Goal: Task Accomplishment & Management: Use online tool/utility

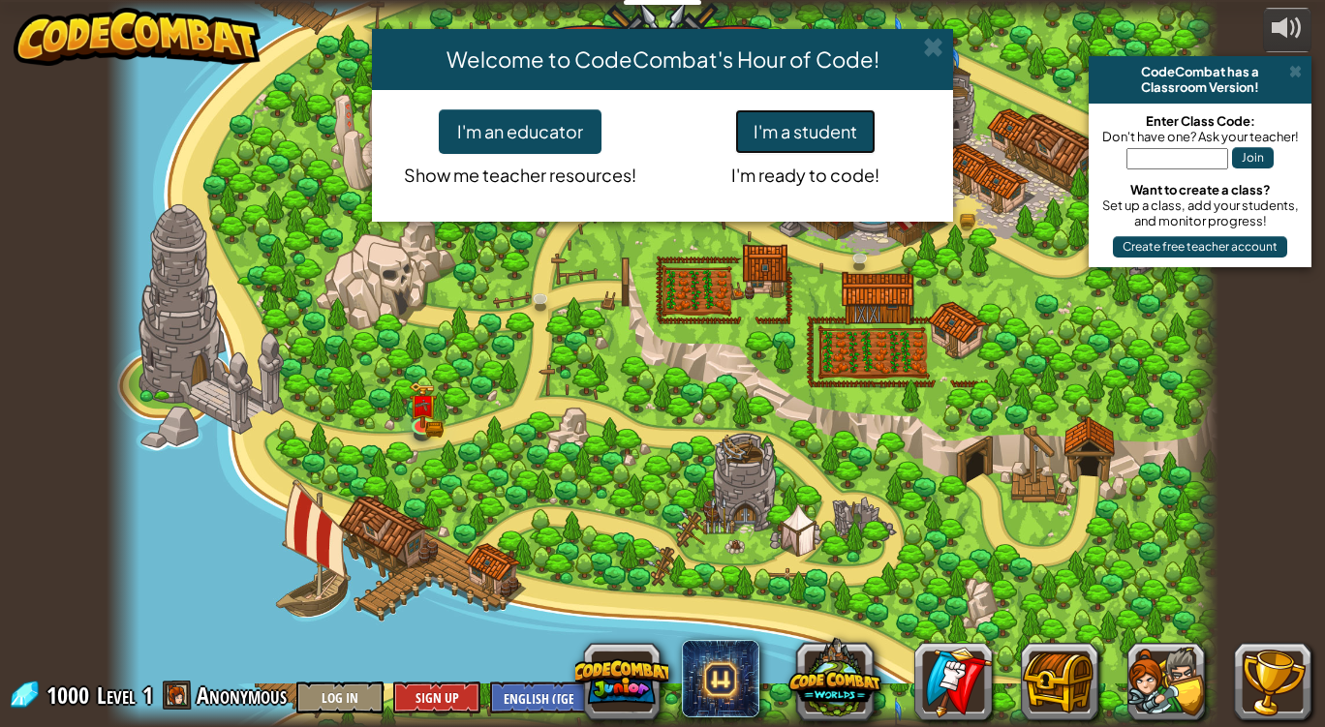
click at [786, 118] on button "I'm a student" at bounding box center [805, 131] width 140 height 45
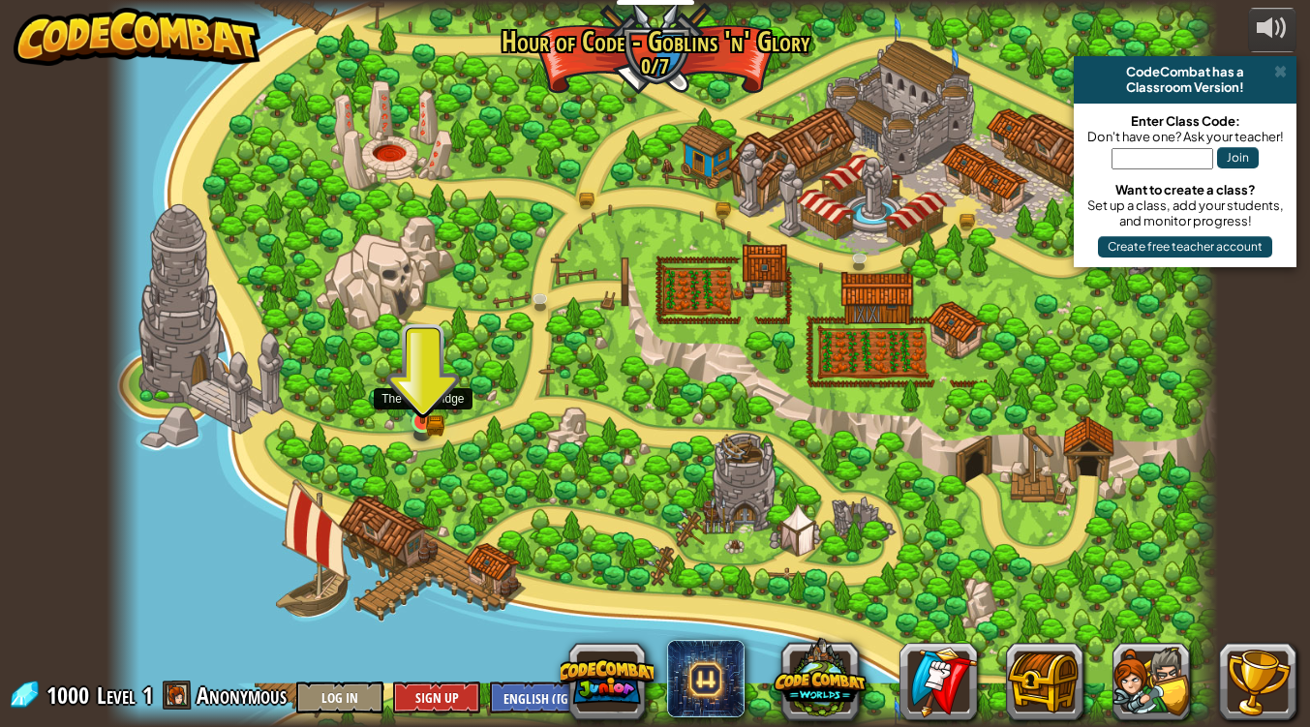
click at [418, 418] on img at bounding box center [423, 393] width 28 height 61
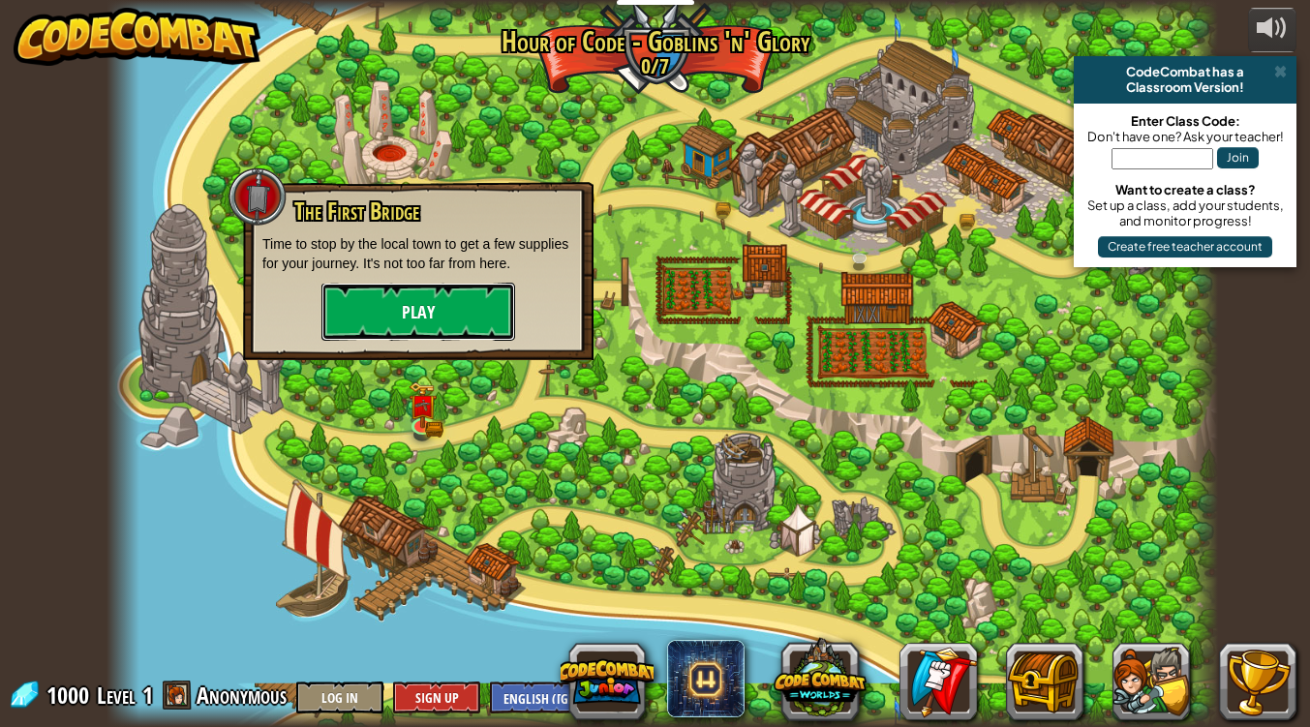
click at [422, 328] on button "Play" at bounding box center [418, 312] width 194 height 58
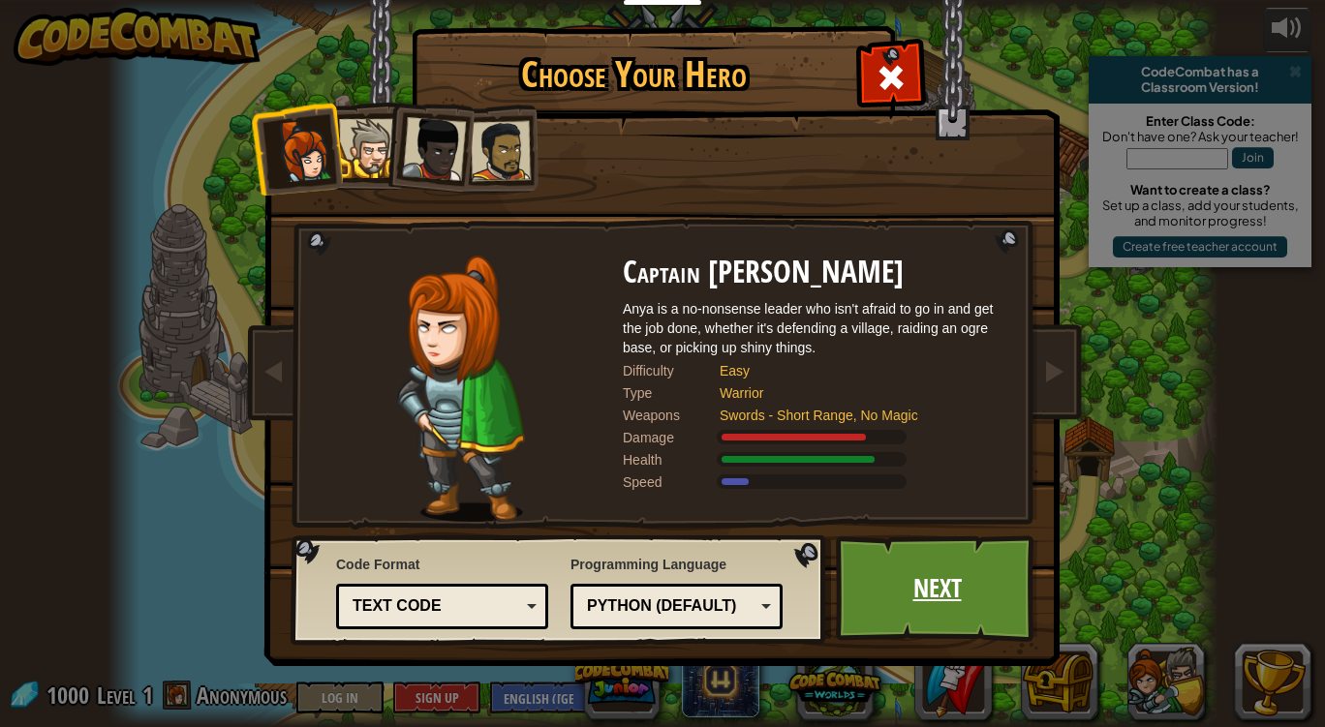
click at [909, 570] on link "Next" at bounding box center [937, 588] width 202 height 107
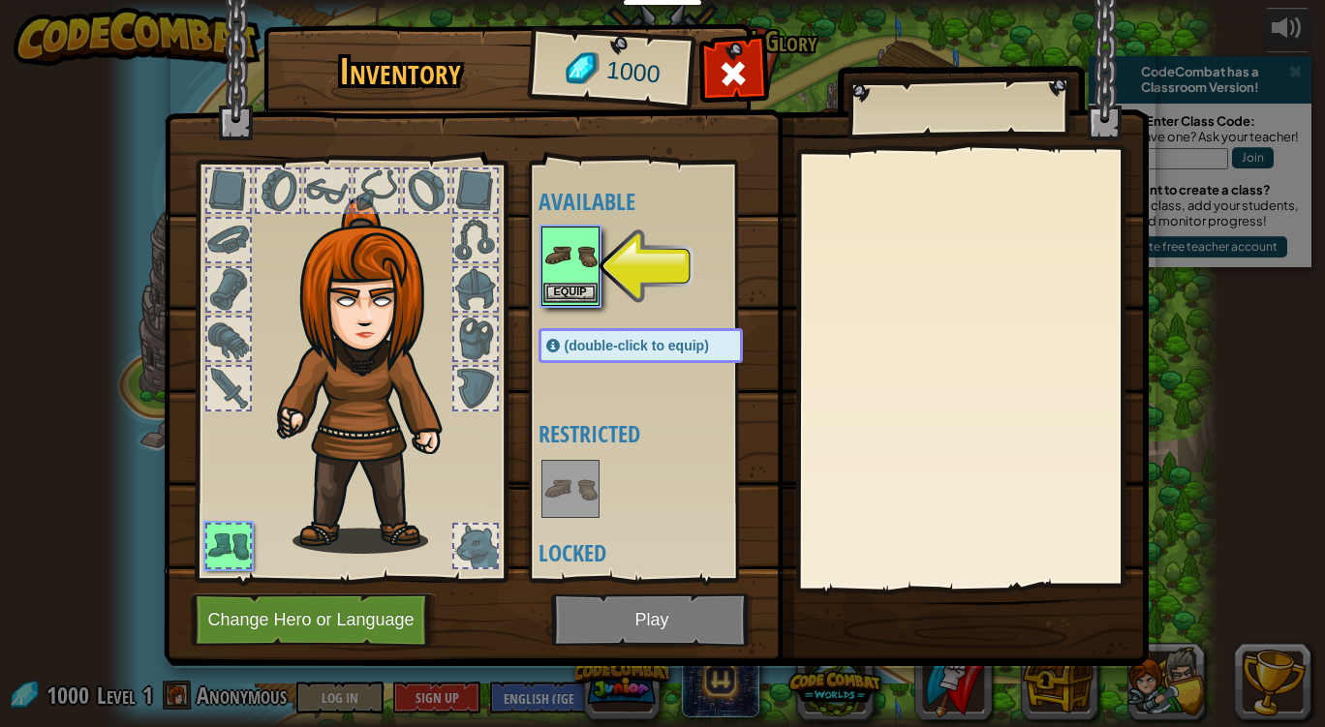
click at [571, 277] on img at bounding box center [570, 256] width 54 height 54
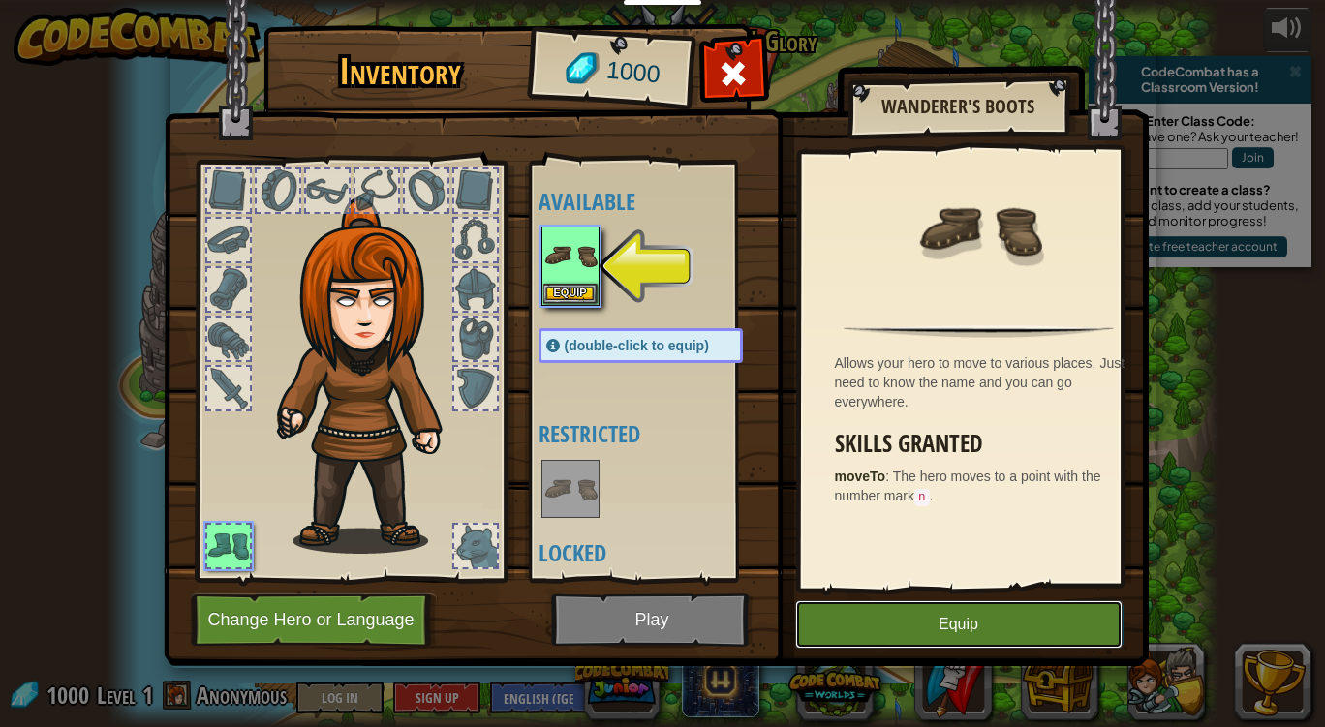
click at [809, 611] on button "Equip" at bounding box center [958, 624] width 327 height 48
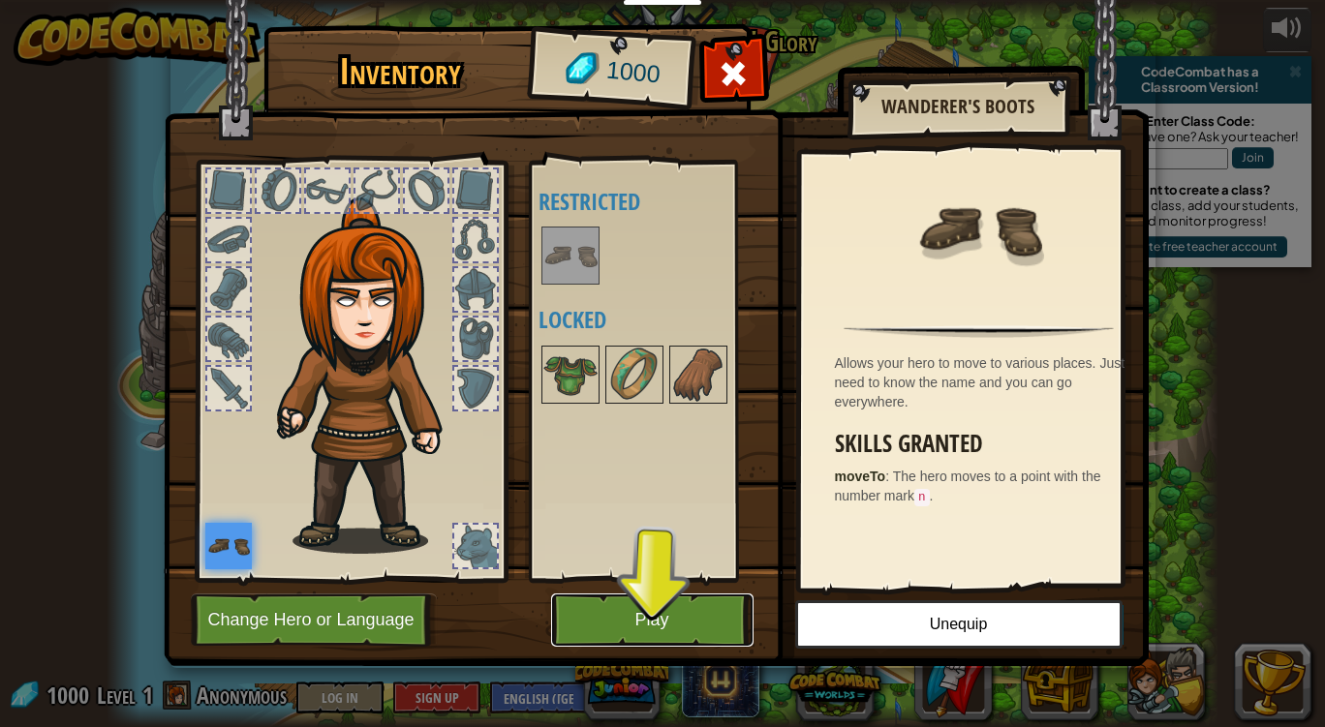
click at [673, 630] on button "Play" at bounding box center [652, 620] width 202 height 53
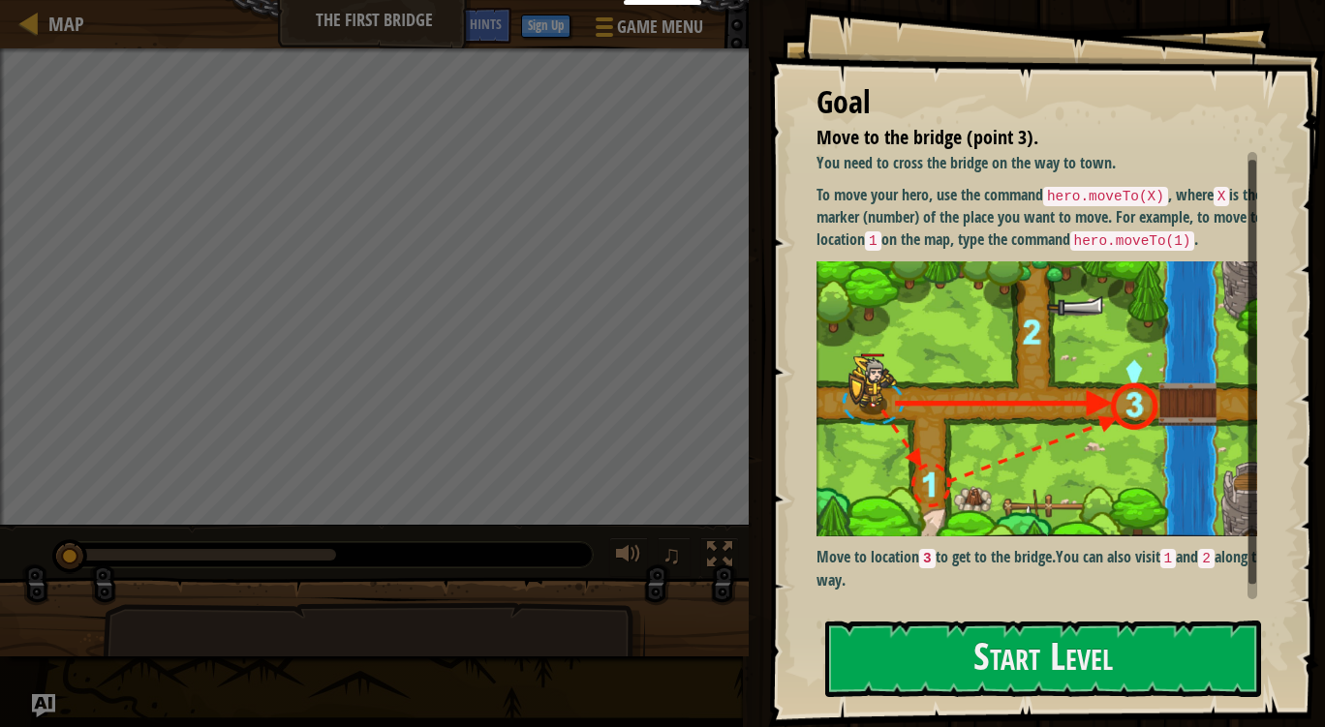
scroll to position [12, 0]
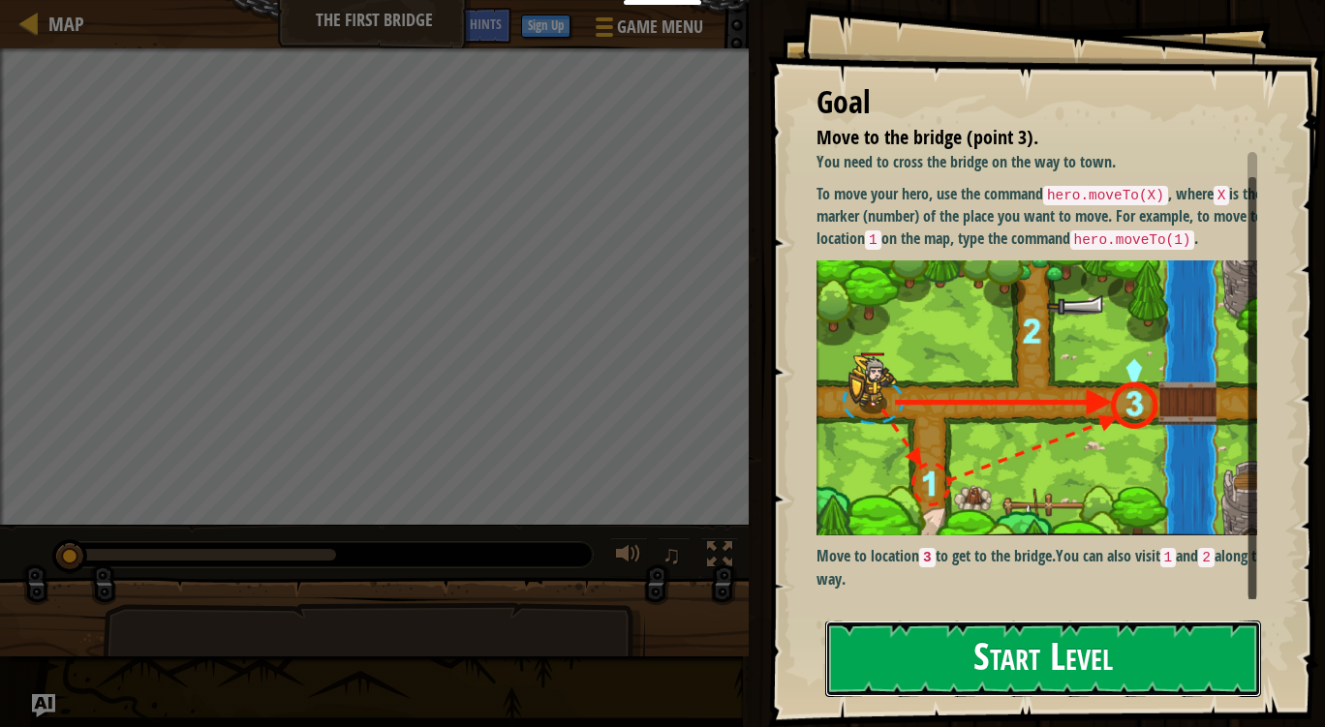
click at [941, 660] on button "Start Level" at bounding box center [1043, 659] width 436 height 76
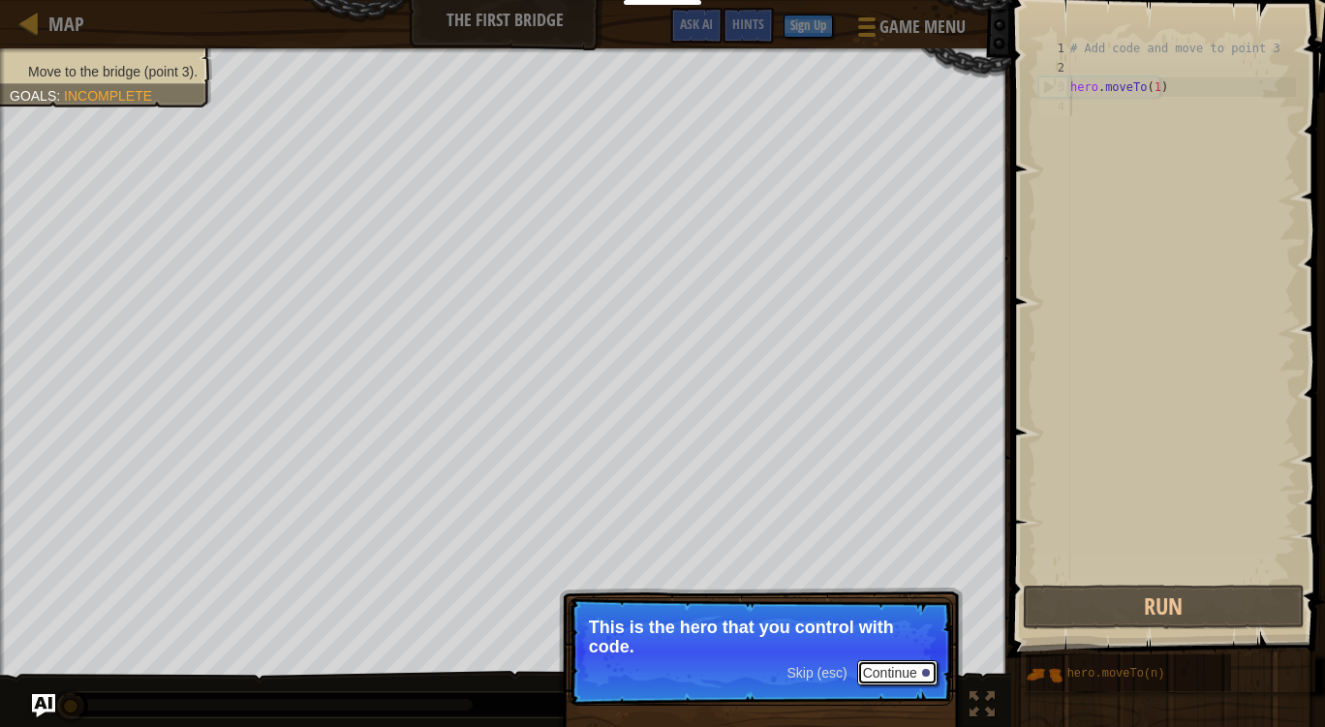
click at [903, 673] on button "Continue" at bounding box center [897, 672] width 80 height 25
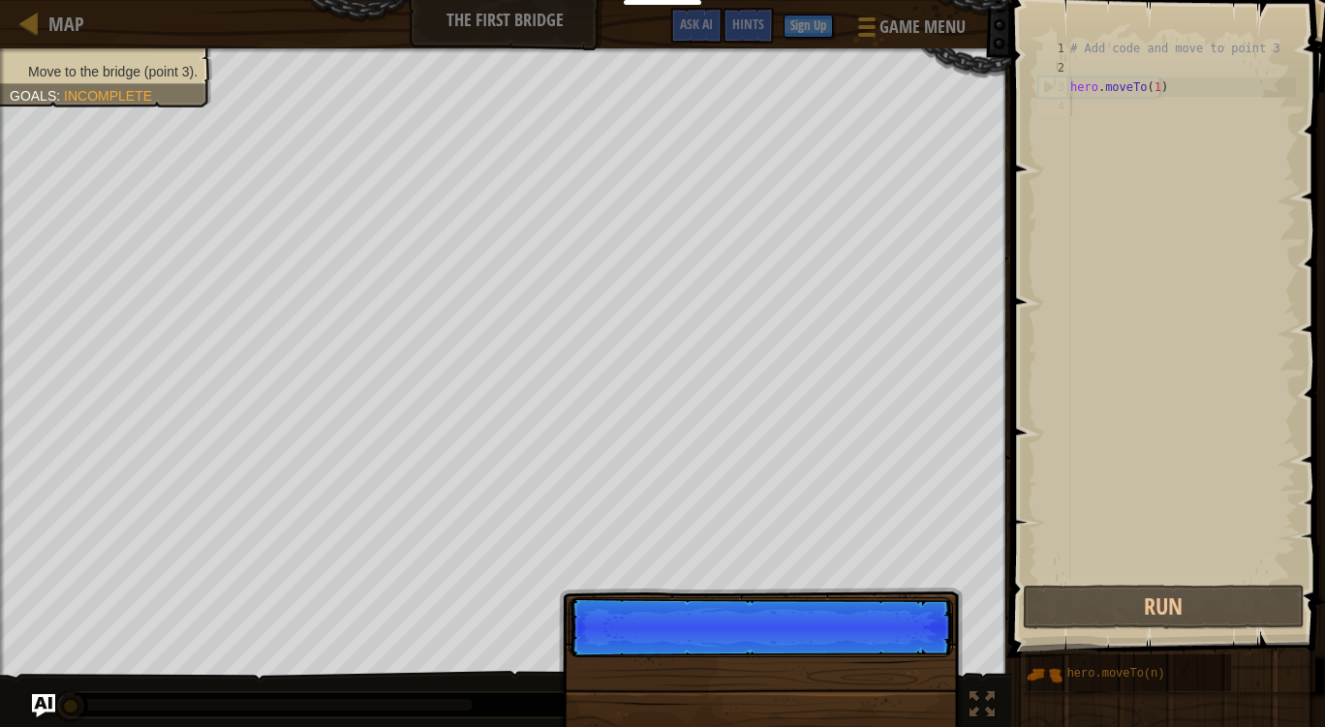
scroll to position [9, 0]
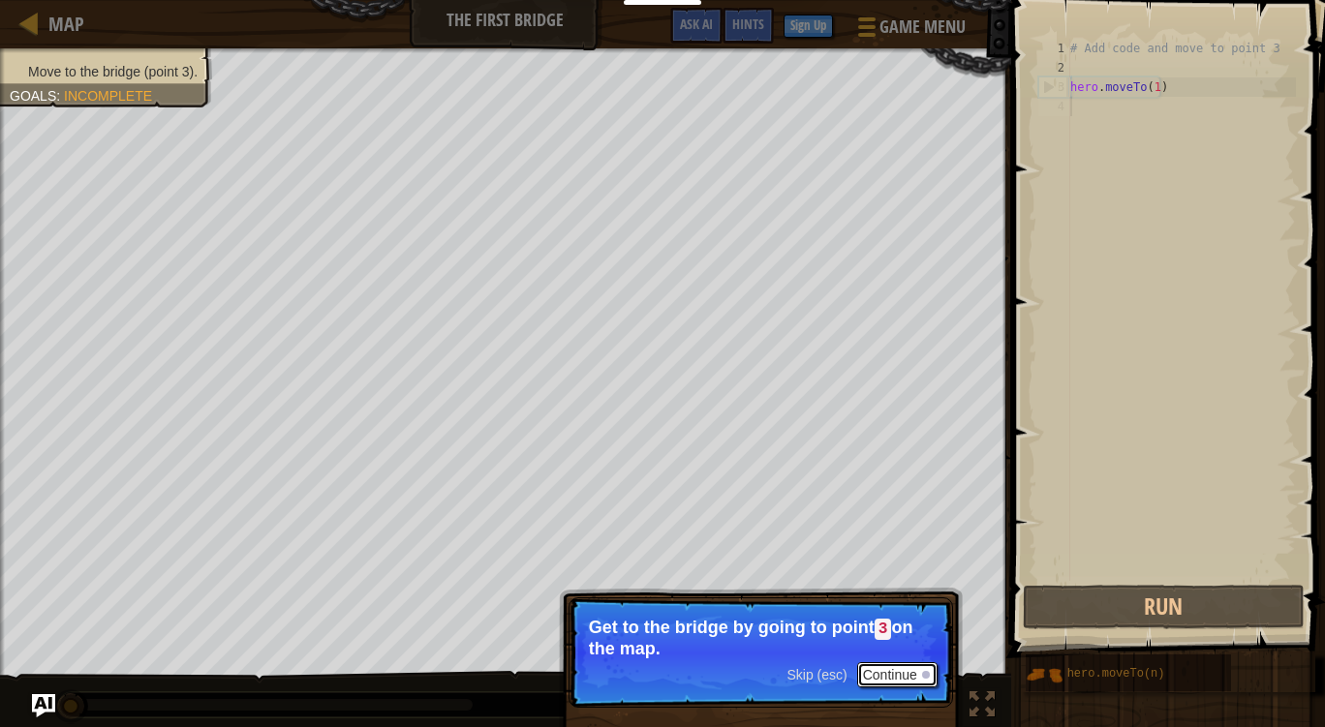
click at [900, 662] on button "Continue" at bounding box center [897, 674] width 80 height 25
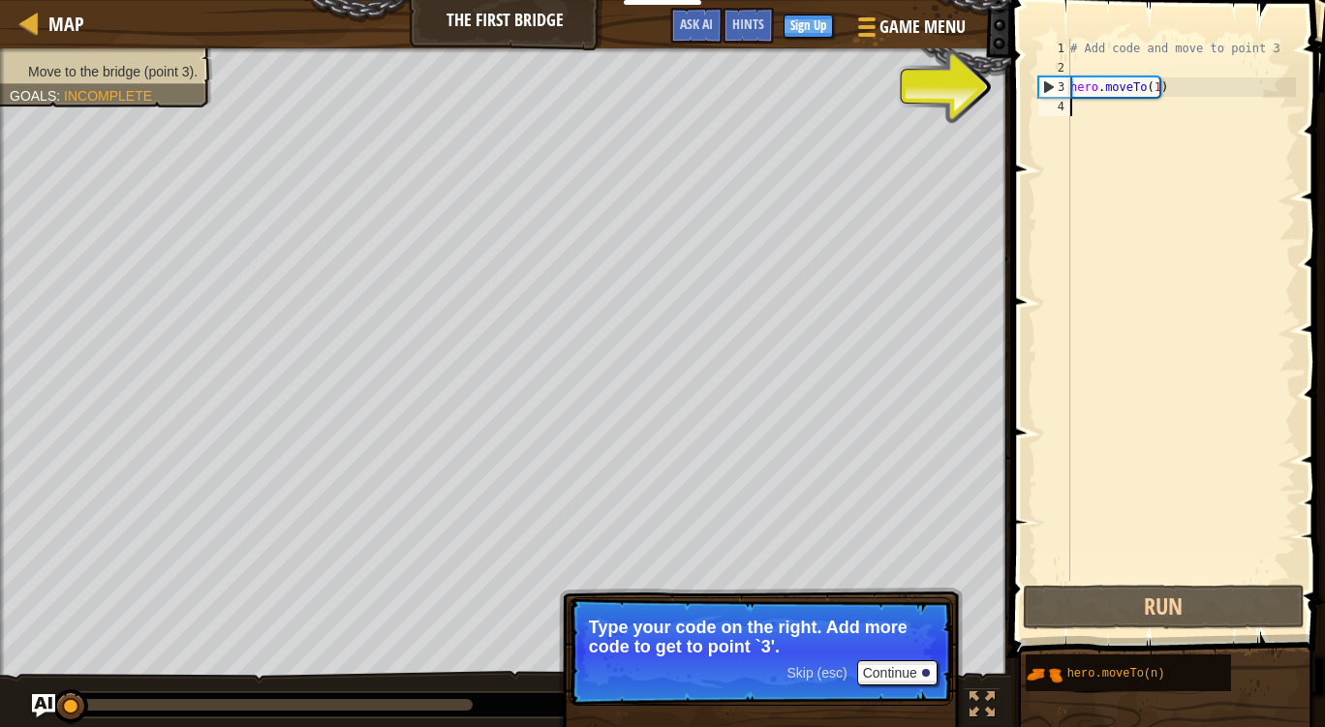
click at [1150, 84] on div "# Add code and move to point 3 hero . moveTo ( 1 )" at bounding box center [1180, 329] width 229 height 581
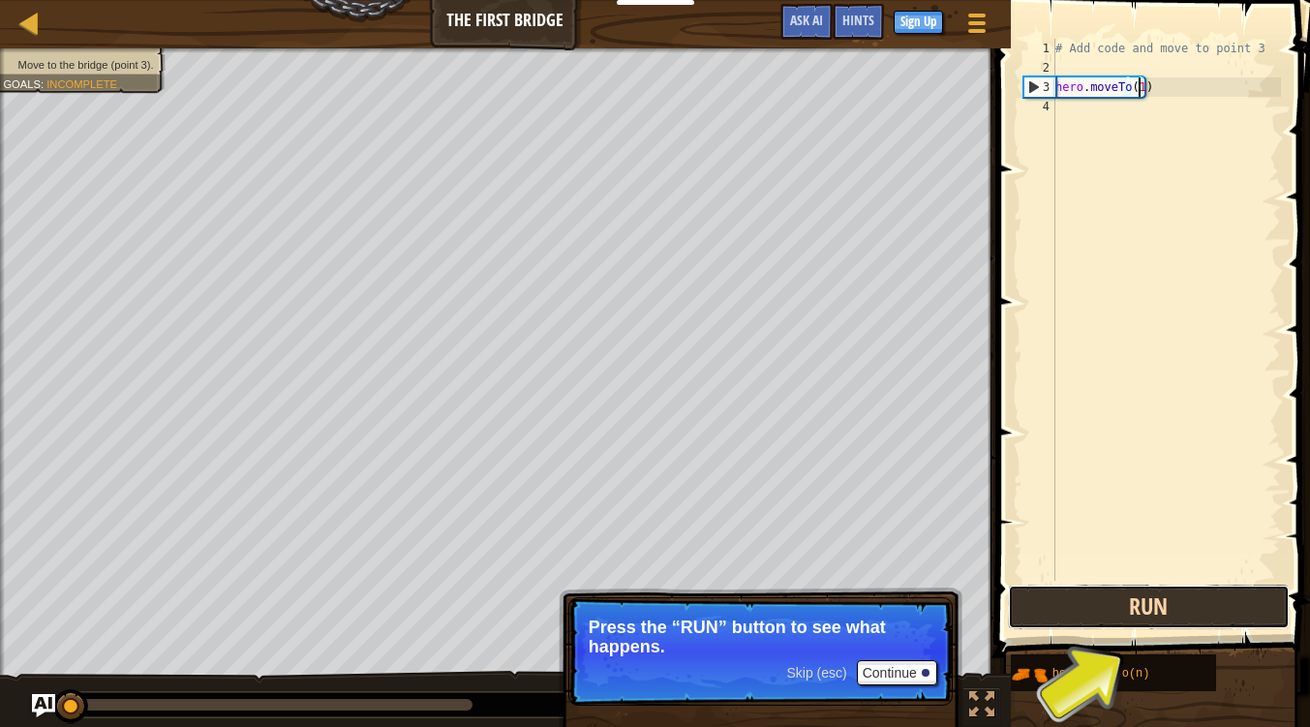
click at [1075, 619] on button "Run" at bounding box center [1149, 607] width 282 height 45
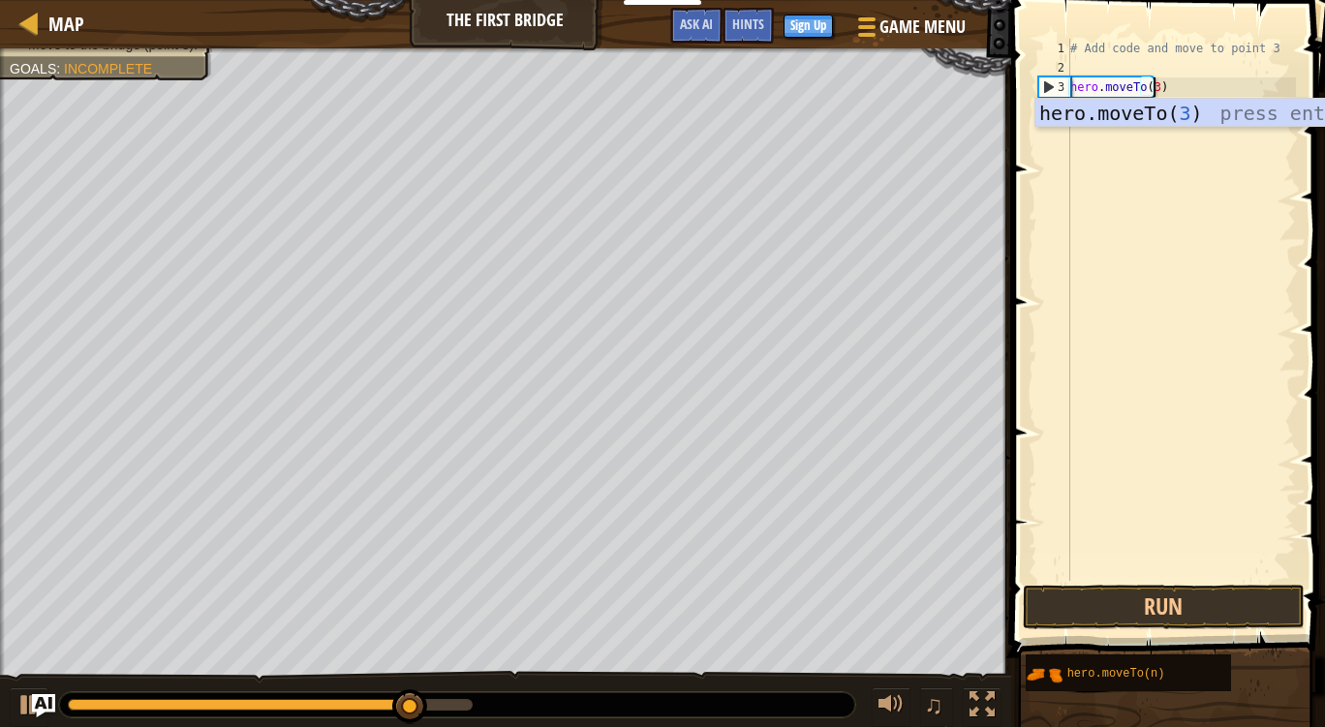
scroll to position [9, 6]
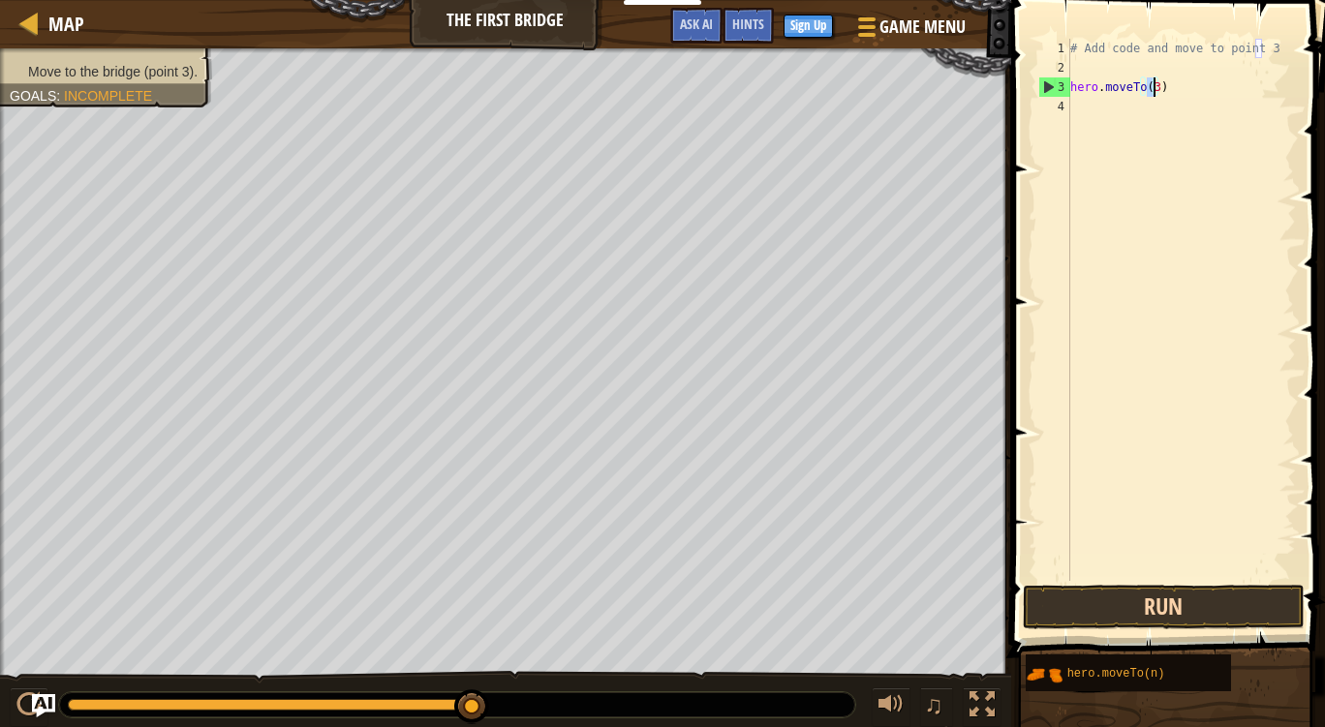
type textarea "hero.moveTo(3)"
click at [1143, 606] on button "Run" at bounding box center [1164, 607] width 282 height 45
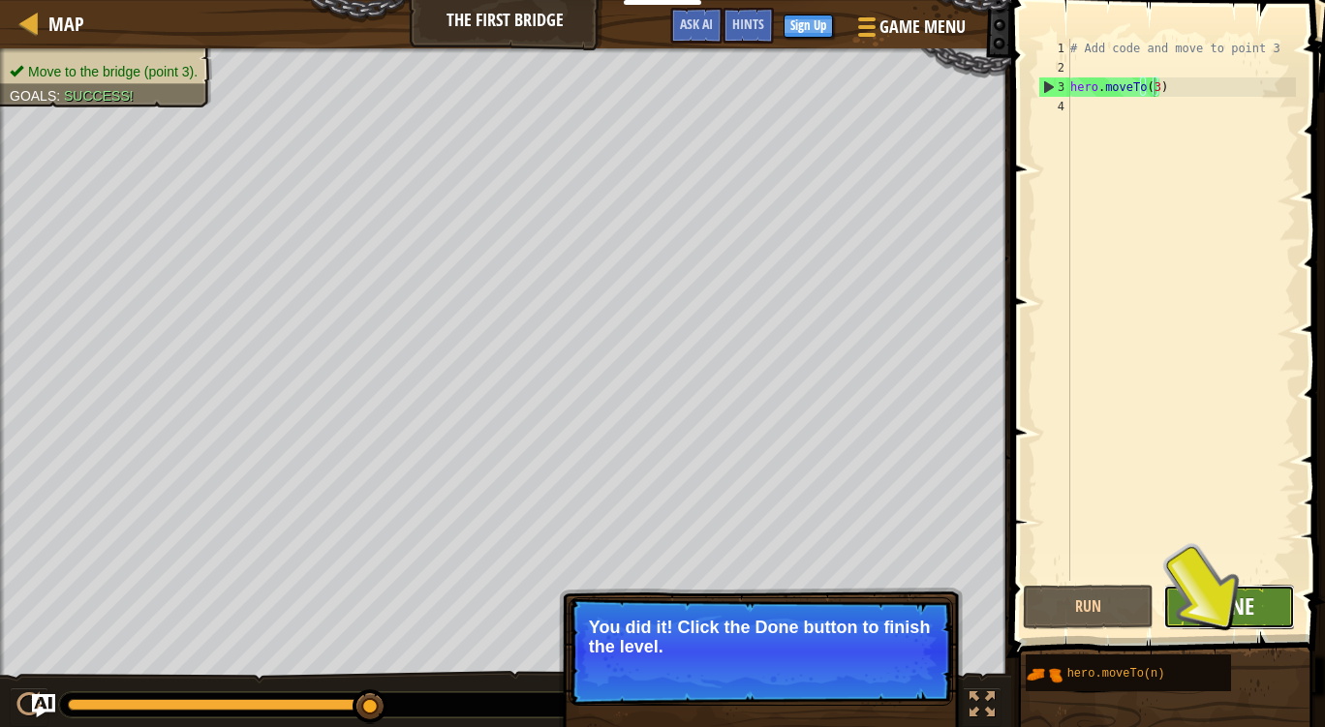
click at [1207, 606] on span "Done" at bounding box center [1229, 606] width 50 height 31
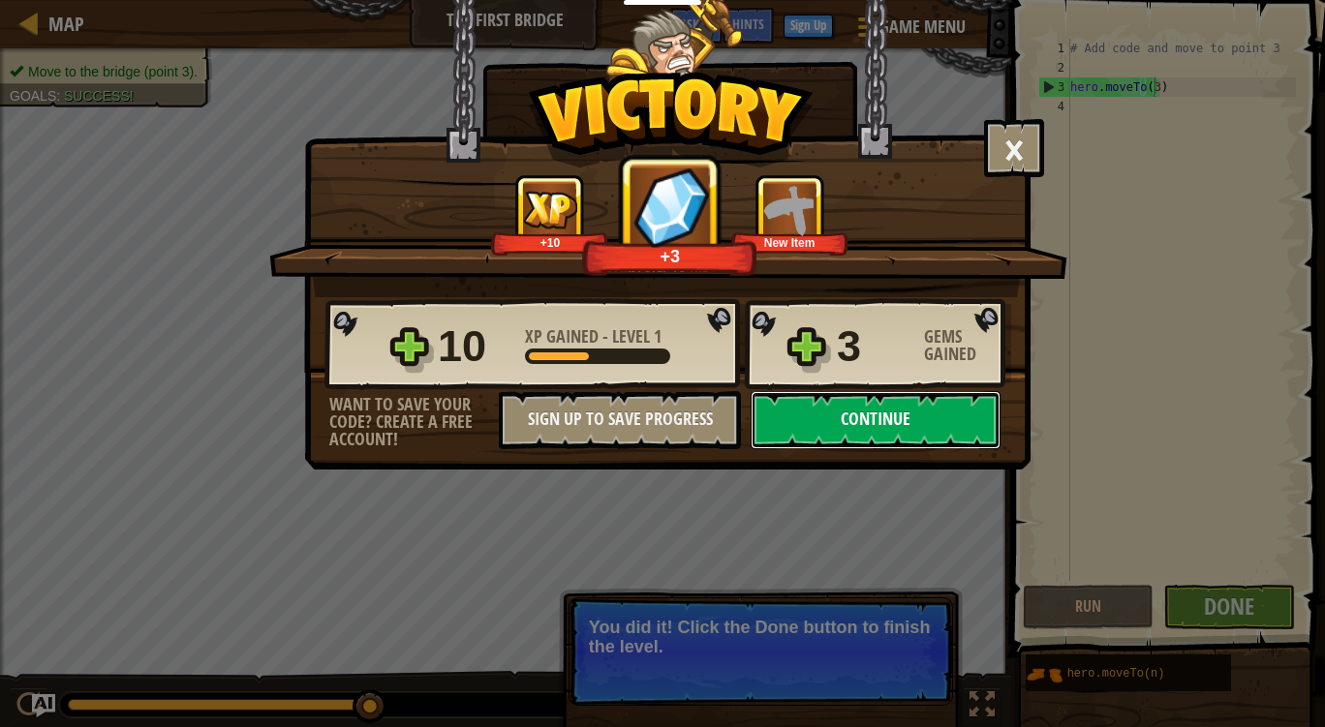
click at [875, 398] on button "Continue" at bounding box center [875, 420] width 250 height 58
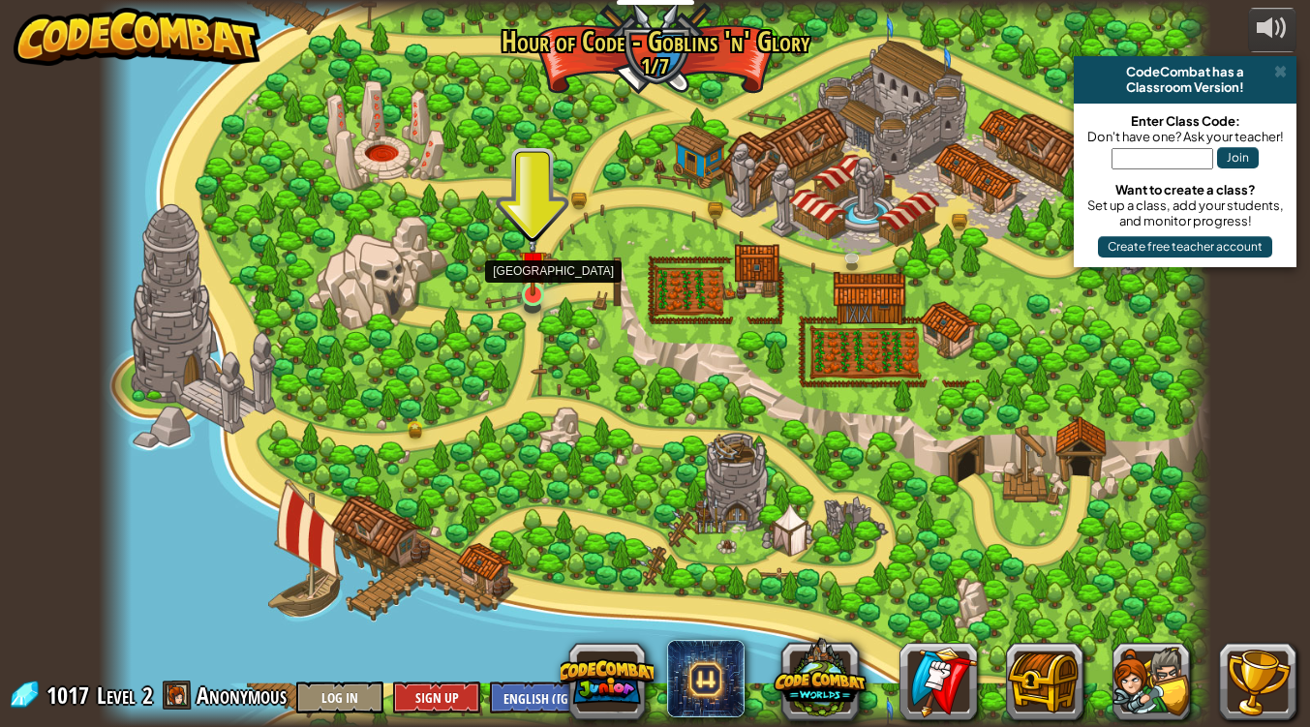
click at [532, 291] on img at bounding box center [533, 264] width 28 height 64
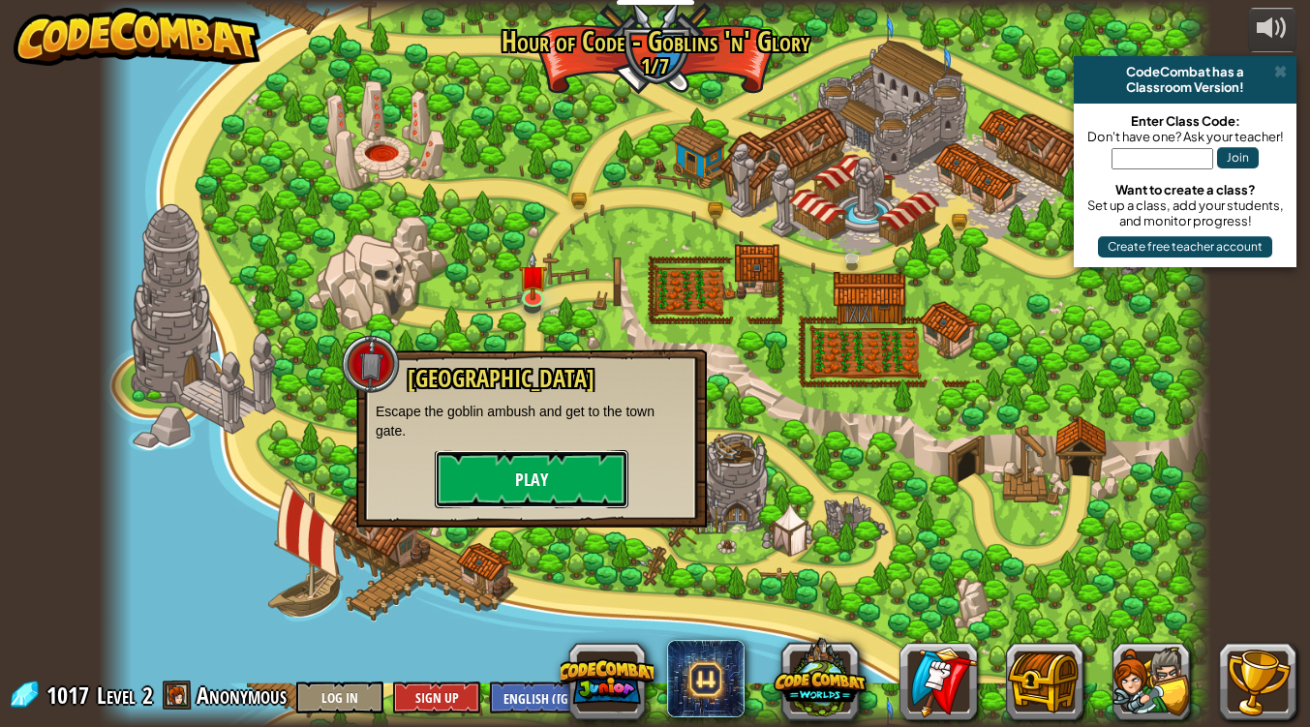
click at [463, 490] on button "Play" at bounding box center [532, 479] width 194 height 58
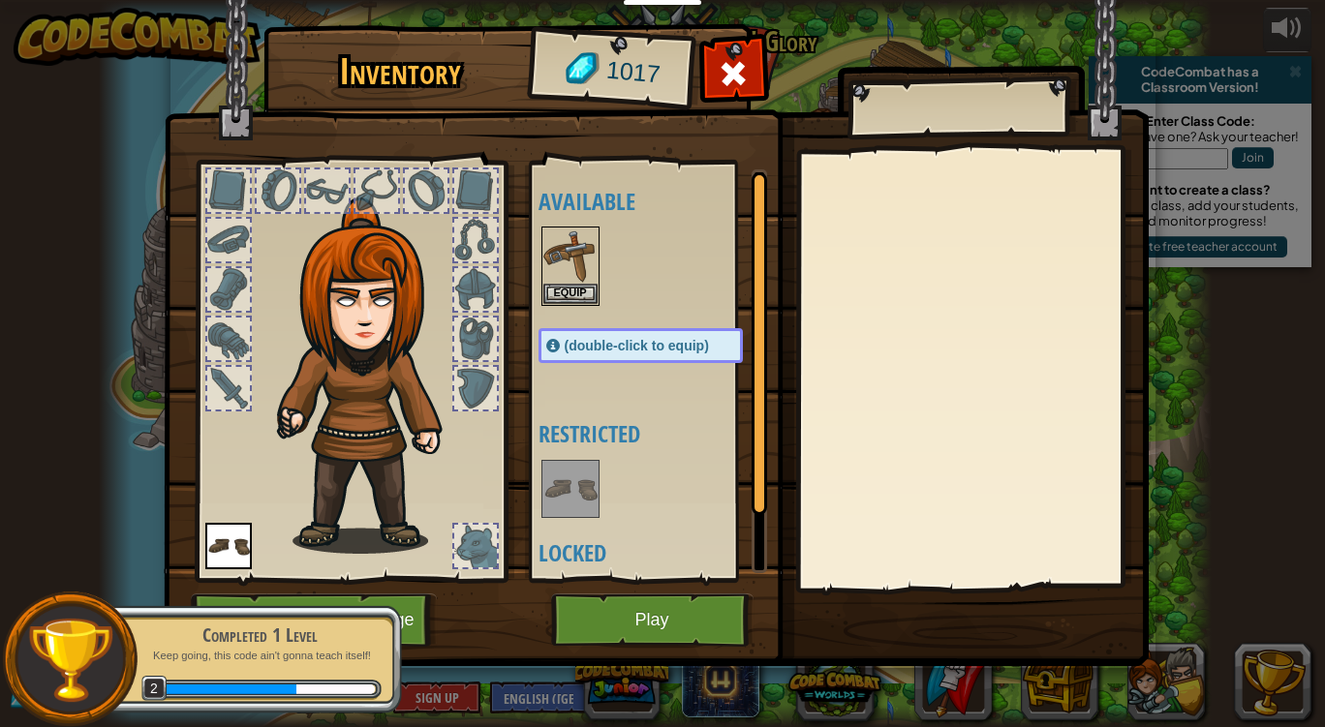
click at [467, 356] on div at bounding box center [475, 339] width 43 height 43
click at [598, 629] on button "Play" at bounding box center [652, 620] width 202 height 53
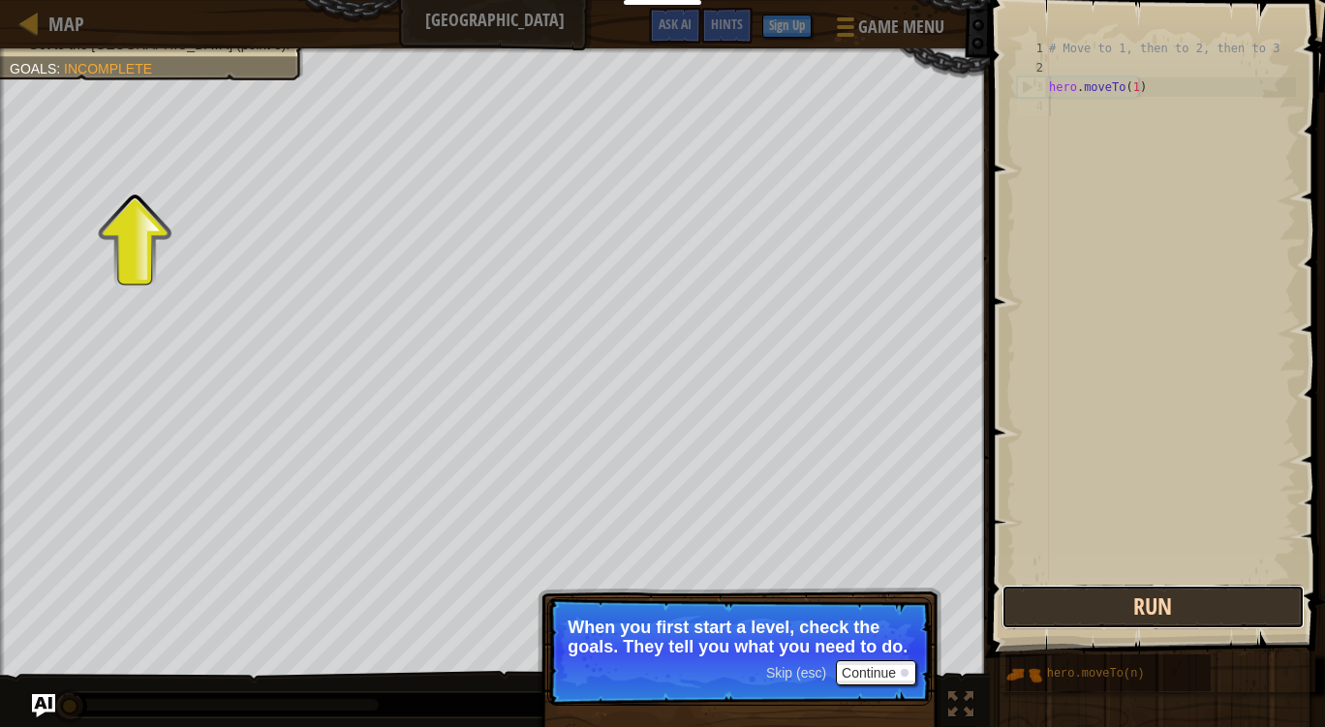
click at [1094, 615] on button "Run" at bounding box center [1152, 607] width 302 height 45
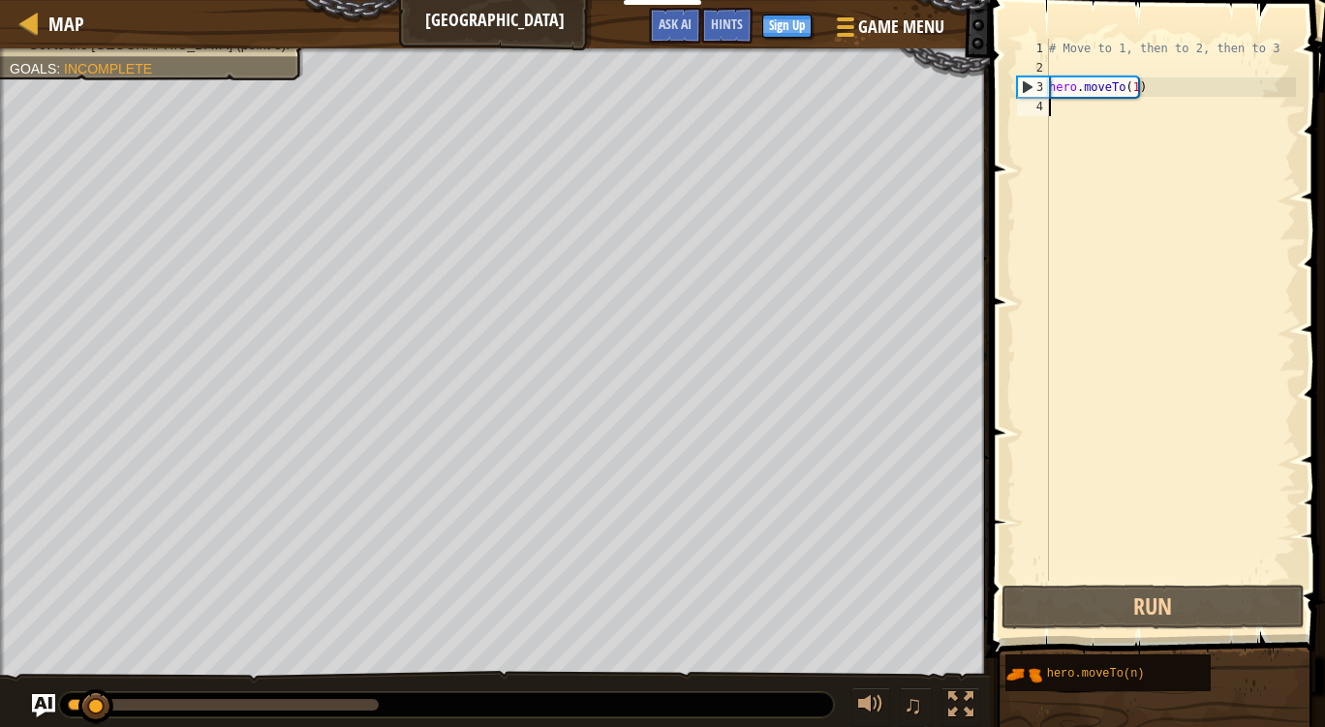
click at [1129, 112] on div "# Move to 1, then to 2, then to 3 hero . moveTo ( 1 )" at bounding box center [1170, 329] width 251 height 581
click at [1067, 104] on div "# Move to 1, then to 2, then to 3 hero . moveTo ( 1 )" at bounding box center [1170, 329] width 251 height 581
click at [1086, 128] on div "# Move to 1, then to 2, then to 3 hero . moveTo ( 1 )" at bounding box center [1170, 329] width 251 height 581
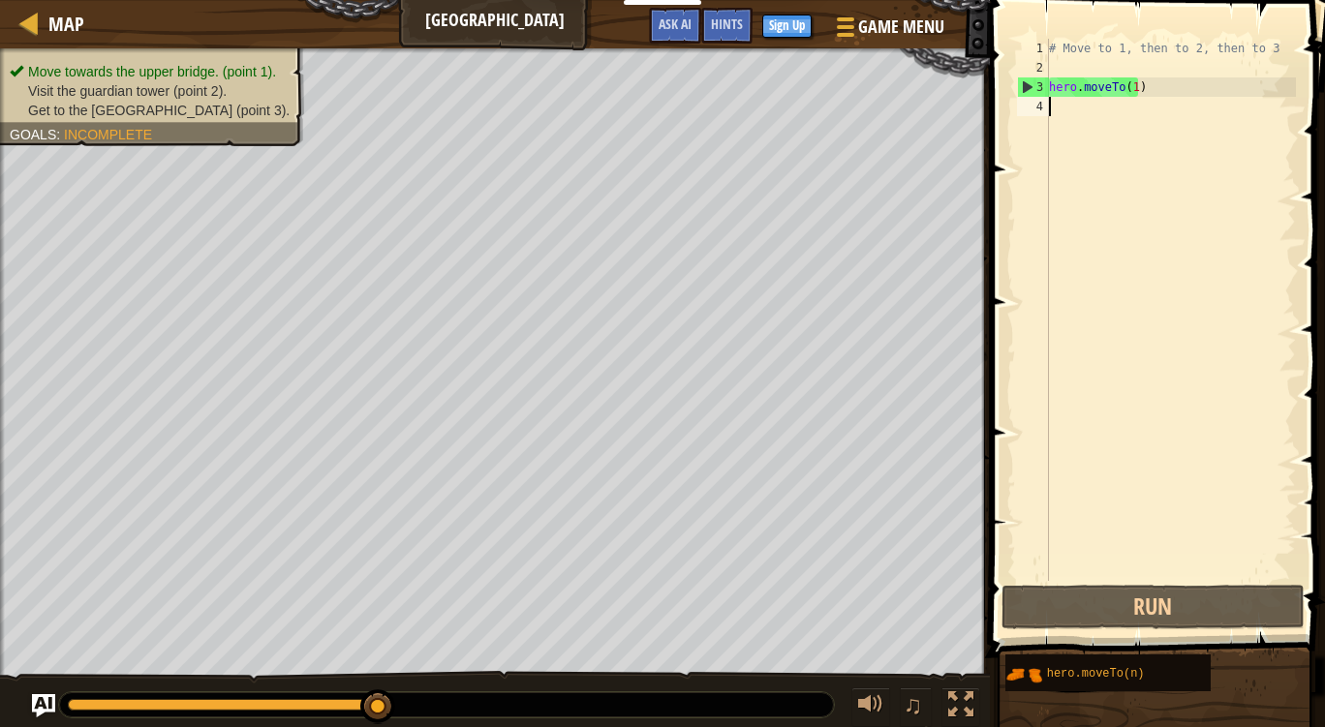
click at [1162, 91] on div "# Move to 1, then to 2, then to 3 hero . moveTo ( 1 )" at bounding box center [1170, 329] width 251 height 581
type textarea "hero.moveTo(1)"
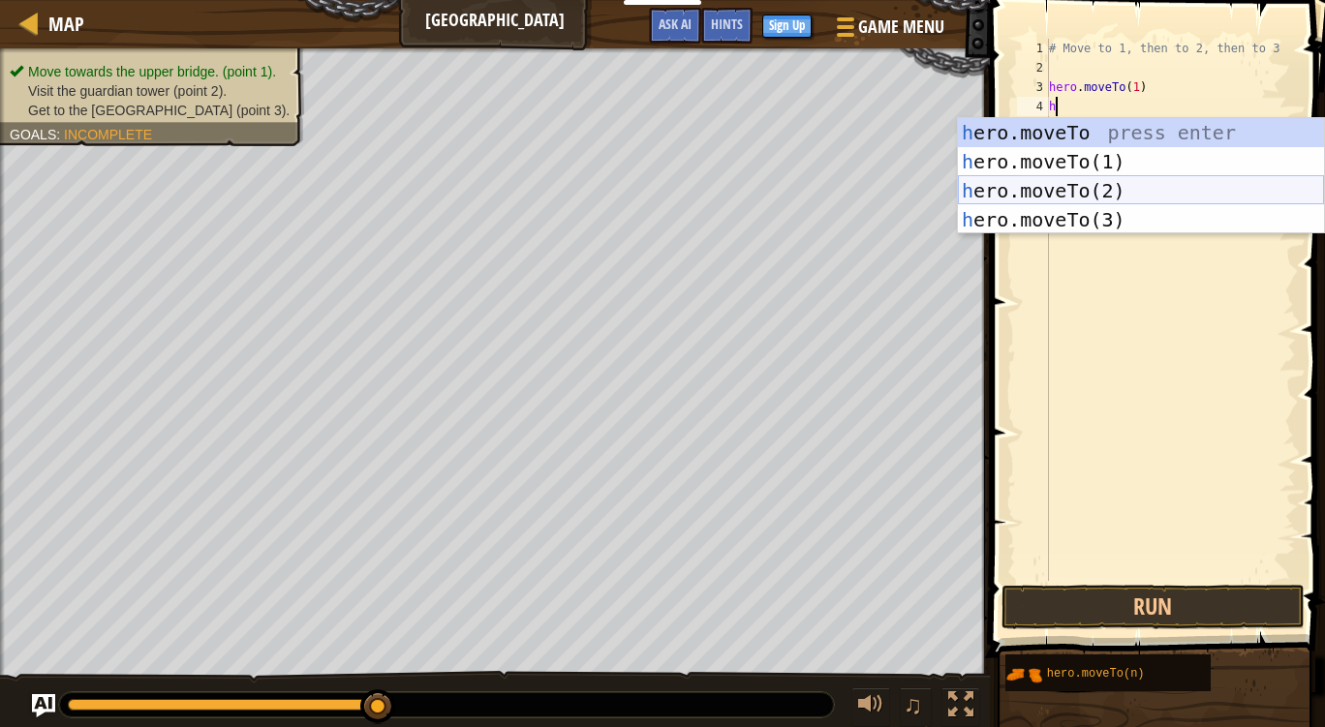
click at [1136, 185] on div "h ero.moveTo press enter h ero.moveTo(1) press enter h ero.moveTo(2) press ente…" at bounding box center [1141, 205] width 366 height 174
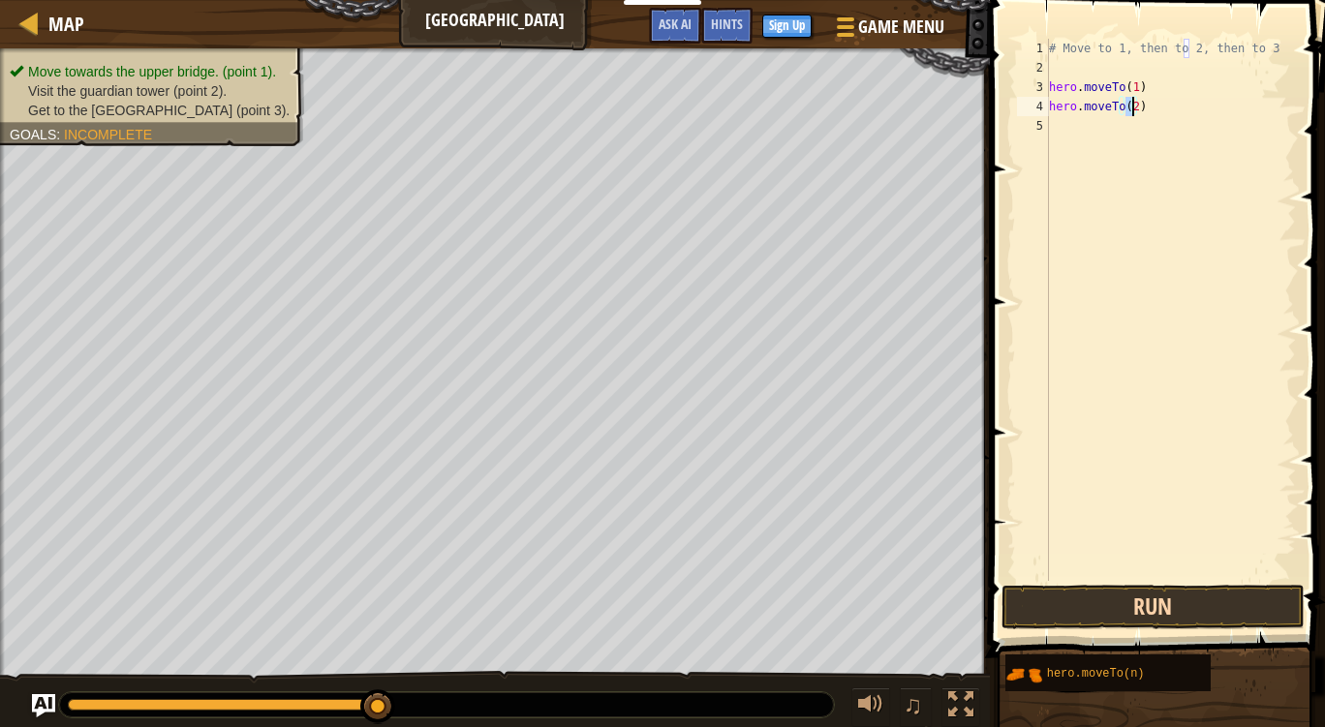
type textarea "hero.moveTo(2)"
click at [1130, 598] on button "Run" at bounding box center [1152, 607] width 302 height 45
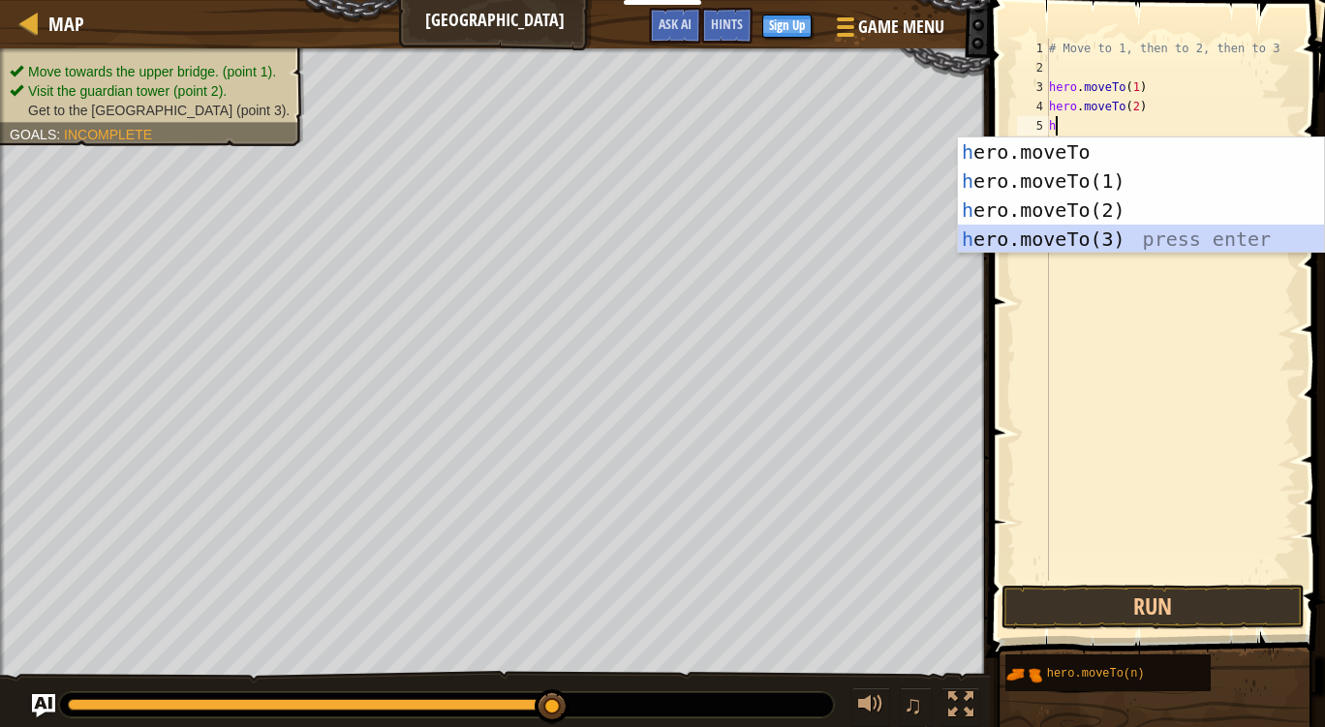
click at [1154, 225] on div "h ero.moveTo press enter h ero.moveTo(1) press enter h ero.moveTo(2) press ente…" at bounding box center [1141, 225] width 366 height 174
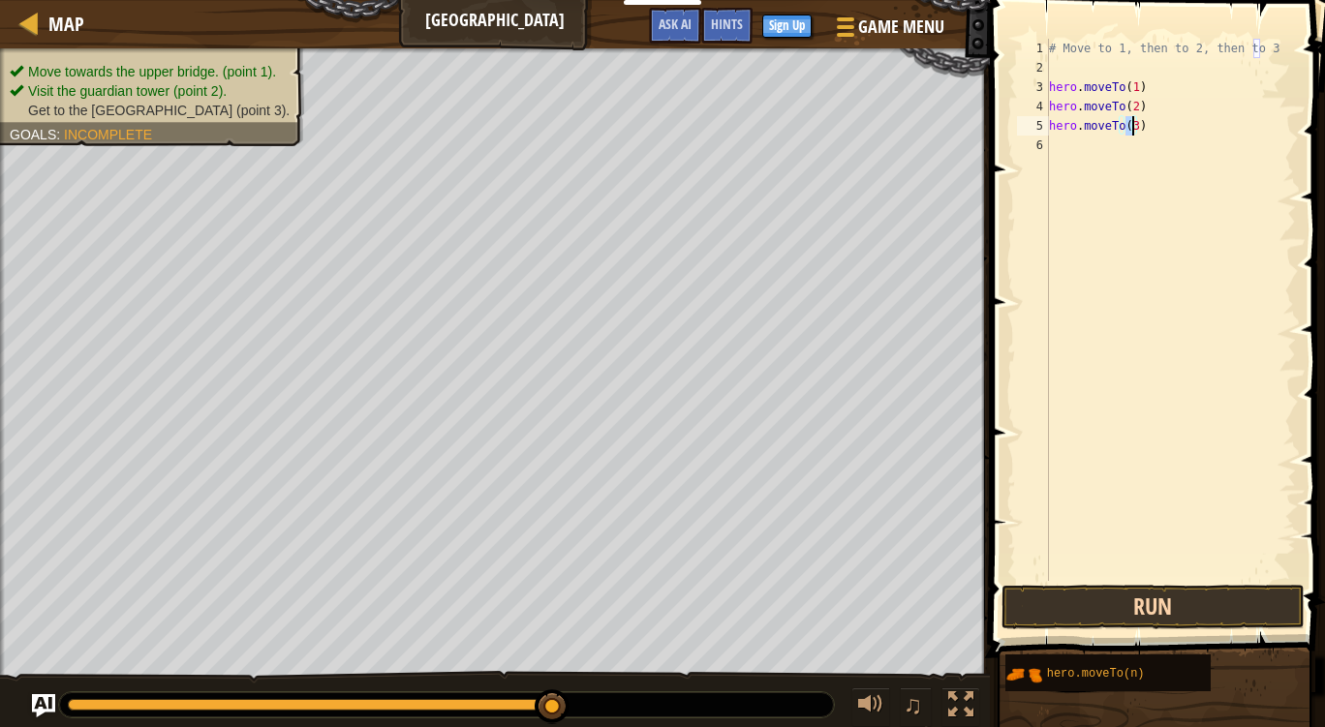
type textarea "hero.moveTo(3)"
click at [1065, 599] on button "Run" at bounding box center [1152, 607] width 302 height 45
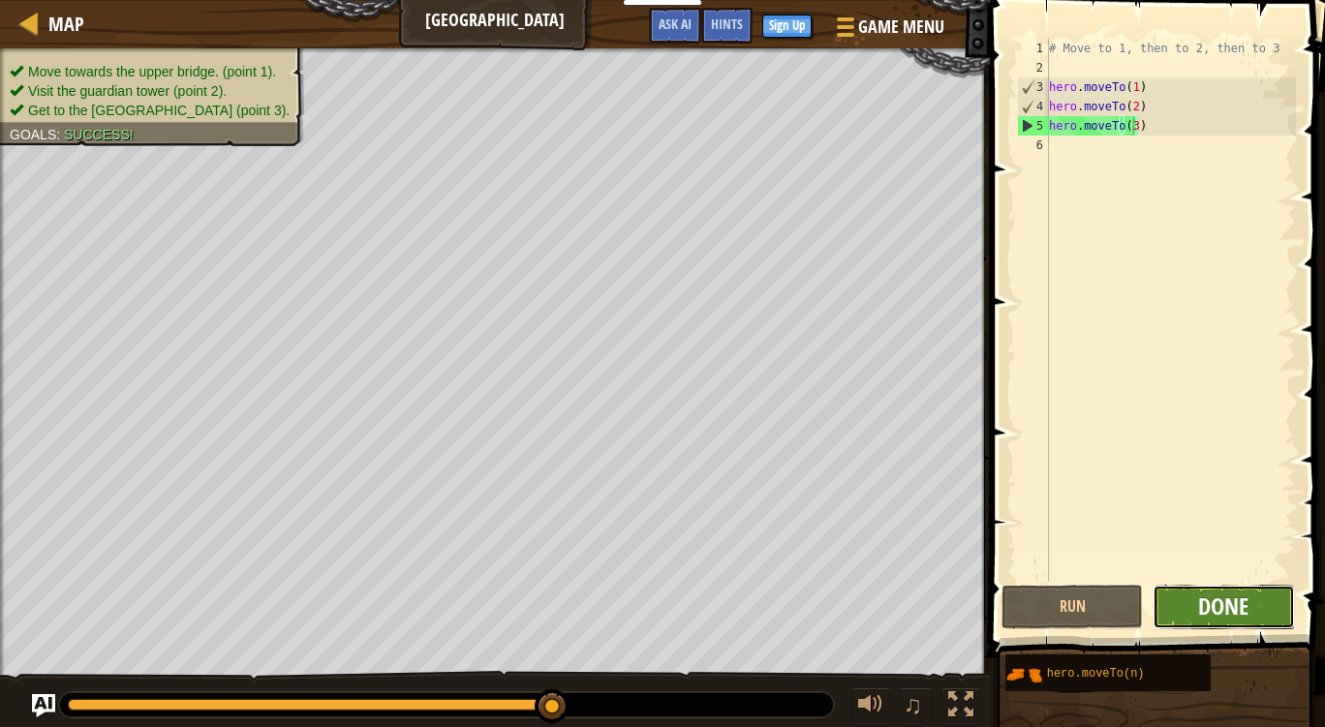
click at [1235, 601] on span "Done" at bounding box center [1223, 606] width 50 height 31
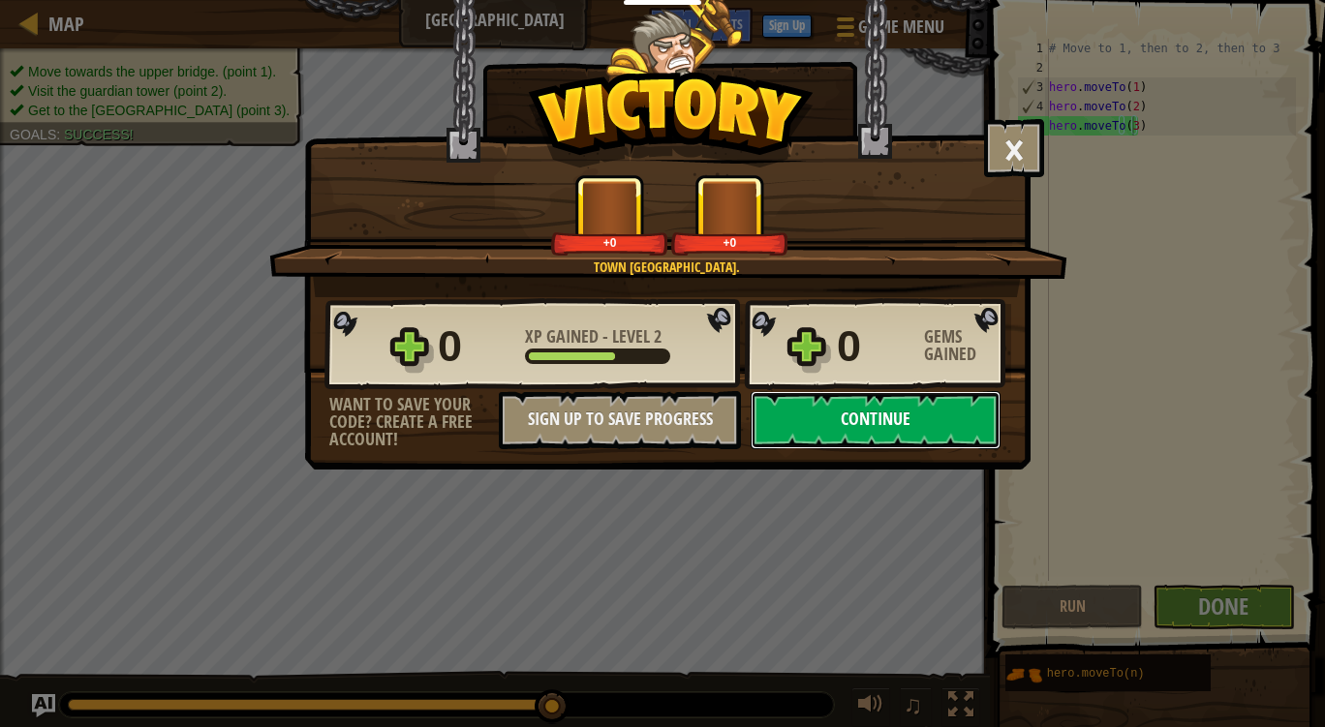
click at [807, 414] on button "Continue" at bounding box center [875, 420] width 250 height 58
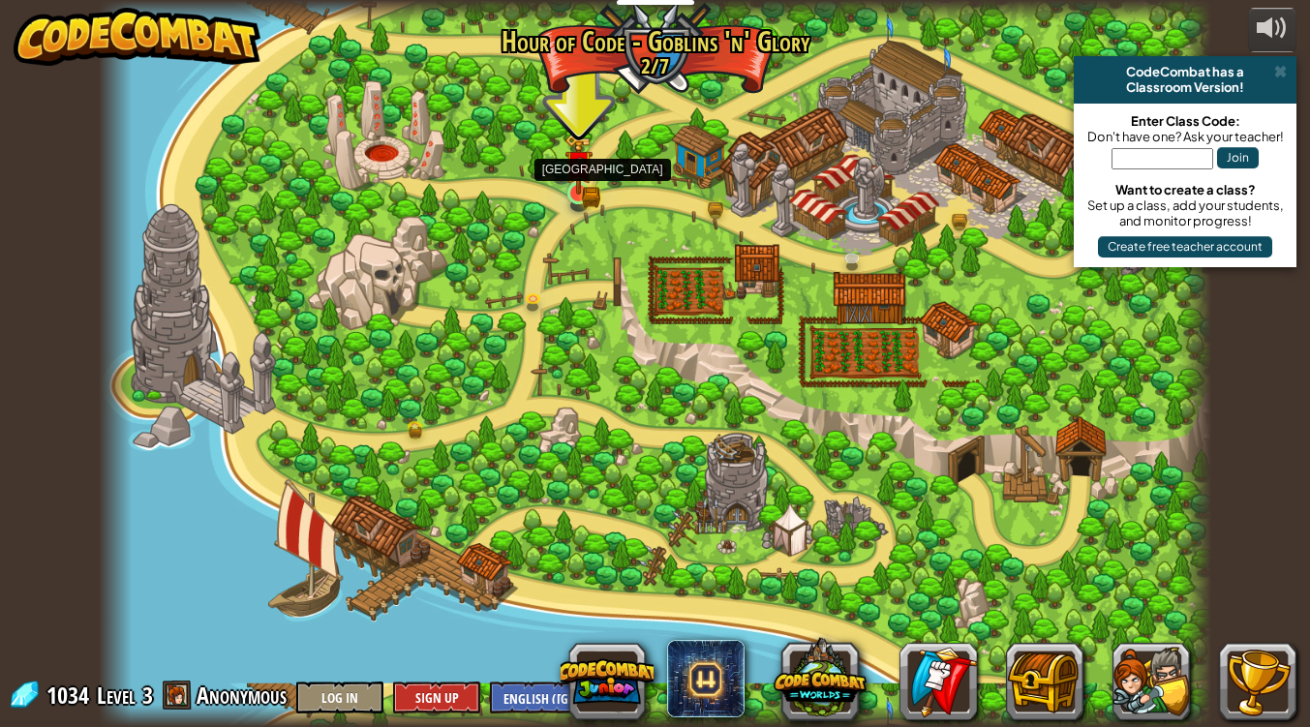
click at [579, 180] on img at bounding box center [579, 164] width 28 height 61
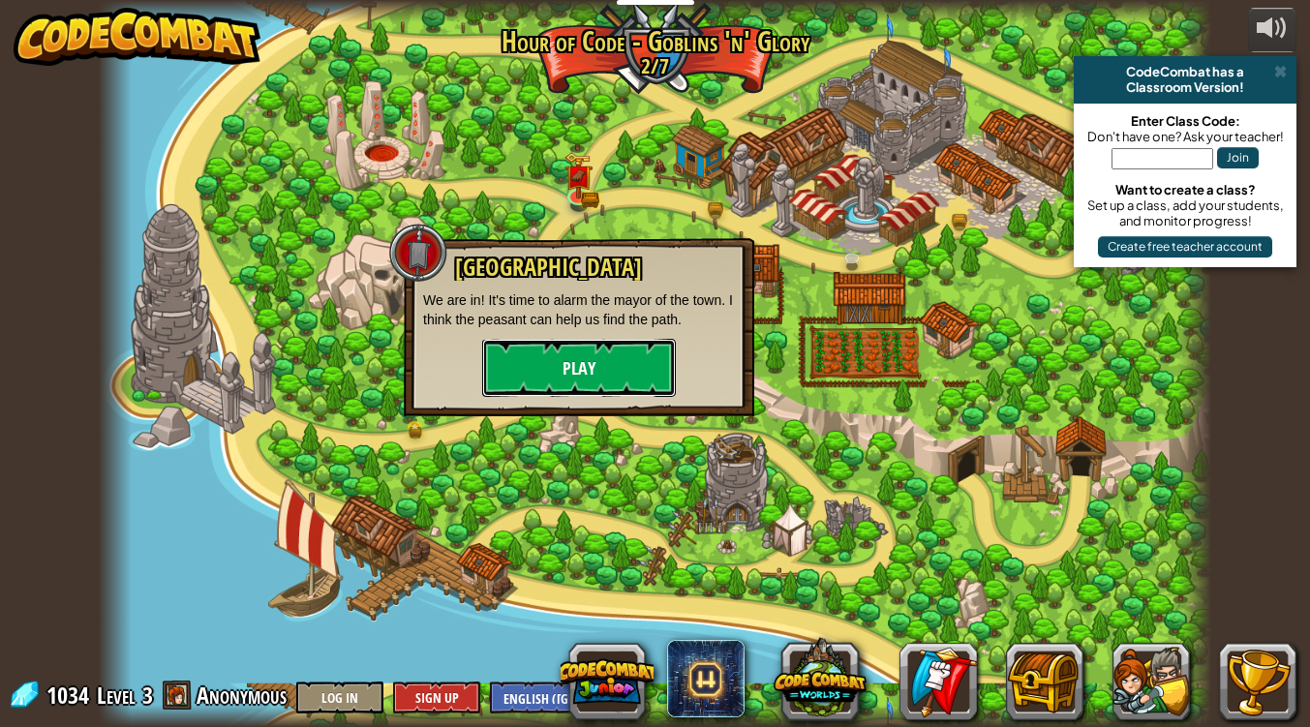
click at [568, 371] on button "Play" at bounding box center [579, 368] width 194 height 58
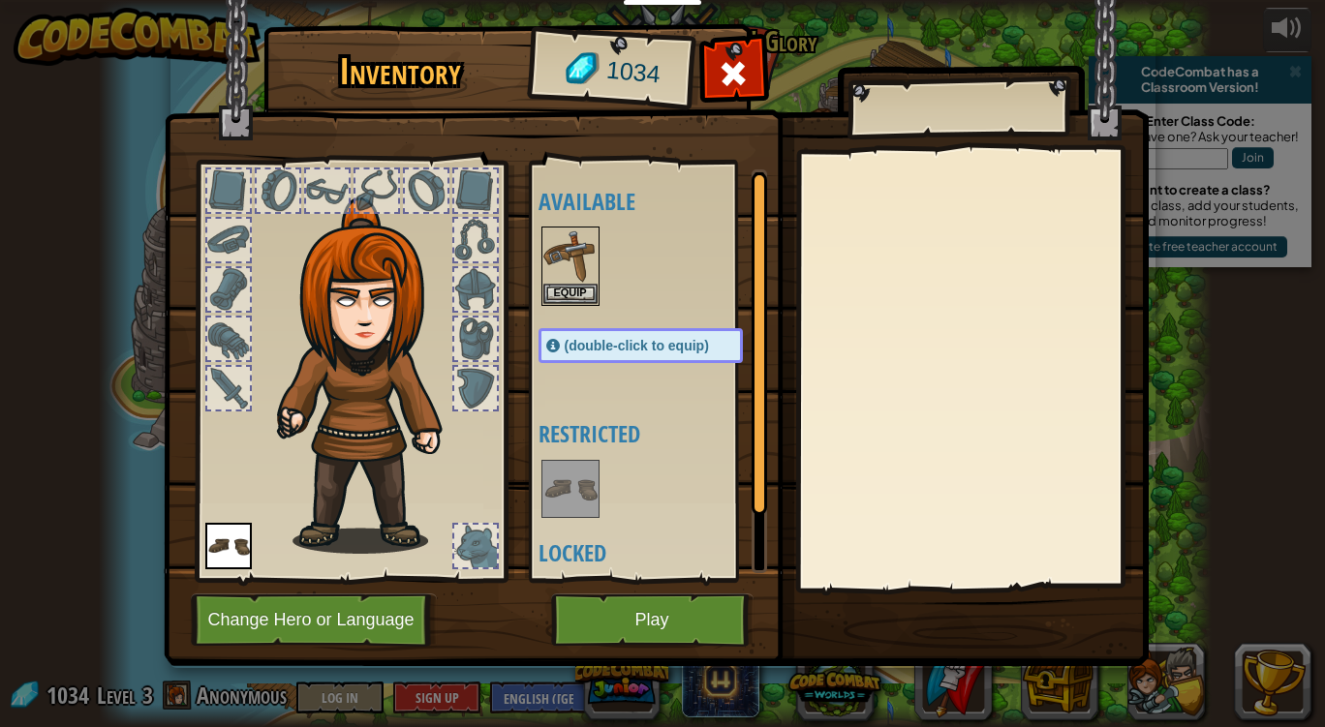
click at [467, 188] on div at bounding box center [475, 190] width 43 height 43
click at [598, 614] on button "Play" at bounding box center [652, 620] width 202 height 53
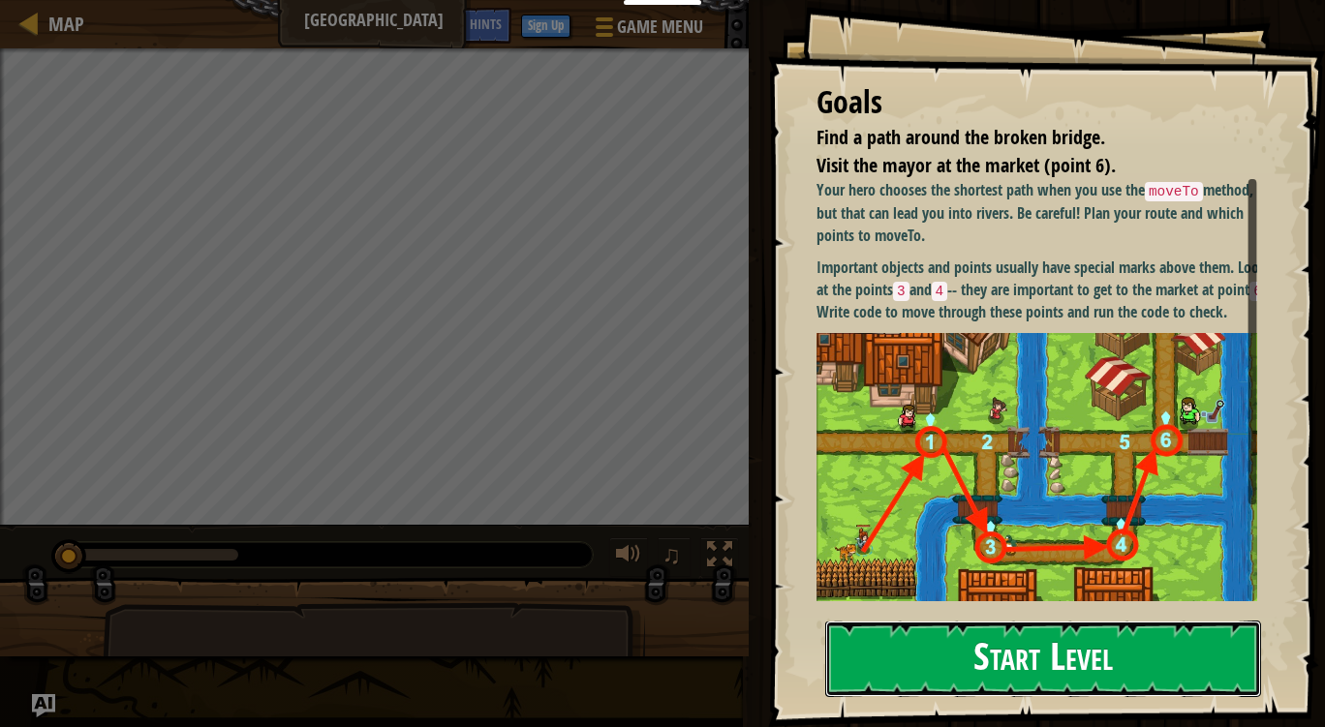
click at [912, 676] on button "Start Level" at bounding box center [1043, 659] width 436 height 76
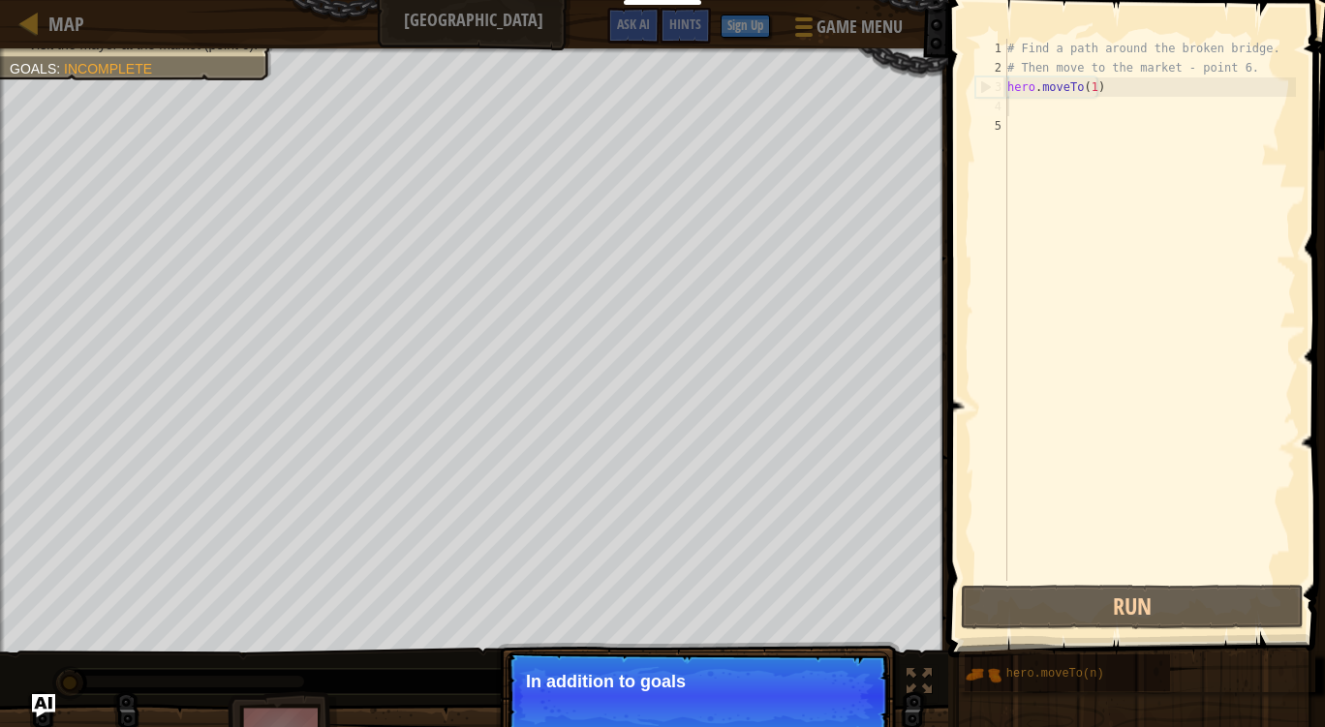
click at [1020, 112] on div "# Find a path around the broken bridge. # Then move to the market - point 6. he…" at bounding box center [1149, 329] width 292 height 581
click at [1020, 102] on div "# Find a path around the broken bridge. # Then move to the market - point 6. he…" at bounding box center [1149, 329] width 292 height 581
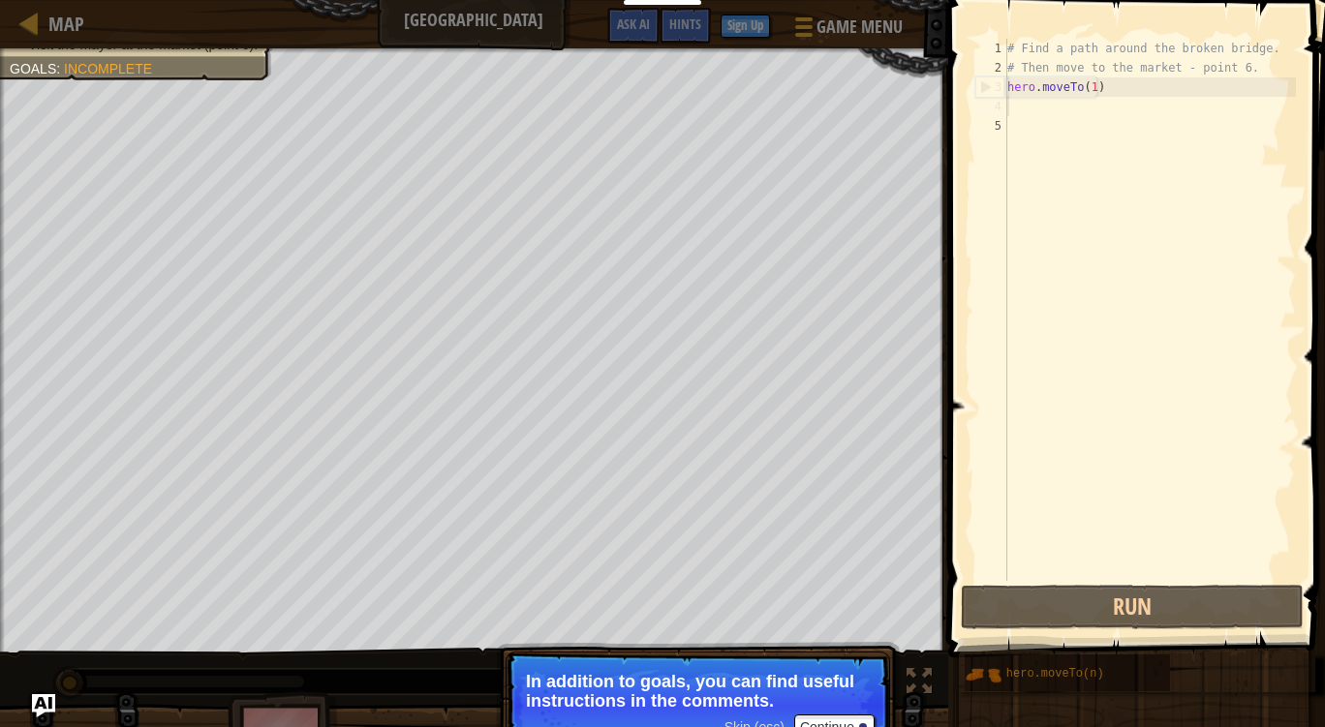
click at [855, 712] on p "Skip (esc) Continue In addition to goals, you can find useful instructions in t…" at bounding box center [697, 706] width 384 height 108
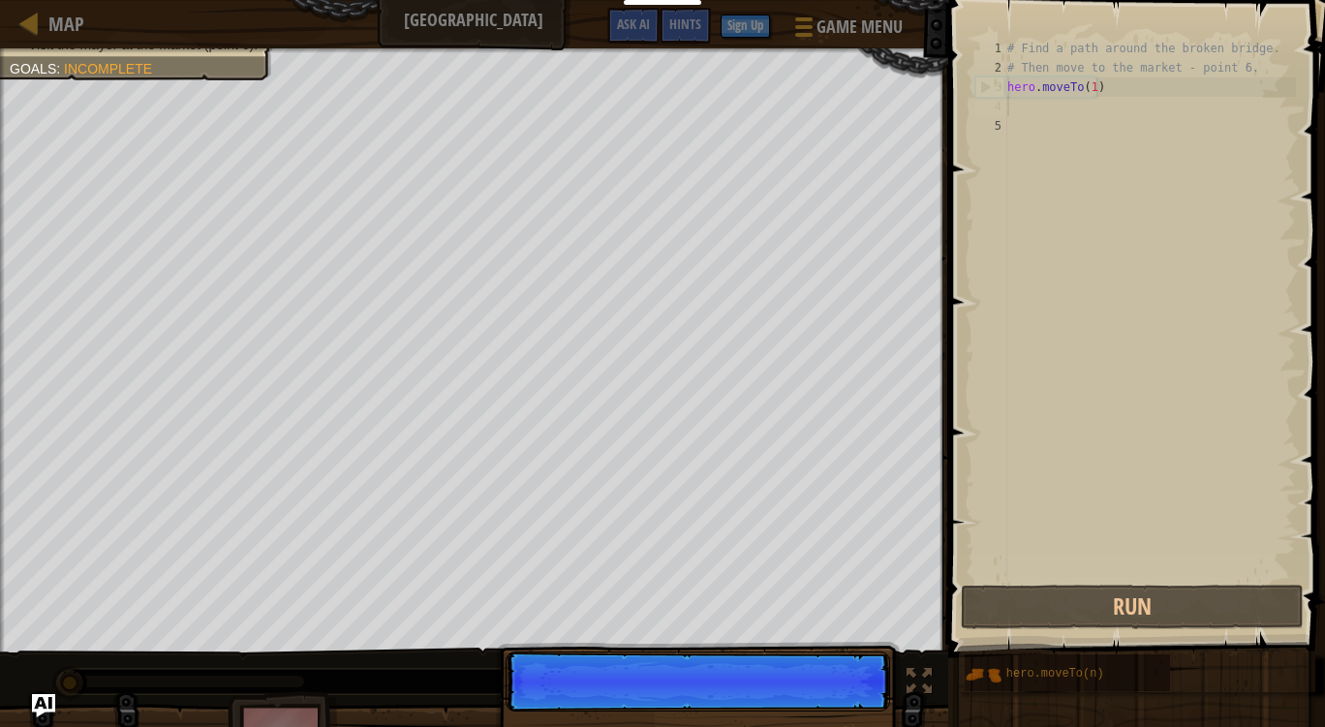
scroll to position [9, 0]
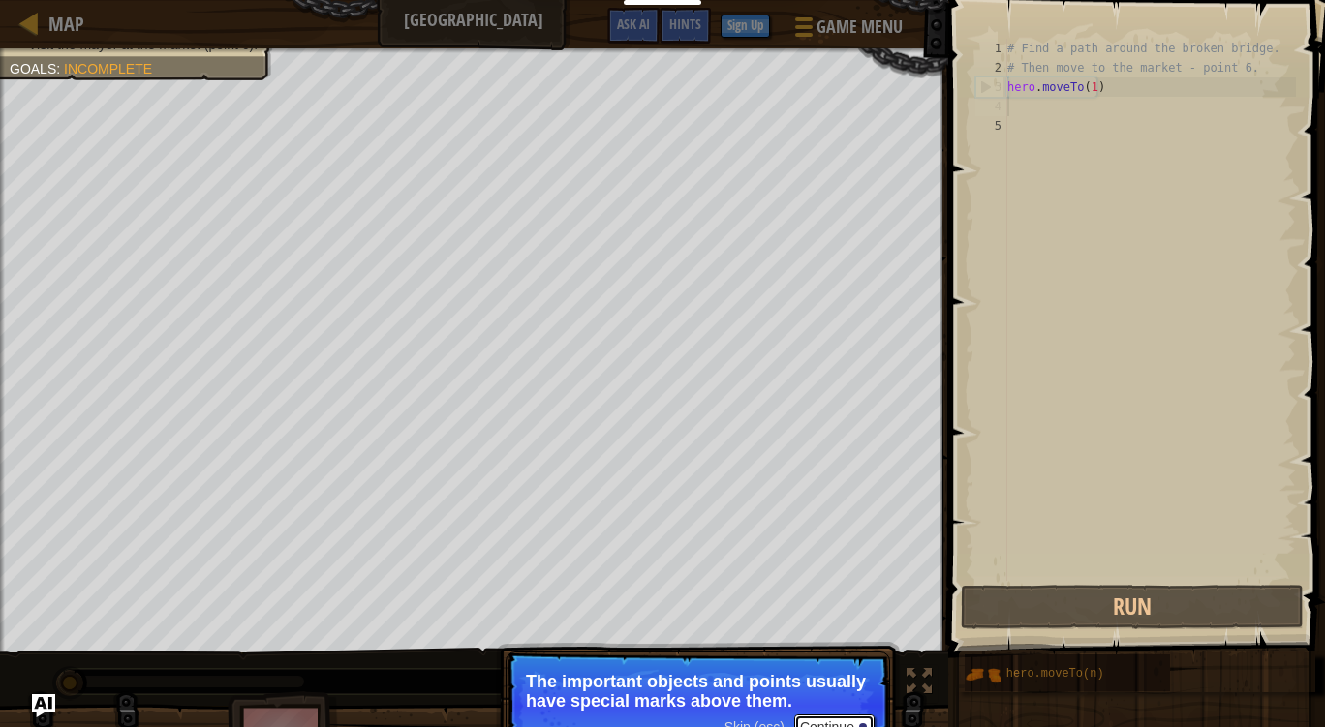
click at [828, 718] on button "Continue" at bounding box center [834, 727] width 80 height 25
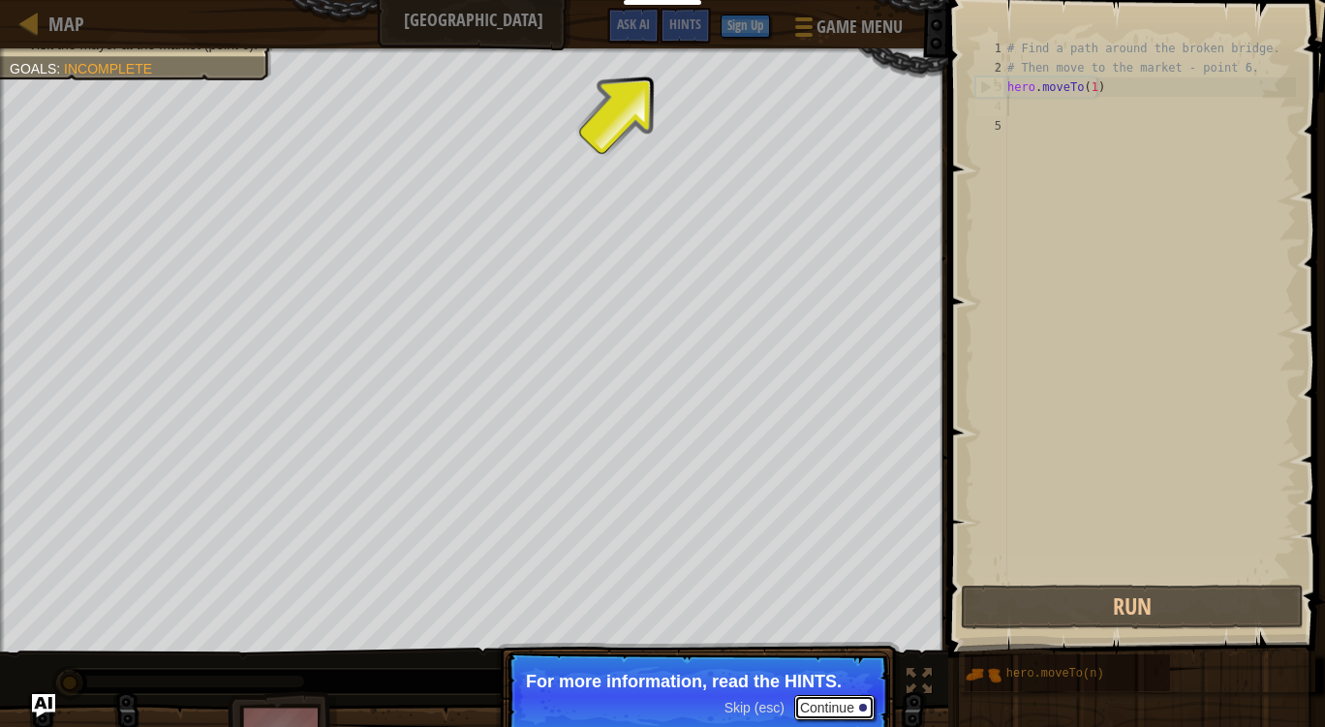
click at [814, 716] on button "Continue" at bounding box center [834, 707] width 80 height 25
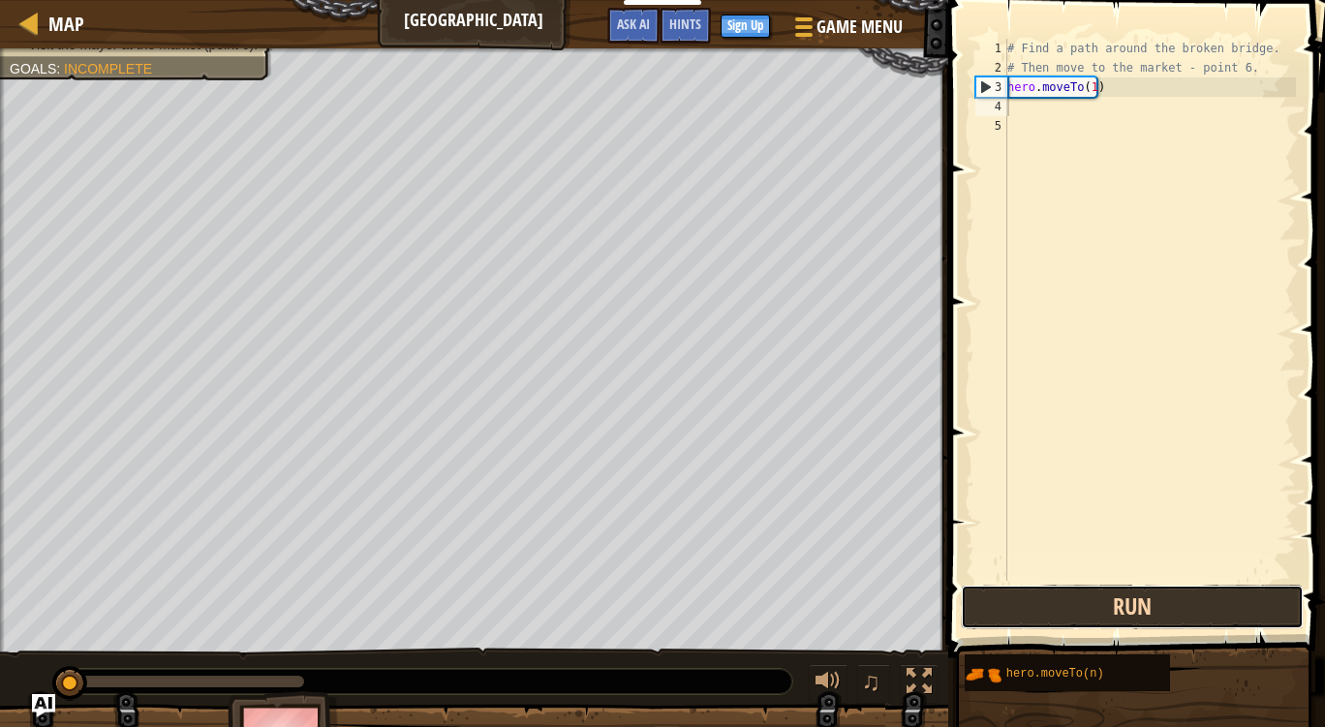
click at [1030, 598] on button "Run" at bounding box center [1132, 607] width 343 height 45
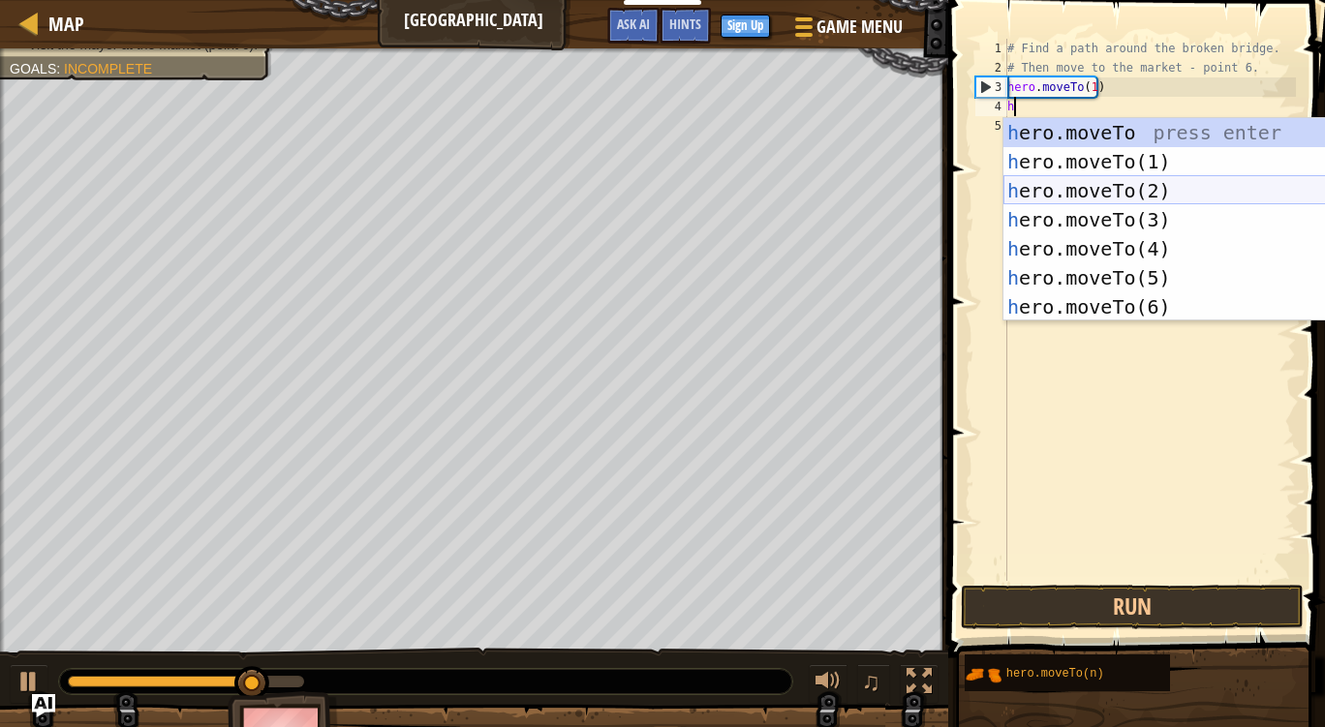
click at [1199, 189] on div "h ero.moveTo press enter h ero.moveTo(1) press enter h ero.moveTo(2) press ente…" at bounding box center [1186, 248] width 366 height 261
type textarea "hero.moveTo(2)"
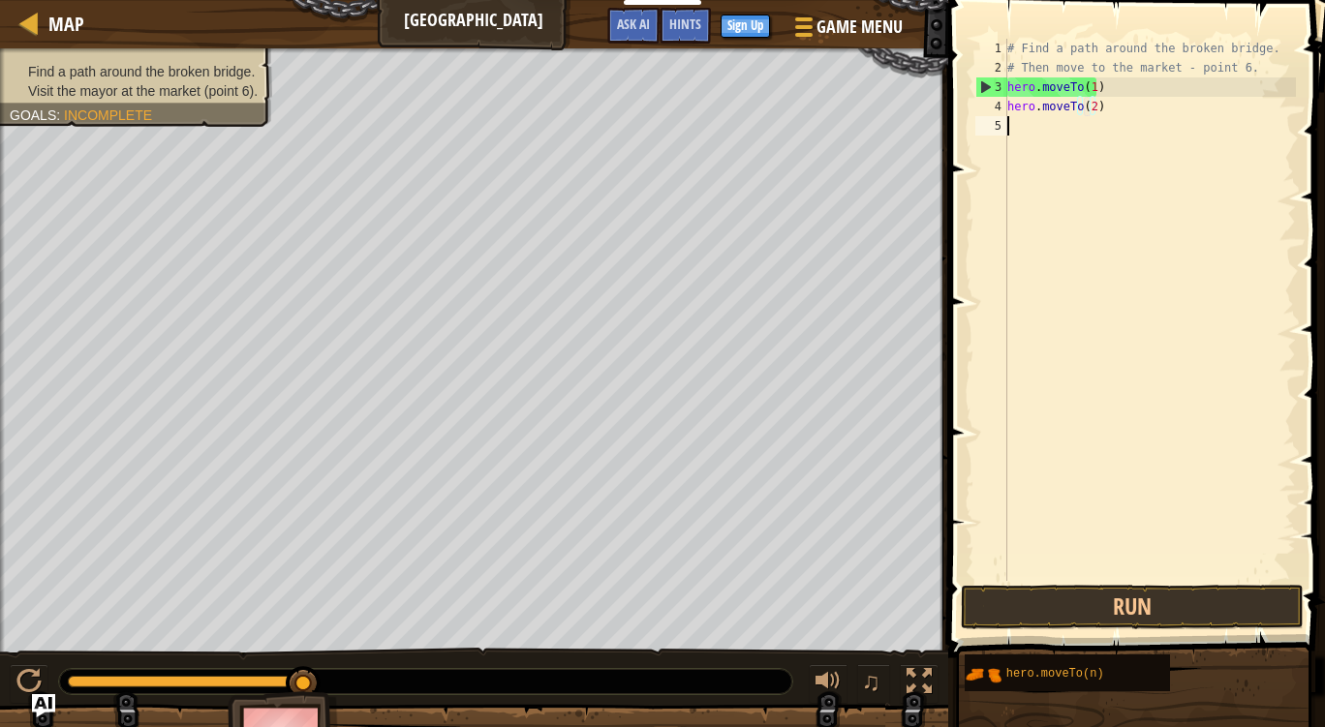
click at [1085, 130] on div "# Find a path around the broken bridge. # Then move to the market - point 6. he…" at bounding box center [1149, 329] width 292 height 581
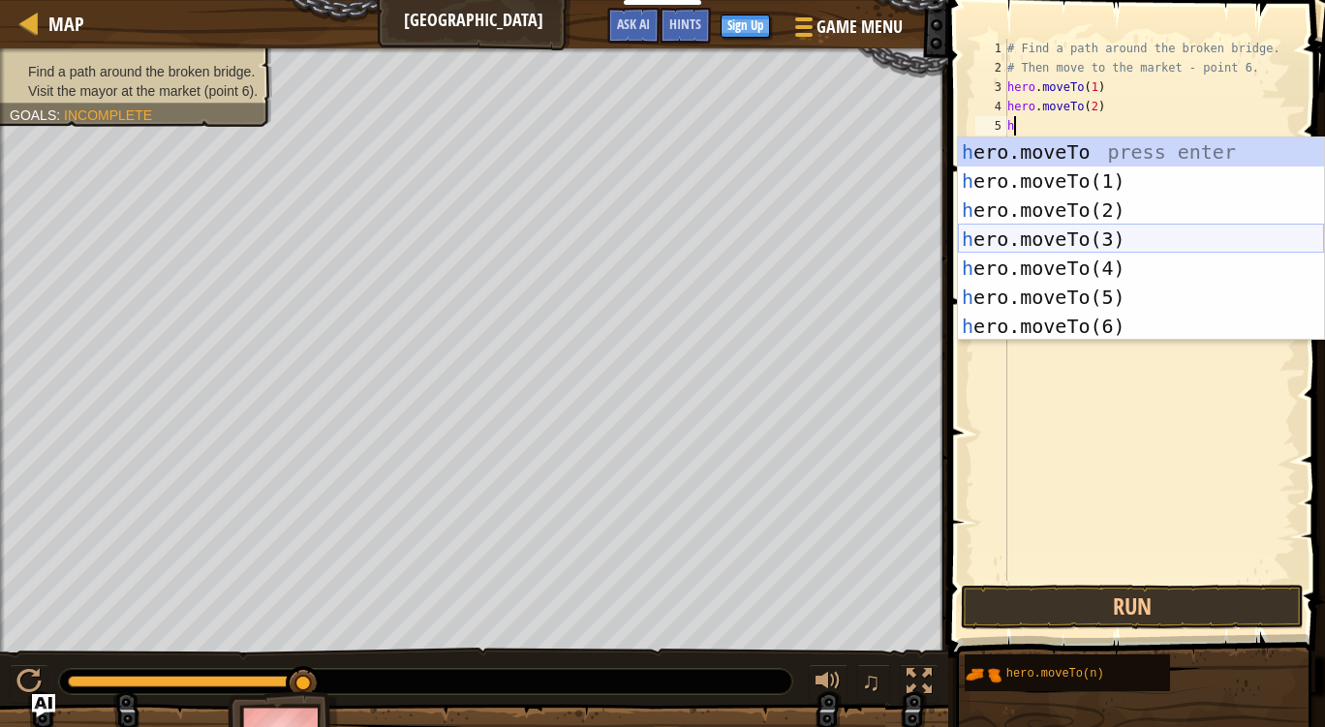
click at [1061, 229] on div "h ero.moveTo press enter h ero.moveTo(1) press enter h ero.moveTo(2) press ente…" at bounding box center [1141, 268] width 366 height 261
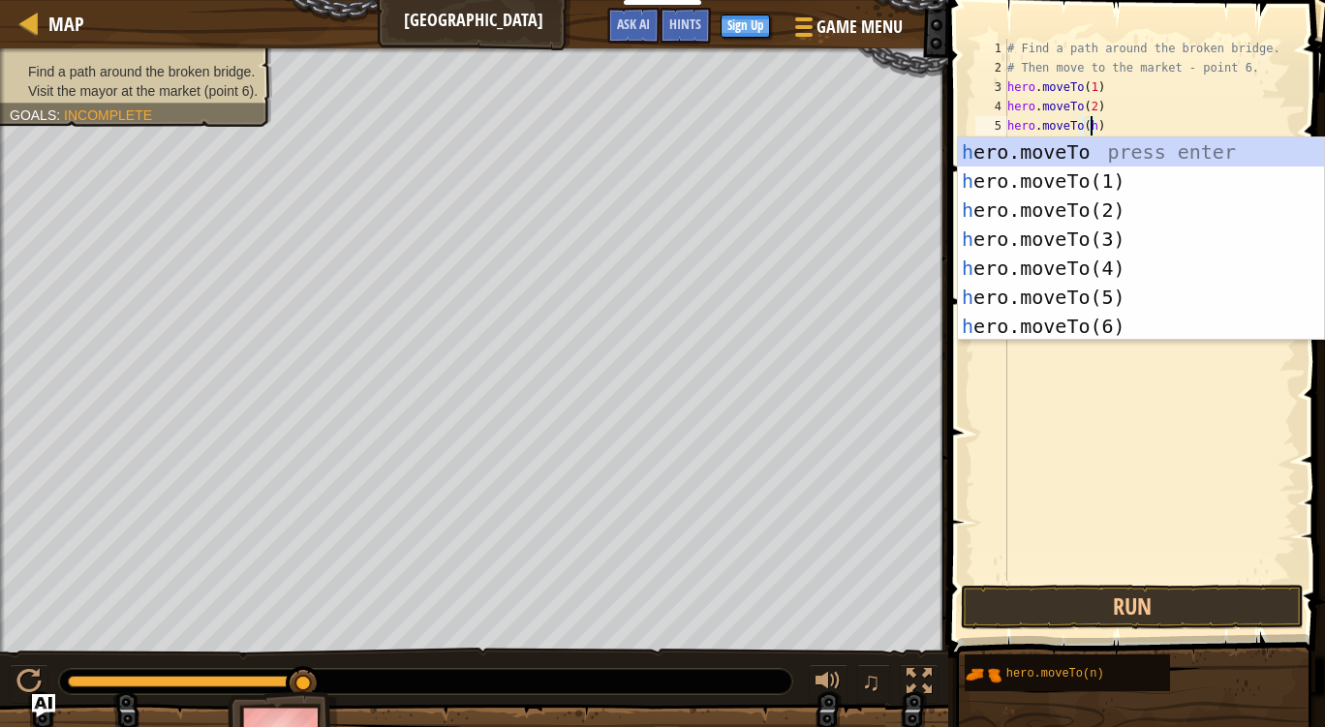
scroll to position [9, 6]
click at [1062, 272] on div "h ero.moveTo press enter h ero.moveTo(1) press enter h ero.moveTo(2) press ente…" at bounding box center [1141, 268] width 366 height 261
click at [1065, 19] on body "Educators Create Free Account School & District Solutions Teacher Toolkit Previ…" at bounding box center [662, 9] width 1325 height 19
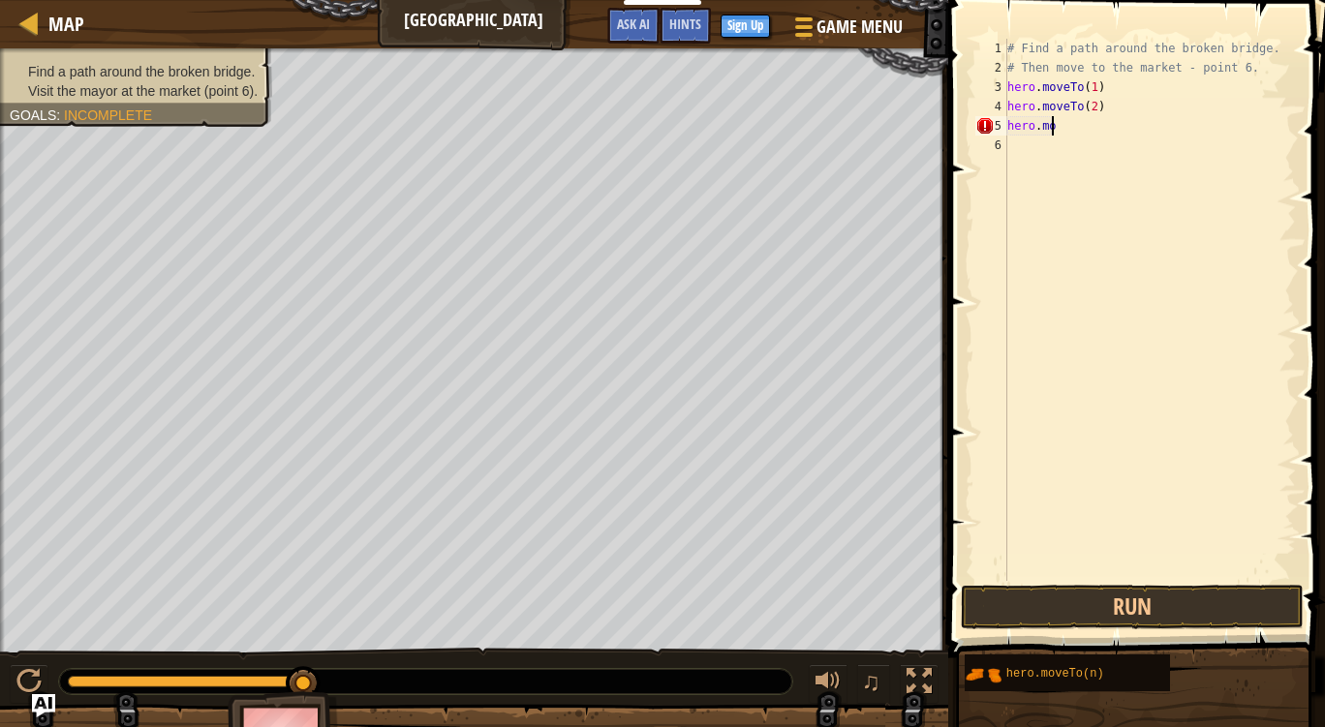
scroll to position [9, 0]
type textarea "h"
type textarea "hero.moveTo(2)"
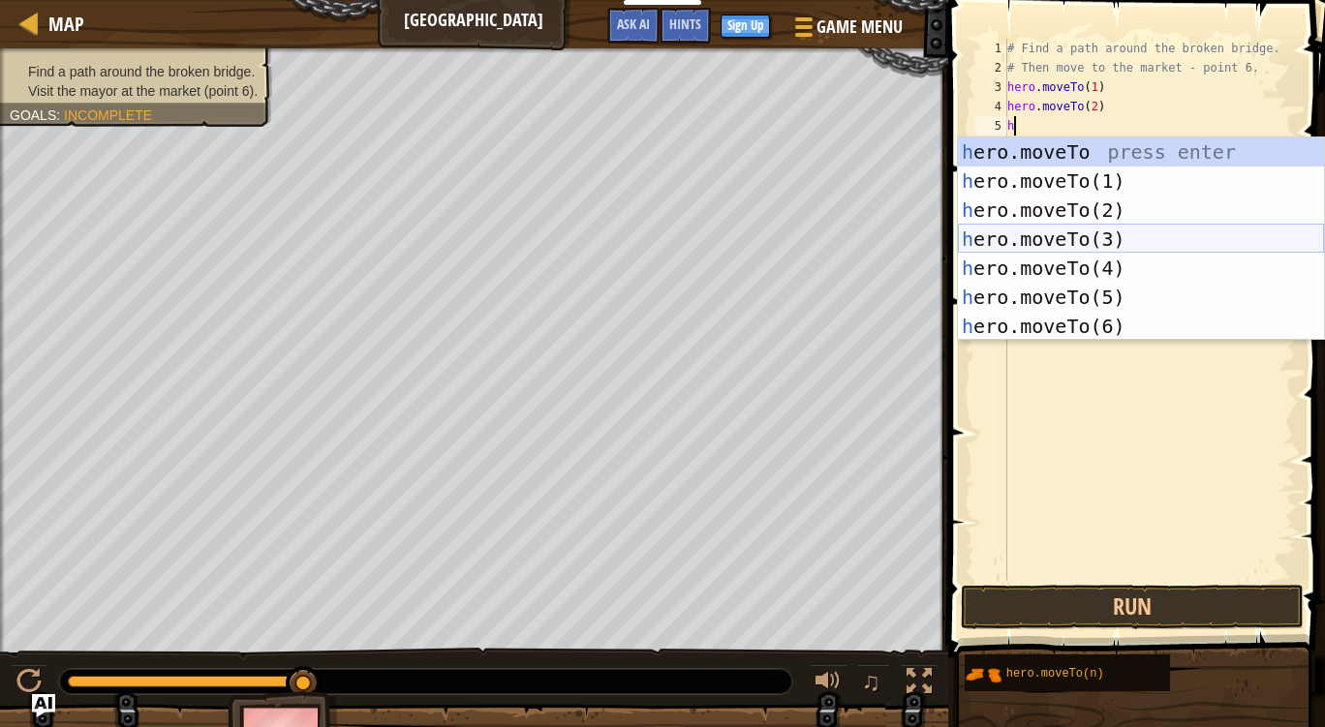
click at [1168, 230] on div "h ero.moveTo press enter h ero.moveTo(1) press enter h ero.moveTo(2) press ente…" at bounding box center [1141, 268] width 366 height 261
type textarea "hero.moveTo(3)"
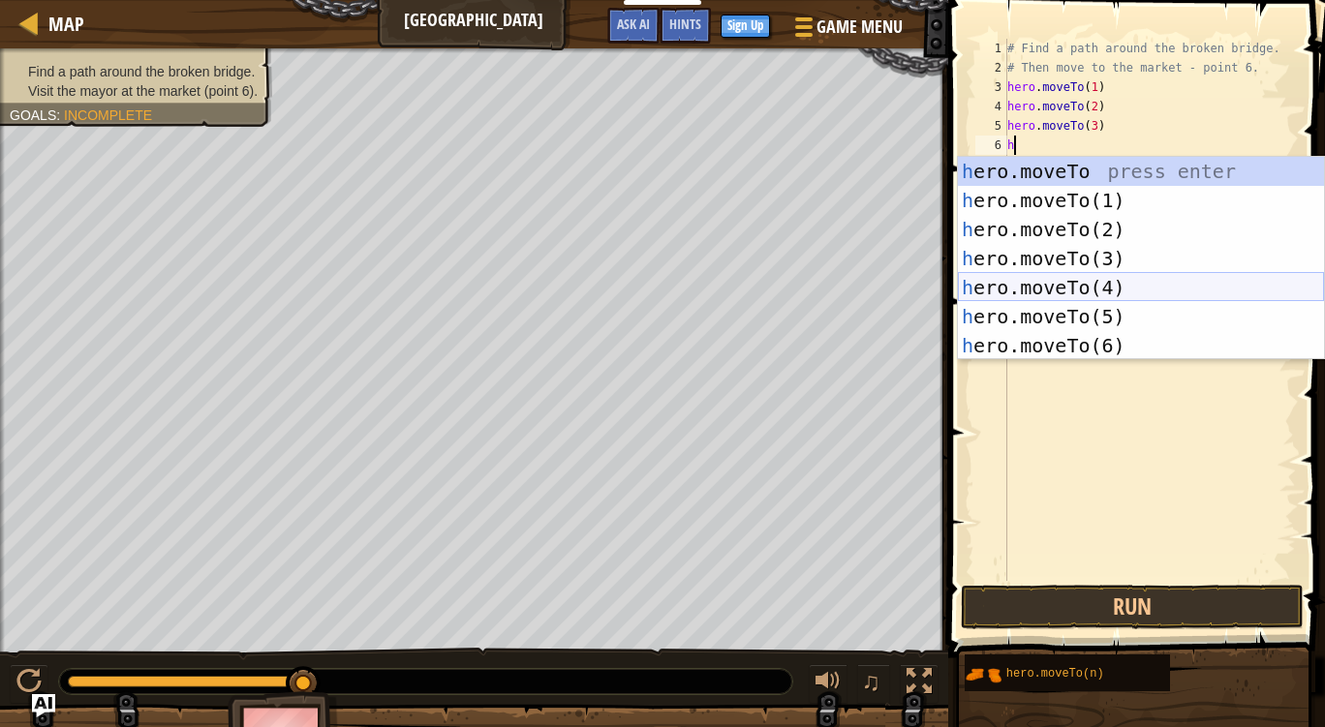
click at [1141, 291] on div "h ero.moveTo press enter h ero.moveTo(1) press enter h ero.moveTo(2) press ente…" at bounding box center [1141, 287] width 366 height 261
type textarea "hero.moveTo(4)"
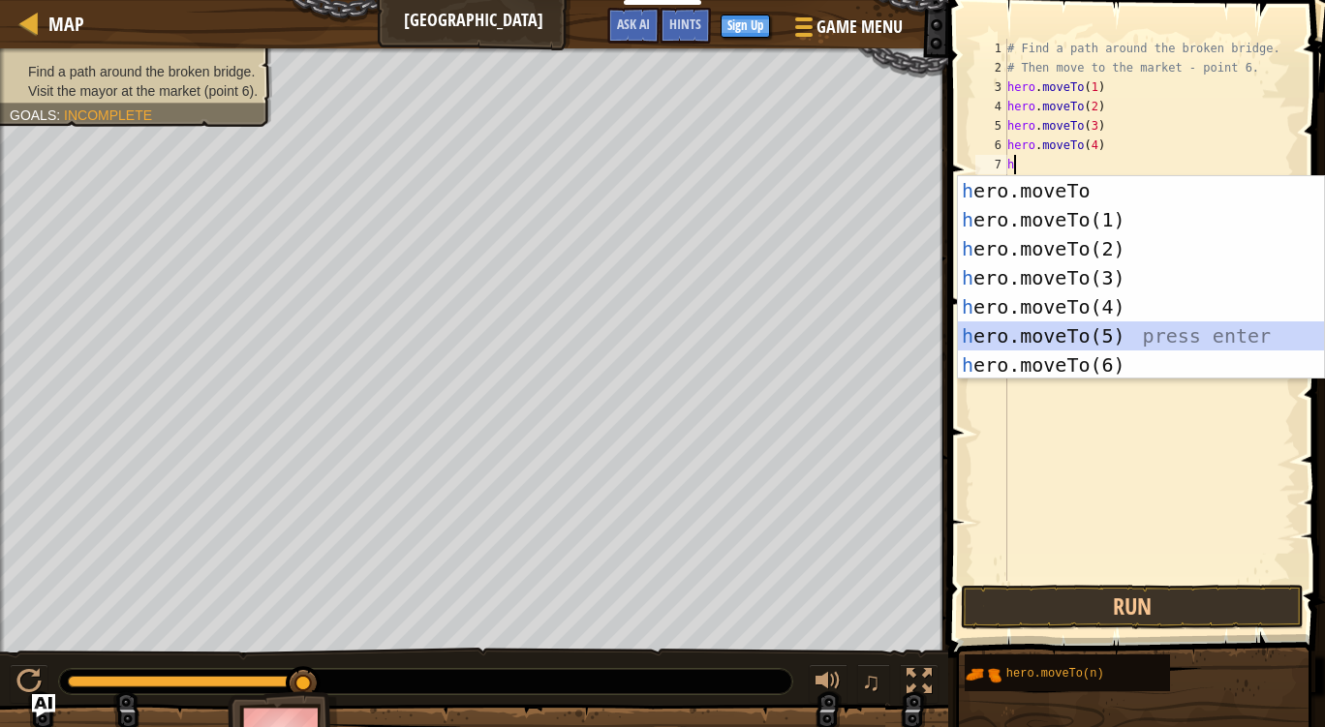
click at [1108, 332] on div "h ero.moveTo press enter h ero.moveTo(1) press enter h ero.moveTo(2) press ente…" at bounding box center [1141, 306] width 366 height 261
type textarea "hero.moveTo(5)"
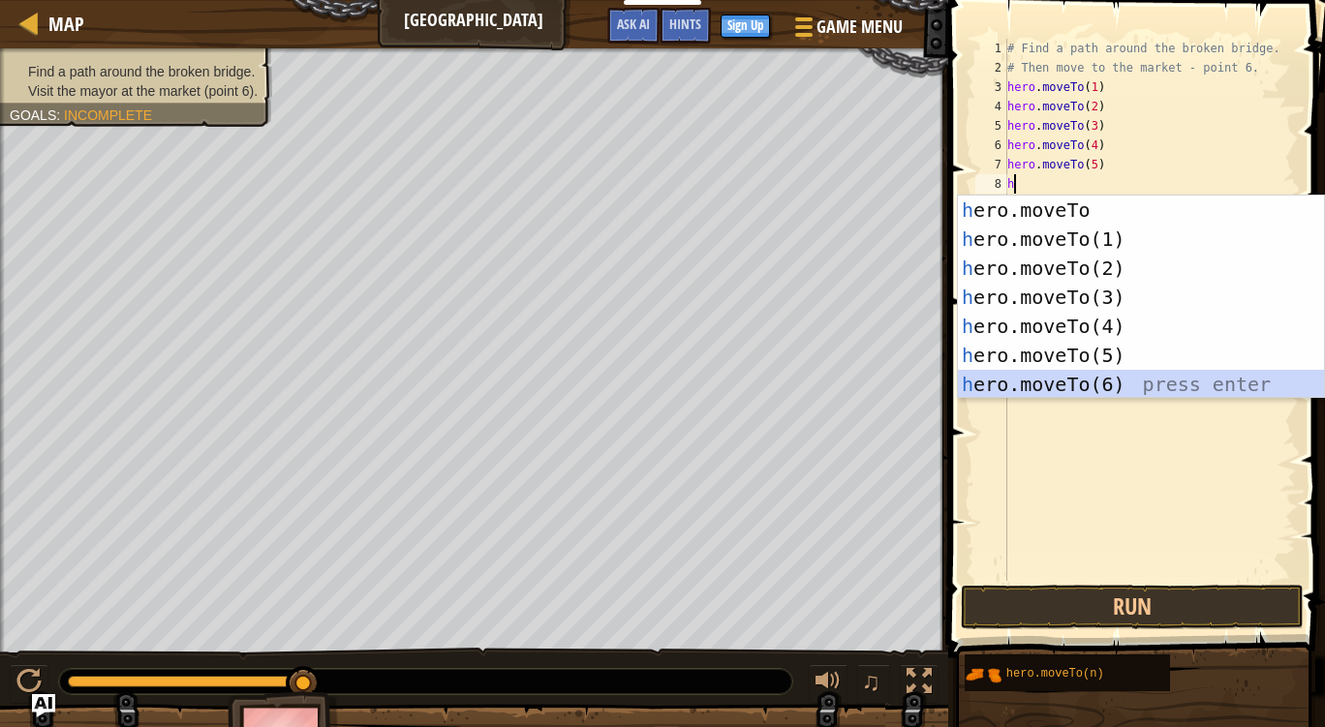
click at [1091, 382] on div "h ero.moveTo press enter h ero.moveTo(1) press enter h ero.moveTo(2) press ente…" at bounding box center [1141, 326] width 366 height 261
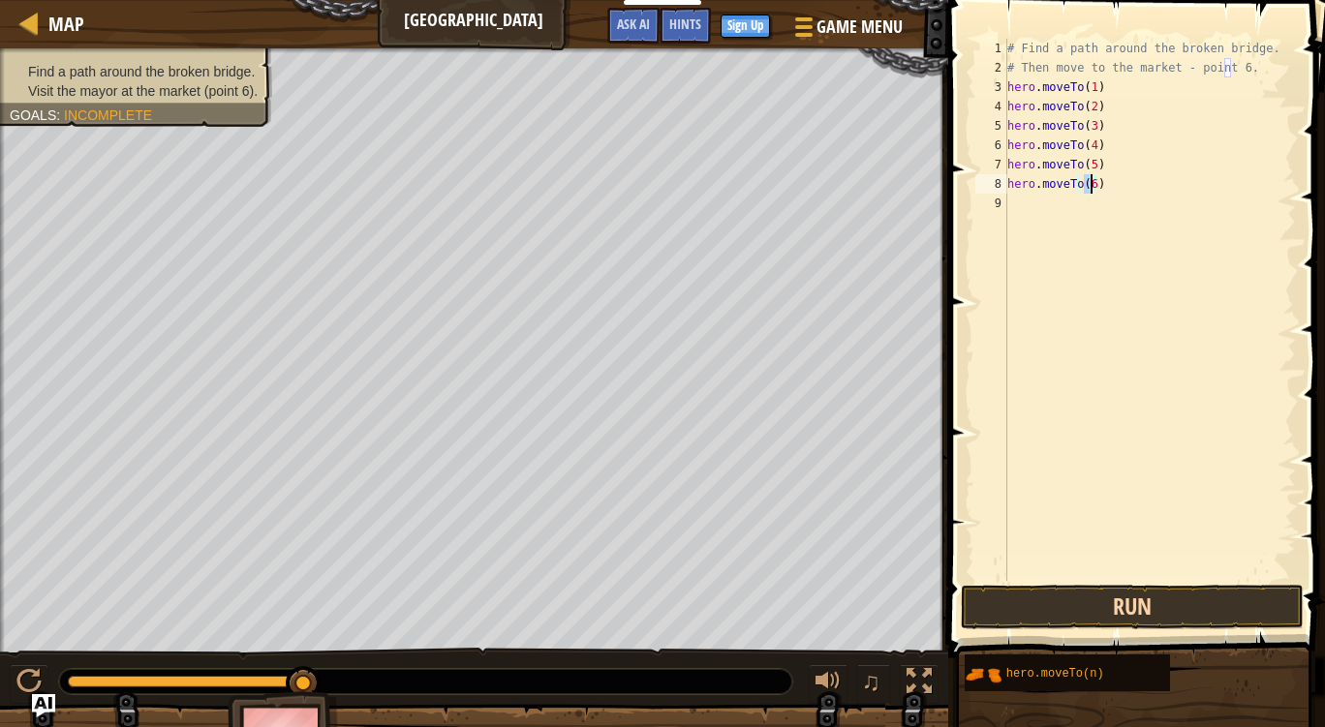
type textarea "hero.moveTo(6)"
click at [1066, 619] on button "Run" at bounding box center [1132, 607] width 343 height 45
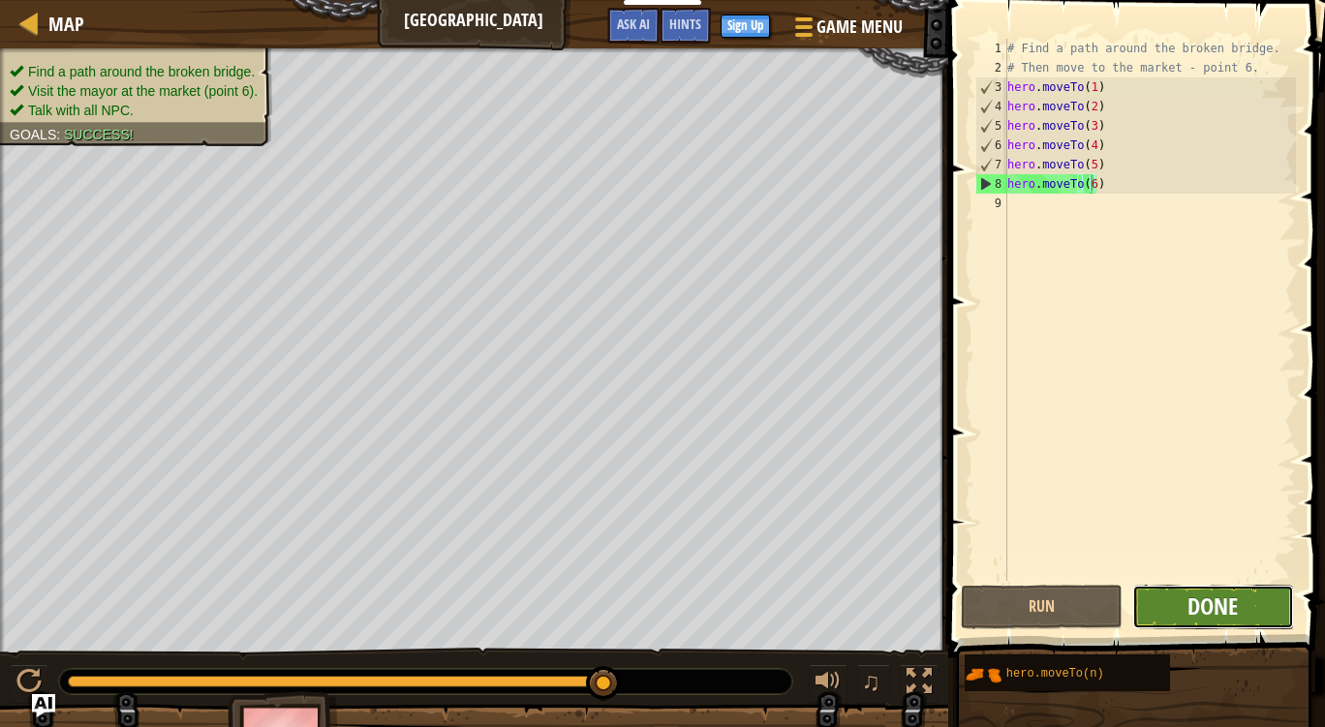
click at [1220, 611] on span "Done" at bounding box center [1212, 606] width 50 height 31
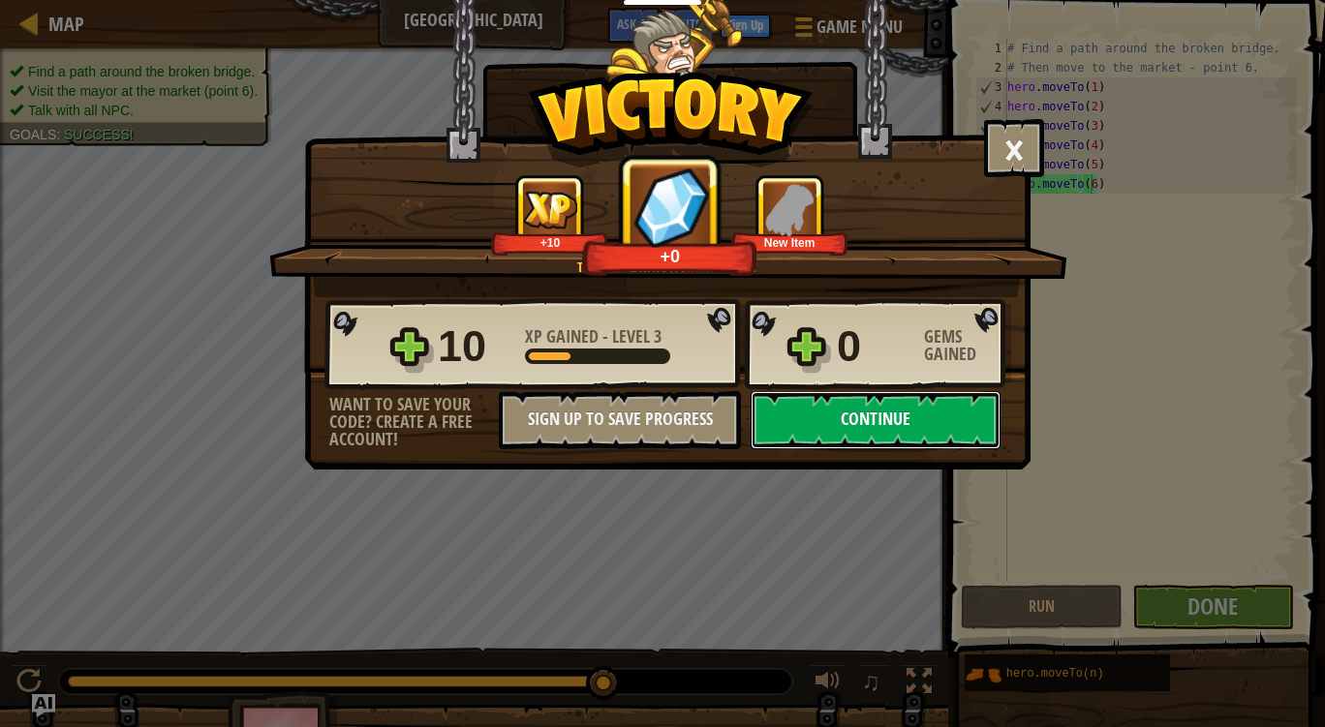
click at [848, 415] on button "Continue" at bounding box center [875, 420] width 250 height 58
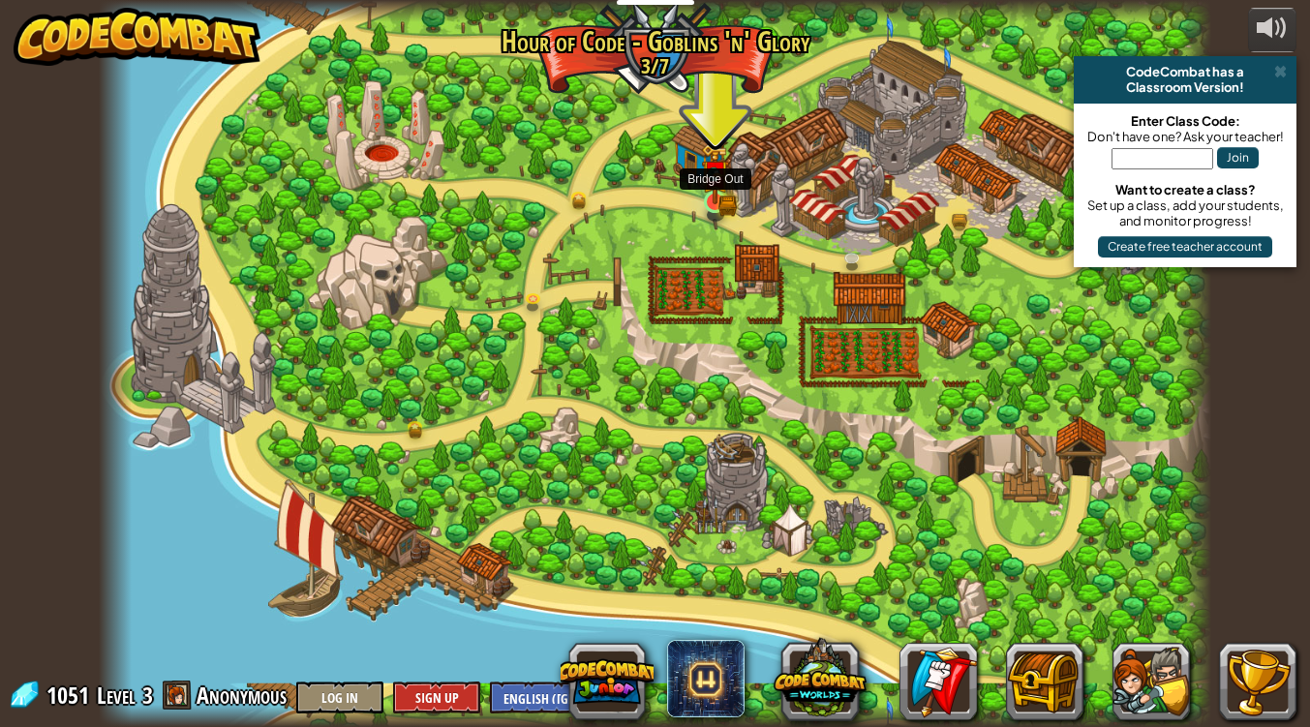
click at [711, 199] on img at bounding box center [715, 173] width 28 height 61
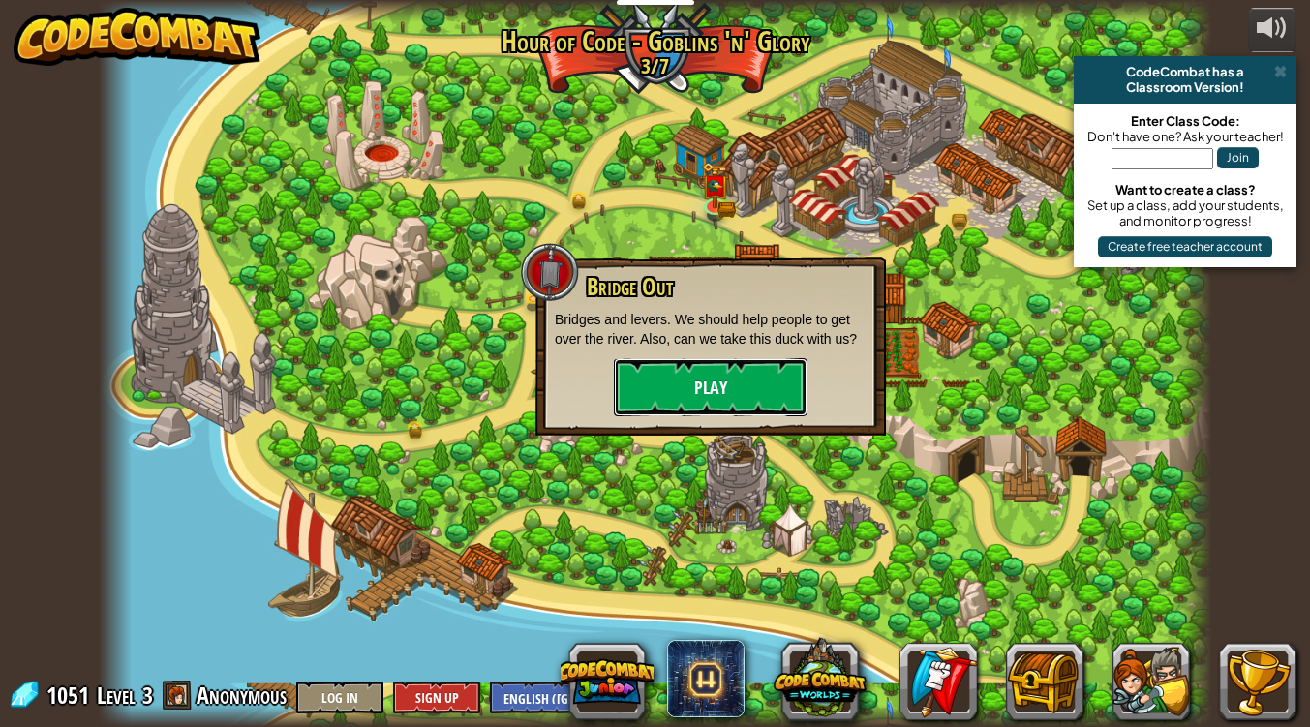
click at [666, 396] on button "Play" at bounding box center [711, 387] width 194 height 58
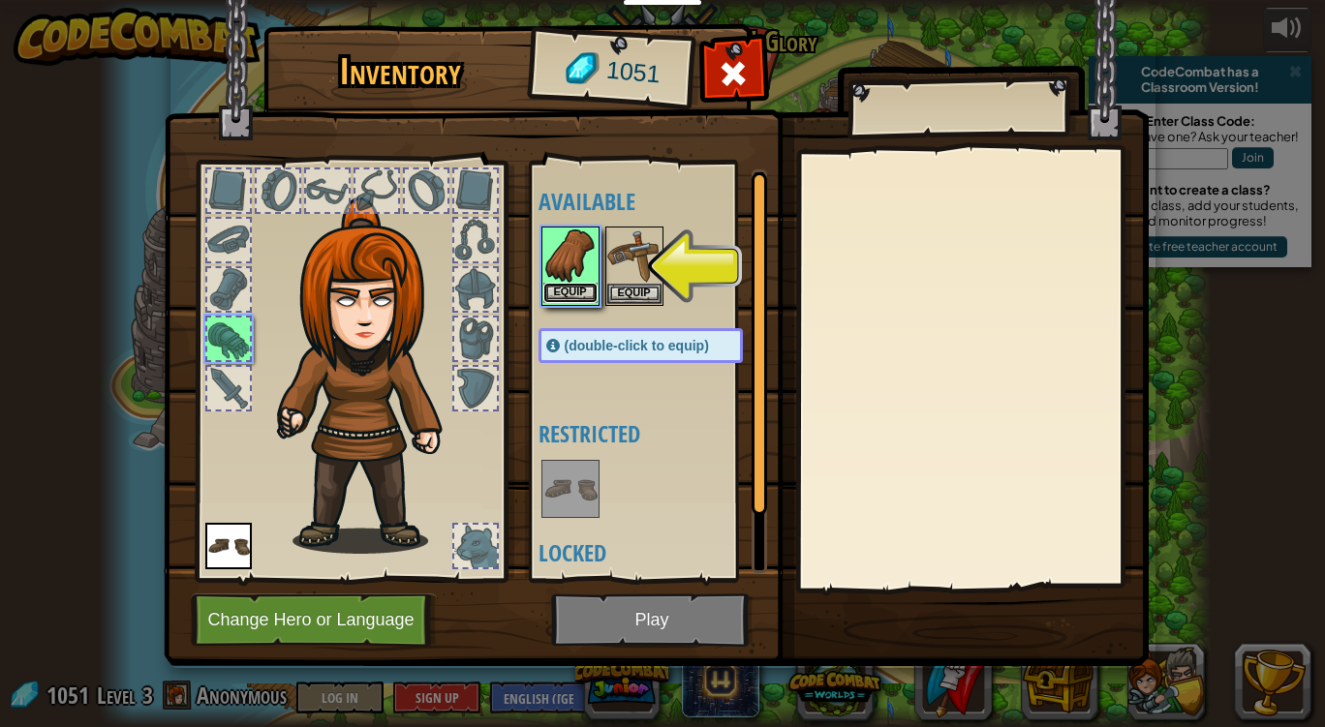
click at [560, 290] on button "Equip" at bounding box center [570, 293] width 54 height 20
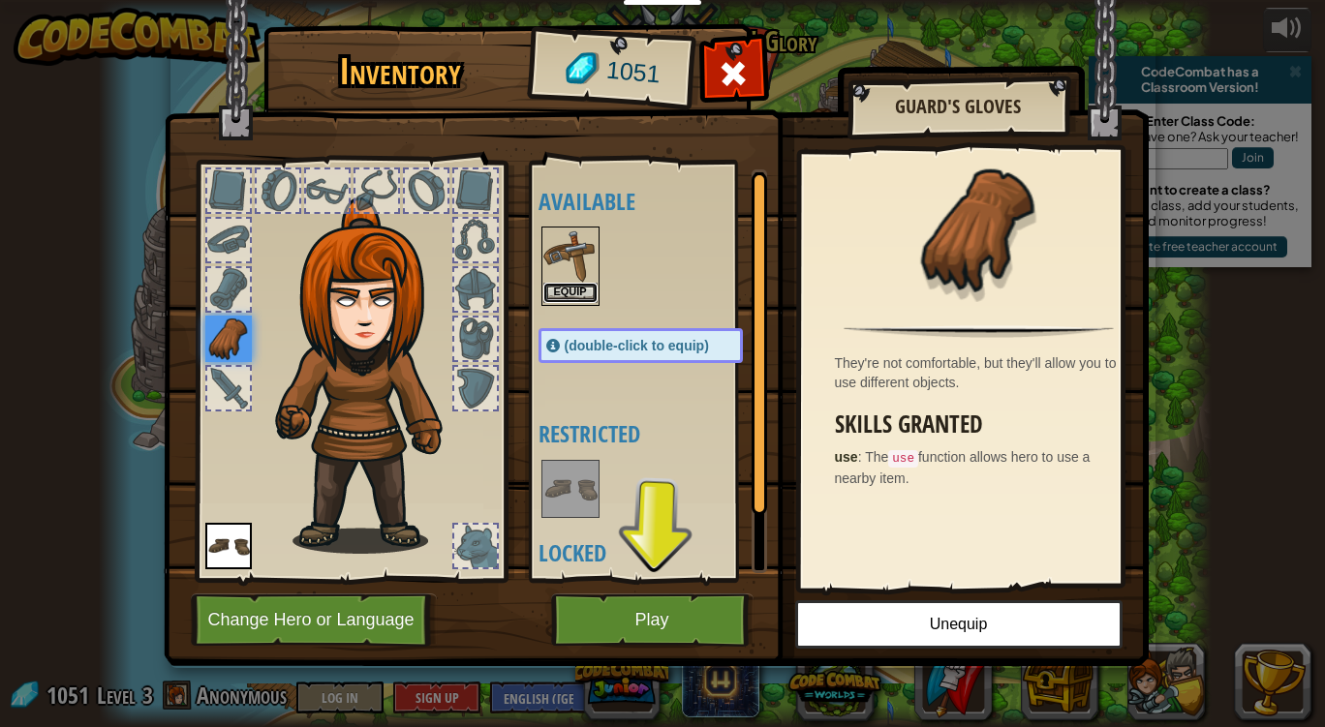
click at [583, 291] on button "Equip" at bounding box center [570, 293] width 54 height 20
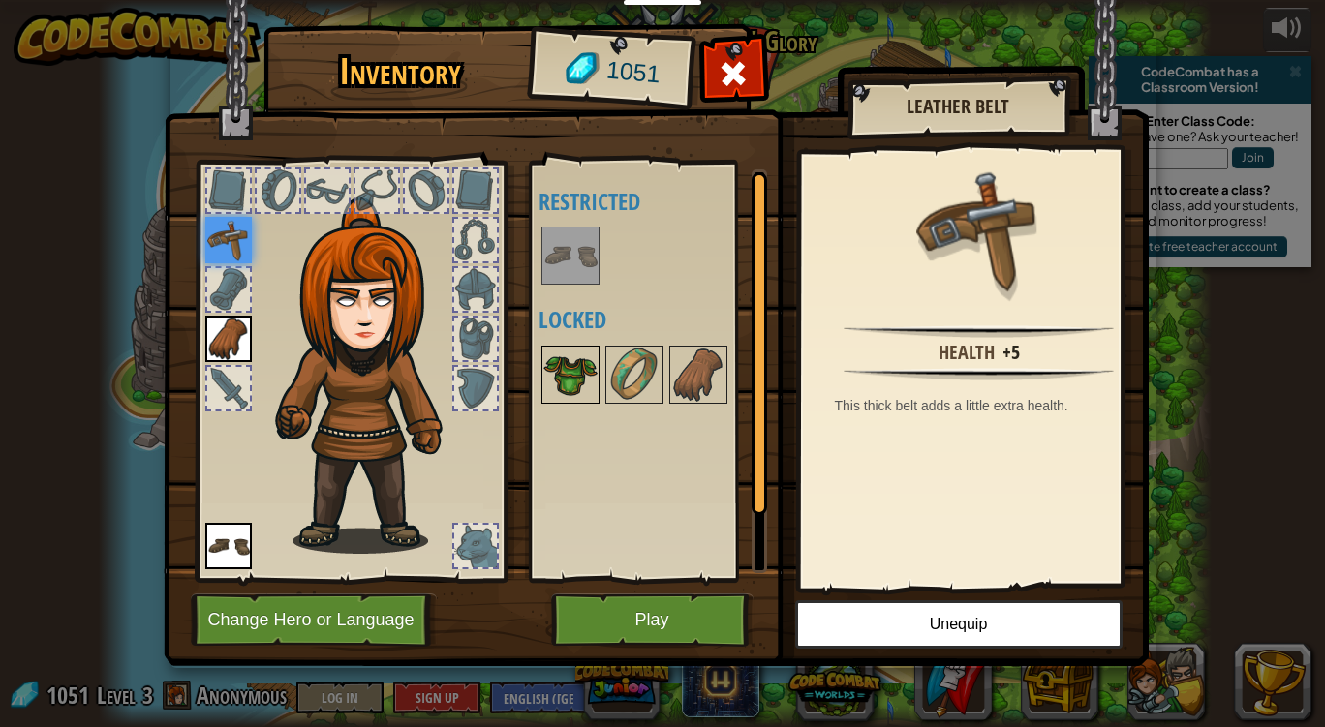
click at [573, 379] on img at bounding box center [570, 375] width 54 height 54
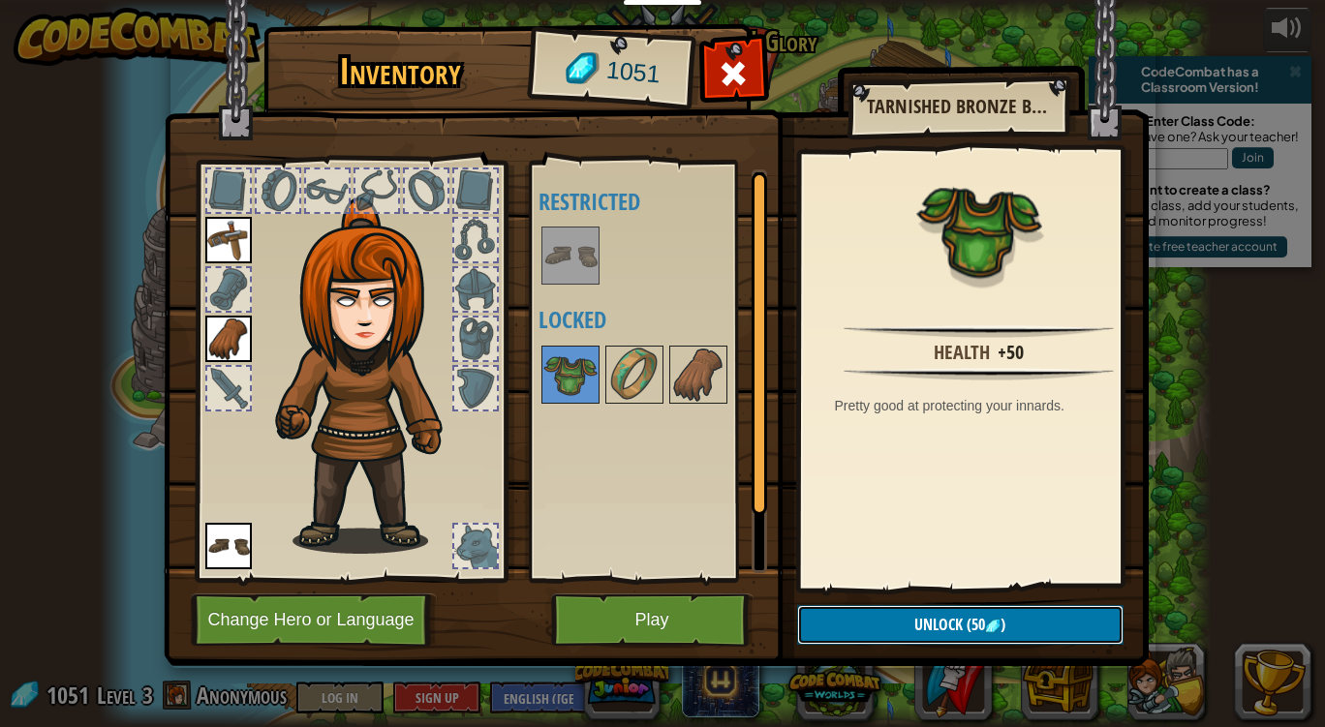
click at [860, 627] on button "Unlock (50 )" at bounding box center [960, 625] width 326 height 40
click at [860, 627] on button "Confirm" at bounding box center [960, 625] width 326 height 40
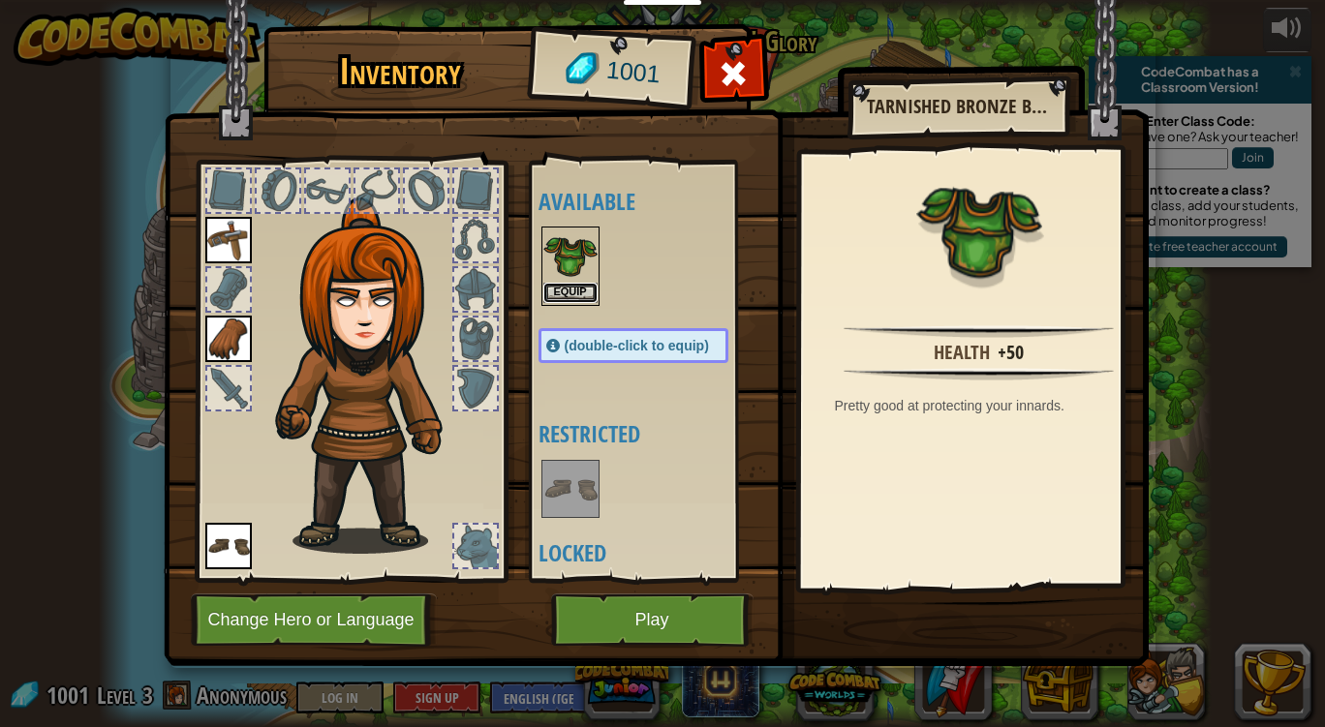
click at [564, 290] on button "Equip" at bounding box center [570, 293] width 54 height 20
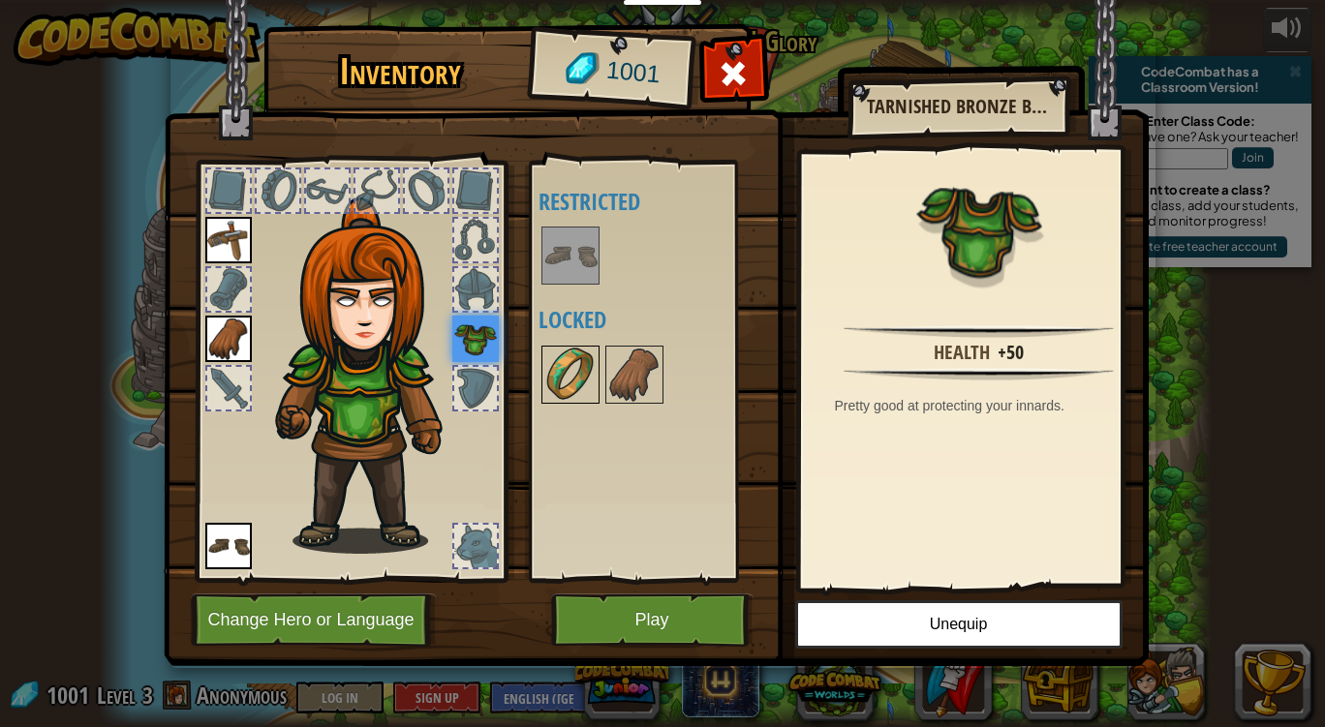
click at [575, 360] on img at bounding box center [570, 375] width 54 height 54
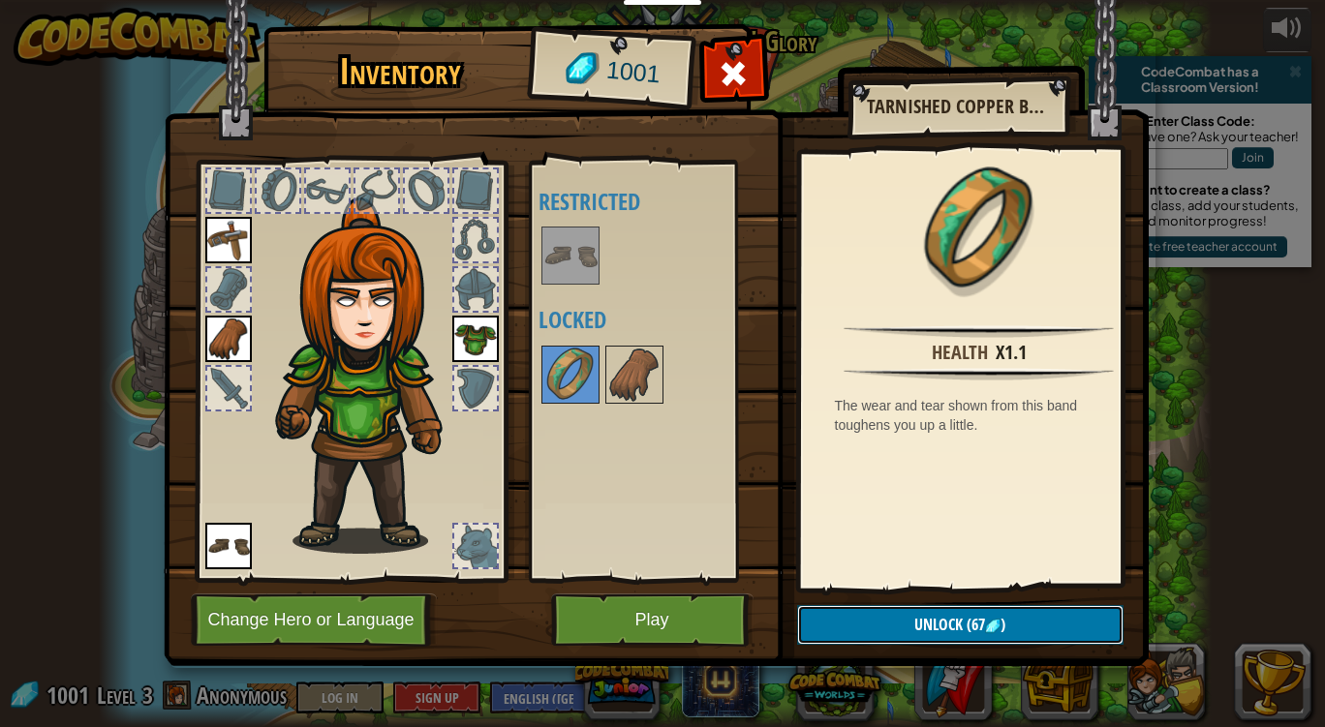
click at [848, 608] on button "Unlock (67 )" at bounding box center [960, 625] width 326 height 40
click at [848, 608] on button "Confirm" at bounding box center [960, 625] width 326 height 40
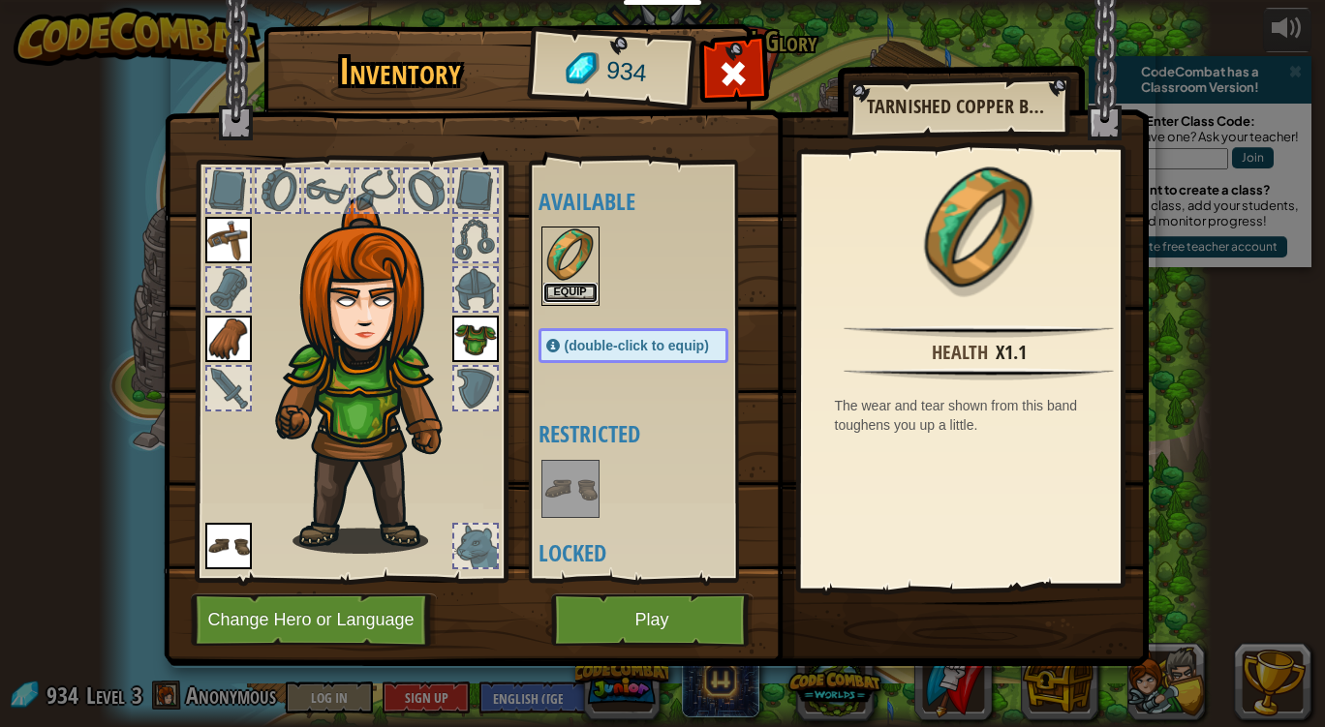
click at [569, 297] on button "Equip" at bounding box center [570, 293] width 54 height 20
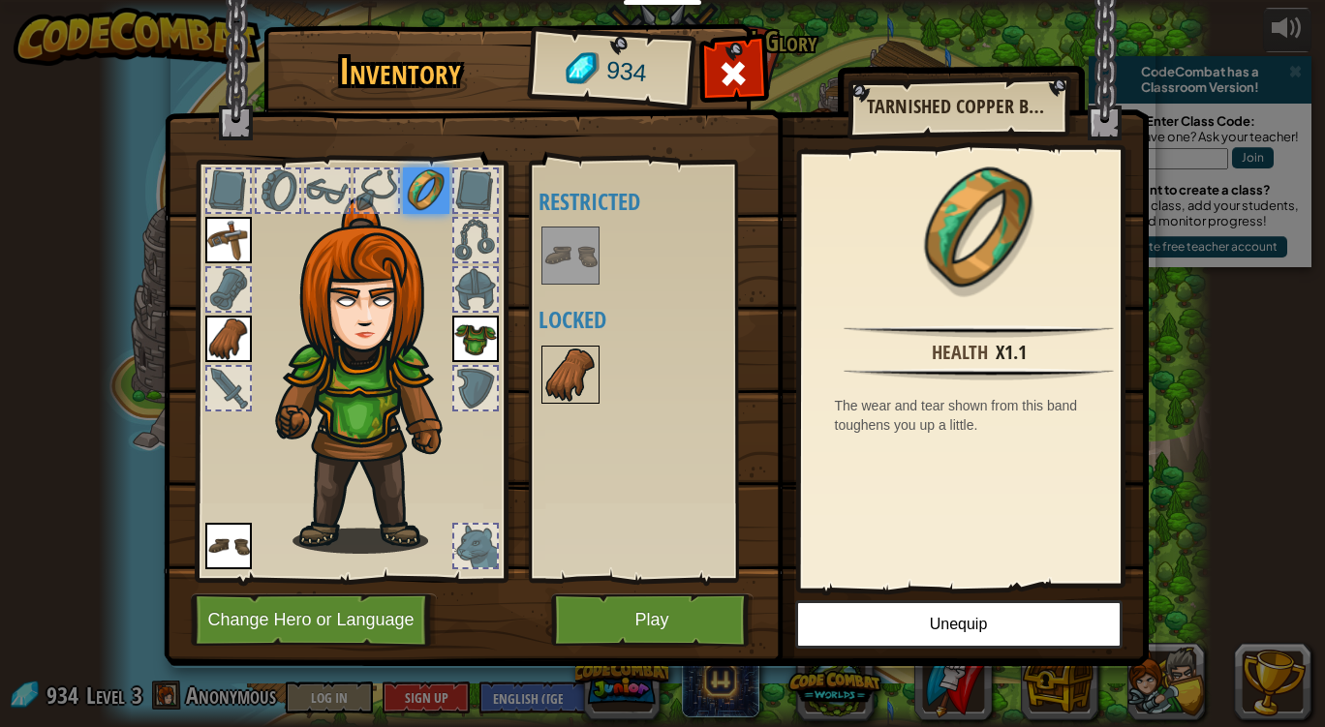
click at [577, 353] on img at bounding box center [570, 375] width 54 height 54
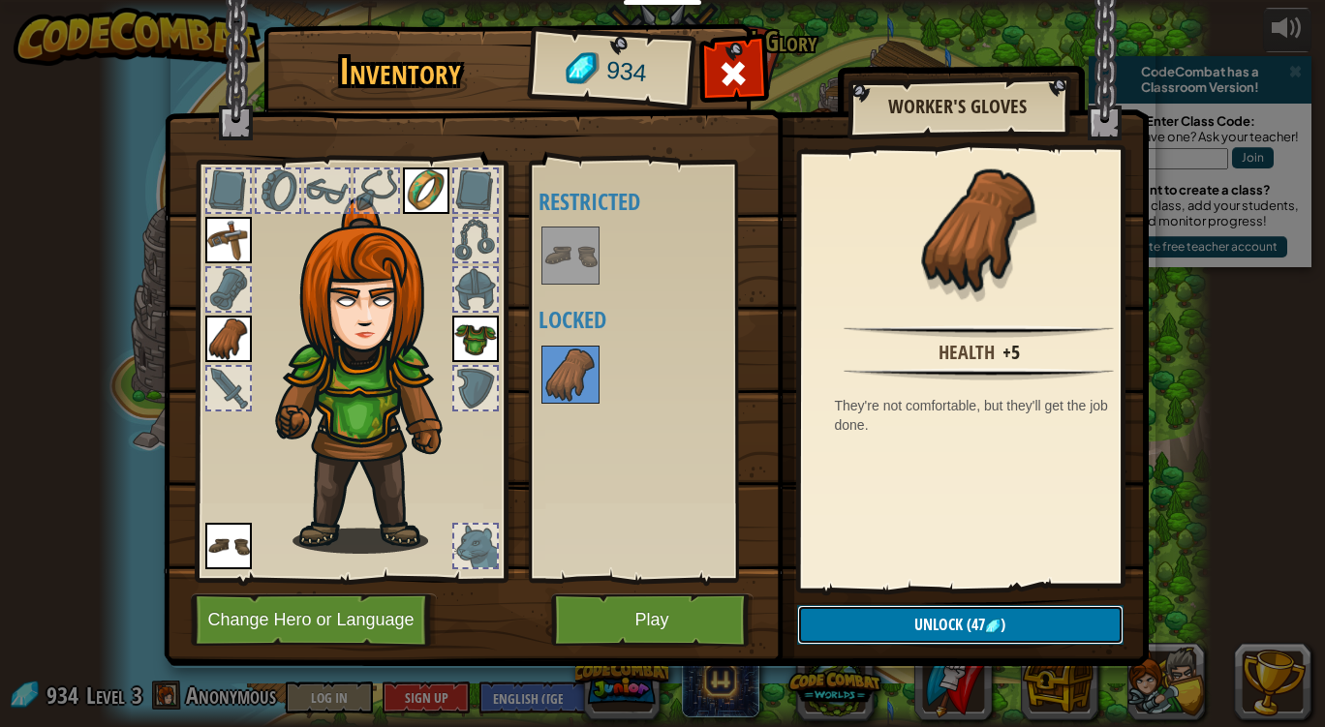
click at [920, 628] on span "Unlock" at bounding box center [938, 624] width 48 height 21
click at [886, 599] on img at bounding box center [656, 314] width 985 height 703
click at [886, 603] on img at bounding box center [656, 314] width 985 height 703
drag, startPoint x: 888, startPoint y: 639, endPoint x: 847, endPoint y: 621, distance: 44.6
click at [847, 621] on button "Unlock" at bounding box center [960, 625] width 326 height 40
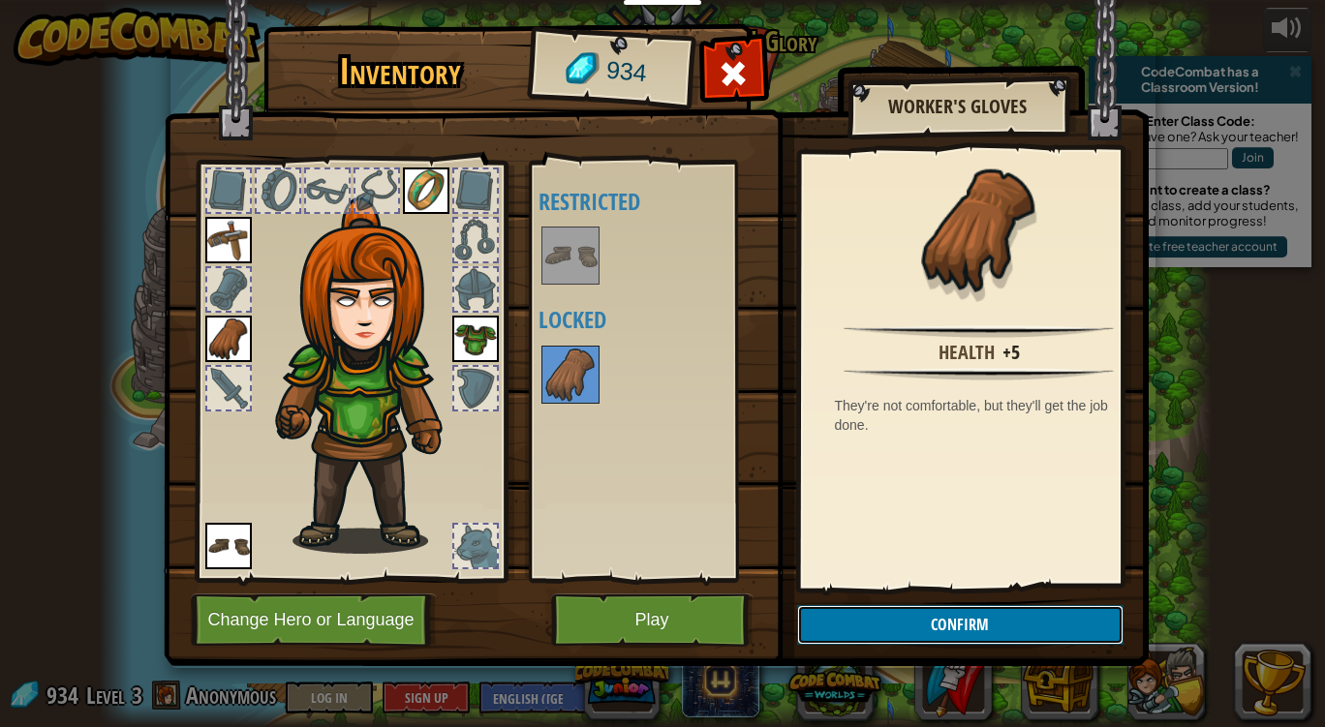
click at [847, 621] on button "Confirm" at bounding box center [960, 625] width 326 height 40
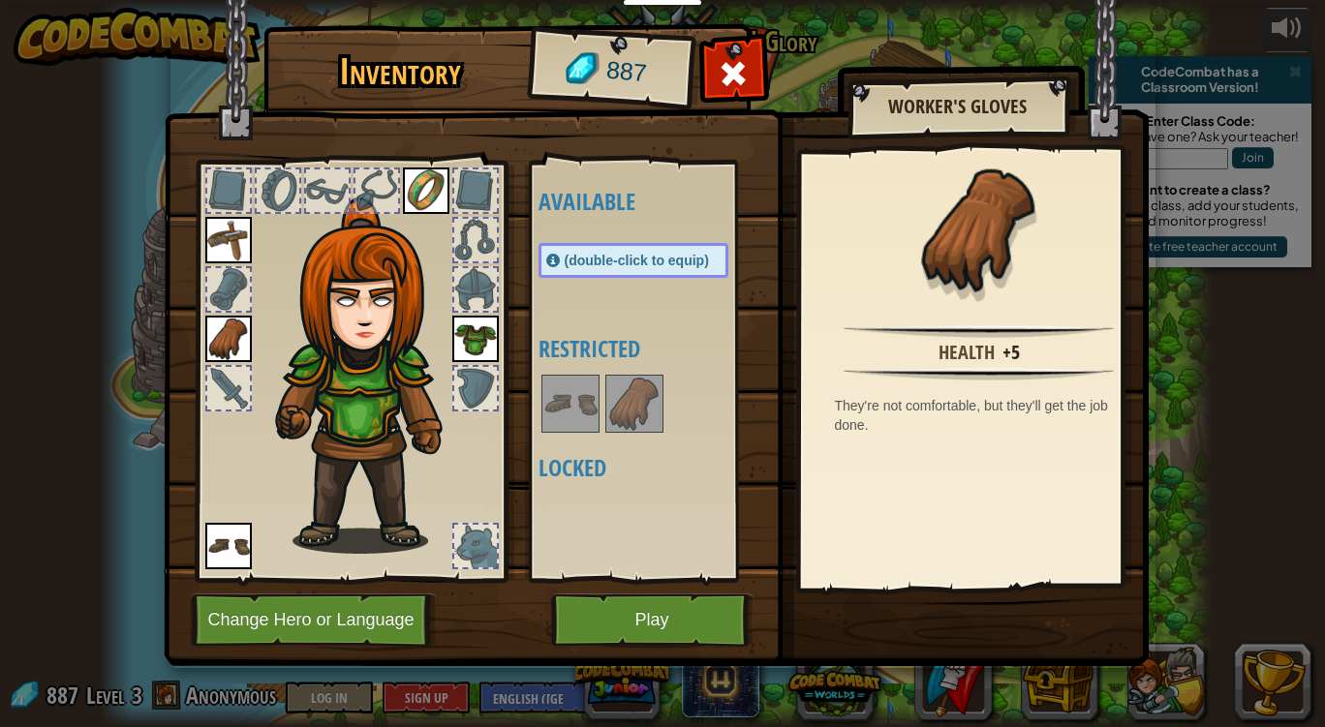
click at [621, 395] on img at bounding box center [634, 404] width 54 height 54
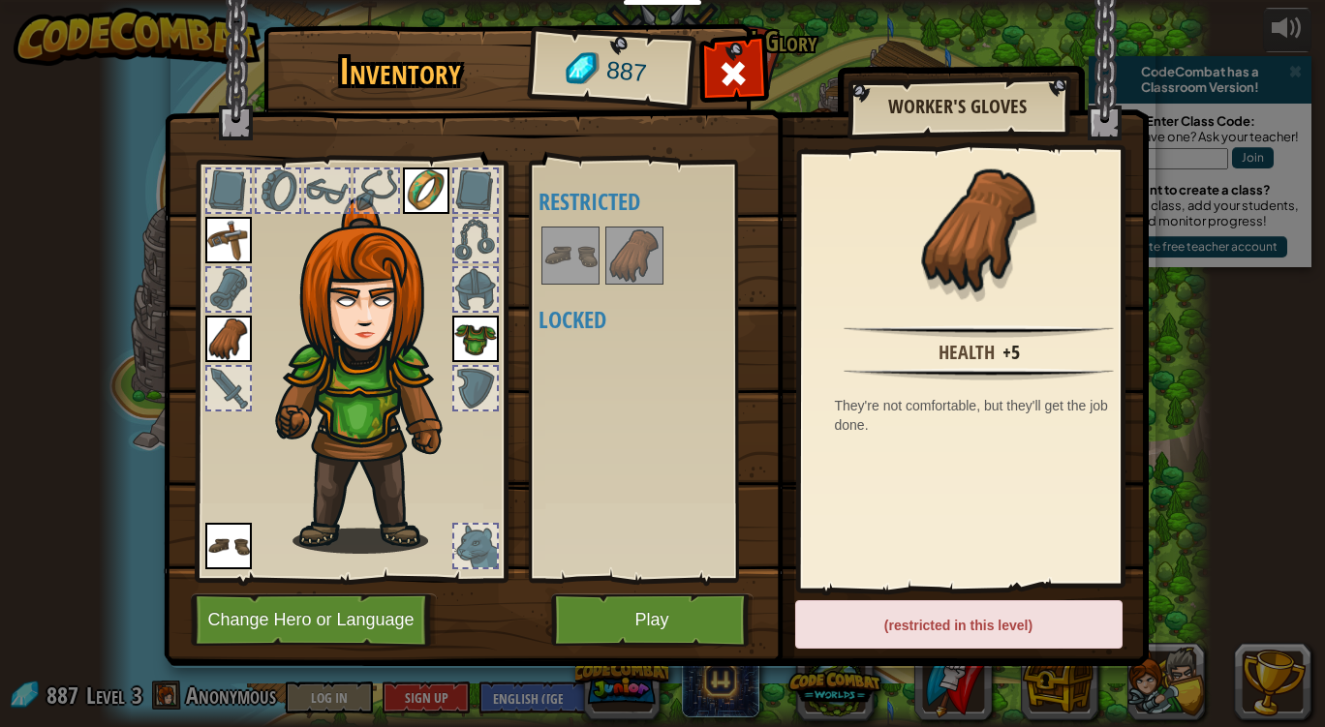
click at [635, 267] on img at bounding box center [634, 256] width 54 height 54
click at [564, 264] on img at bounding box center [570, 256] width 54 height 54
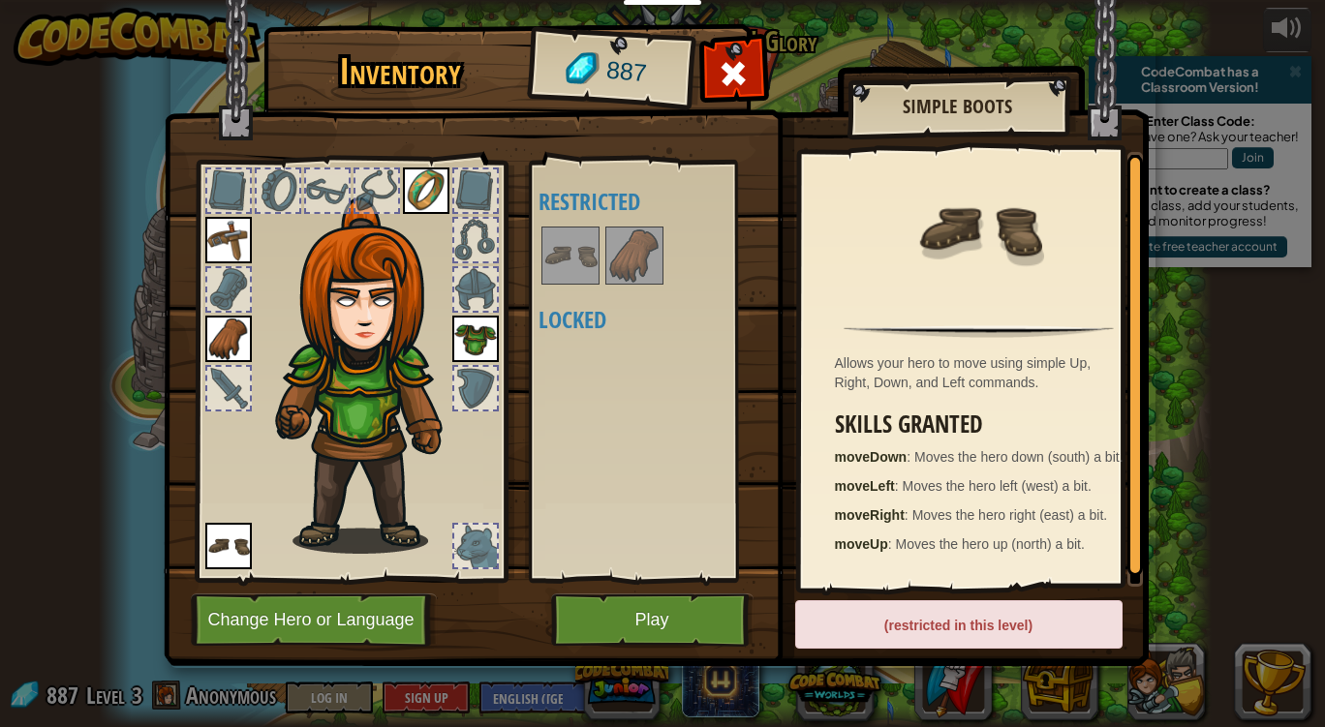
click at [486, 328] on img at bounding box center [475, 339] width 46 height 46
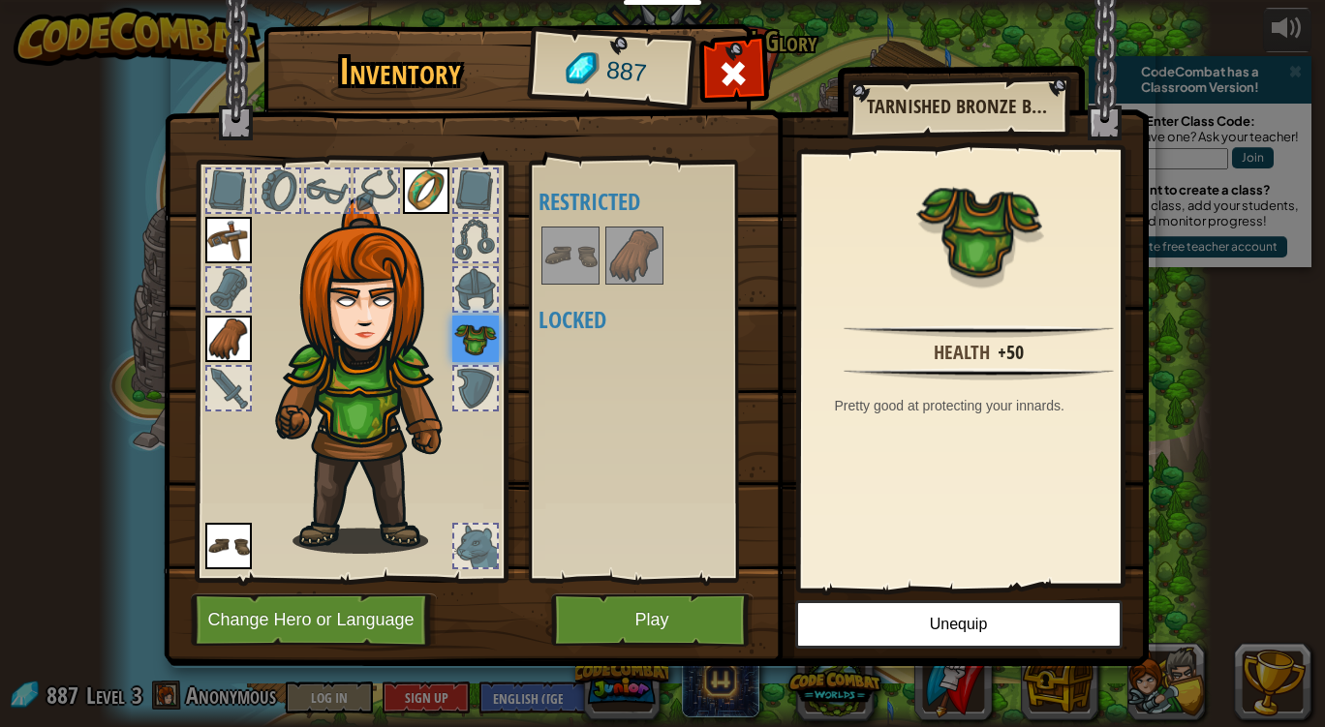
click at [227, 243] on img at bounding box center [228, 240] width 46 height 46
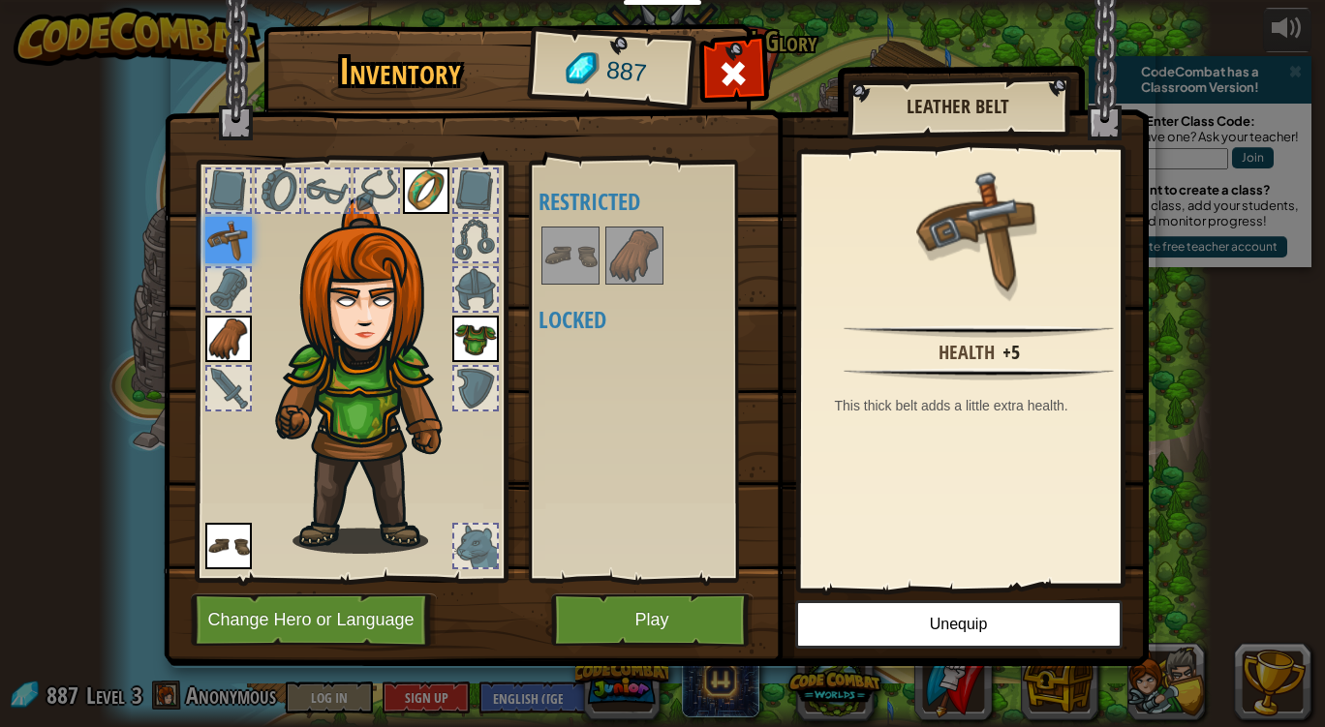
click at [467, 185] on div at bounding box center [475, 190] width 43 height 43
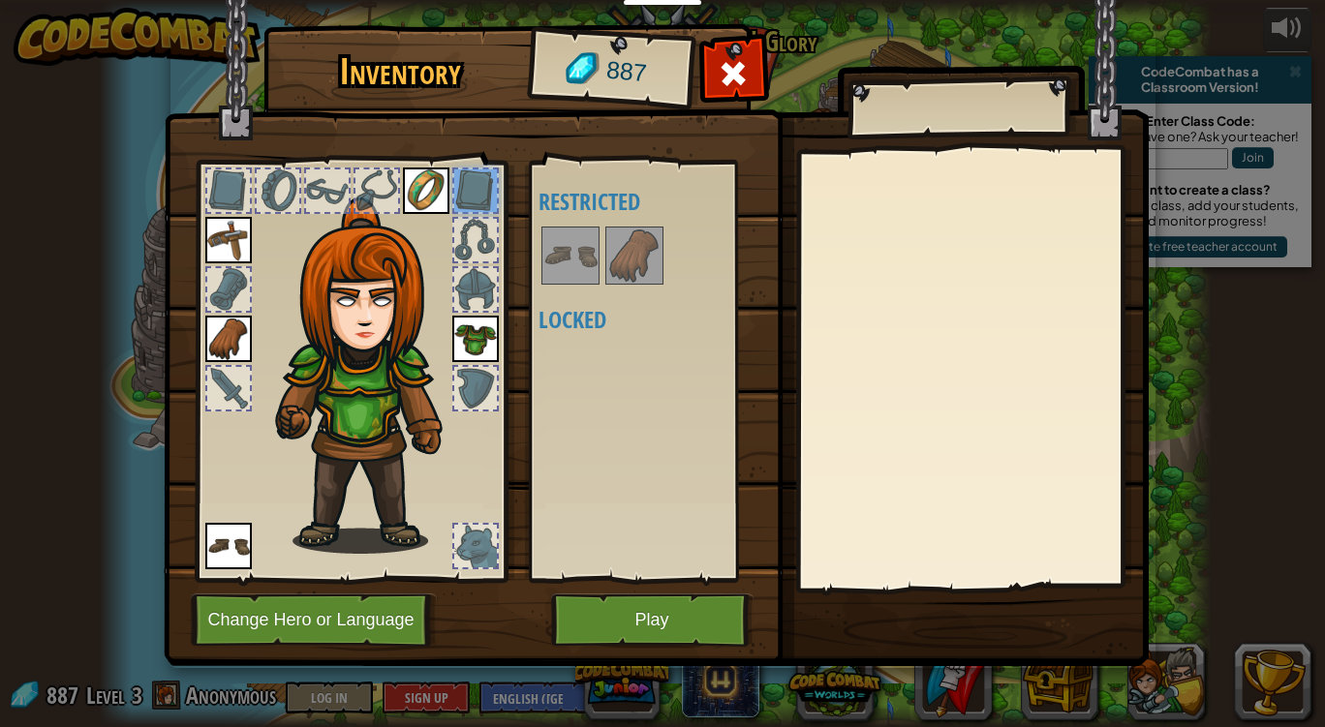
click at [469, 217] on div at bounding box center [475, 240] width 46 height 46
click at [474, 288] on div at bounding box center [475, 289] width 43 height 43
click at [471, 400] on div at bounding box center [475, 388] width 43 height 43
click at [622, 609] on button "Play" at bounding box center [652, 620] width 202 height 53
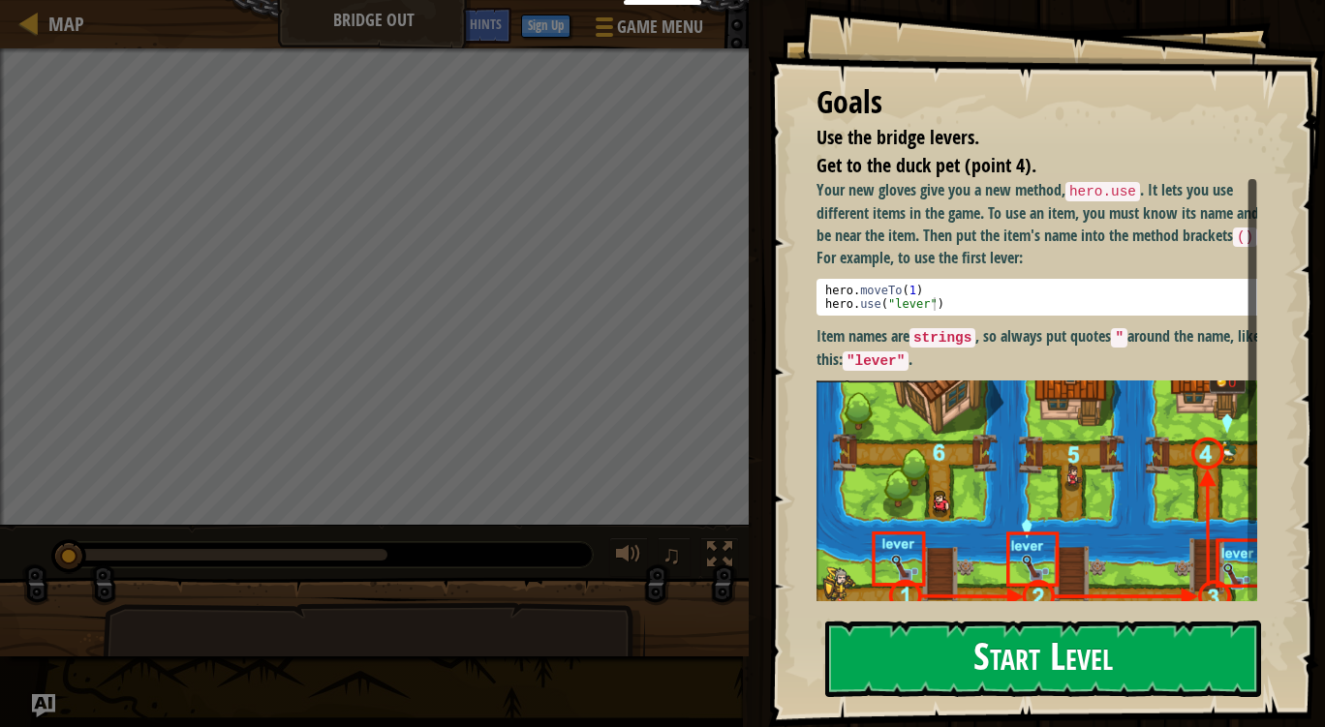
click at [912, 326] on strong "Item names are strings , so always put quotes " around the name, like this: "le…" at bounding box center [1038, 347] width 444 height 45
click at [928, 658] on button "Start Level" at bounding box center [1043, 659] width 436 height 76
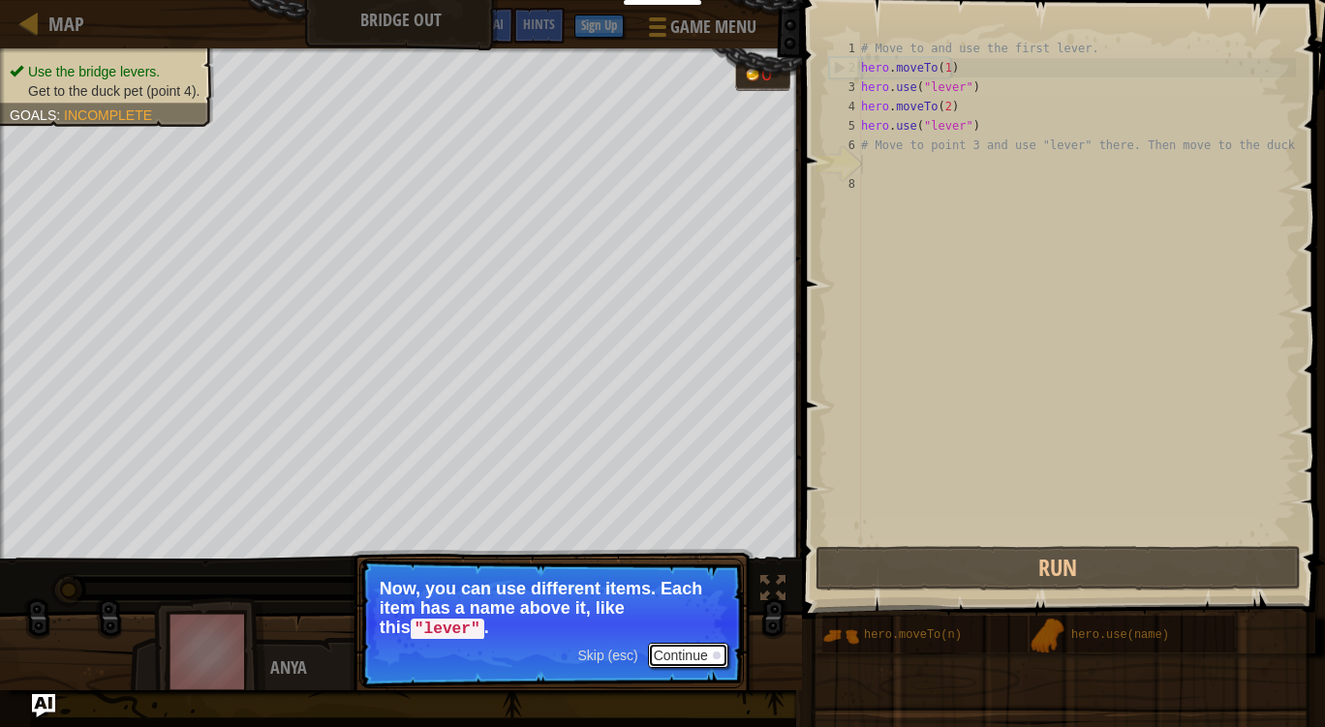
click at [662, 650] on button "Continue" at bounding box center [688, 655] width 80 height 25
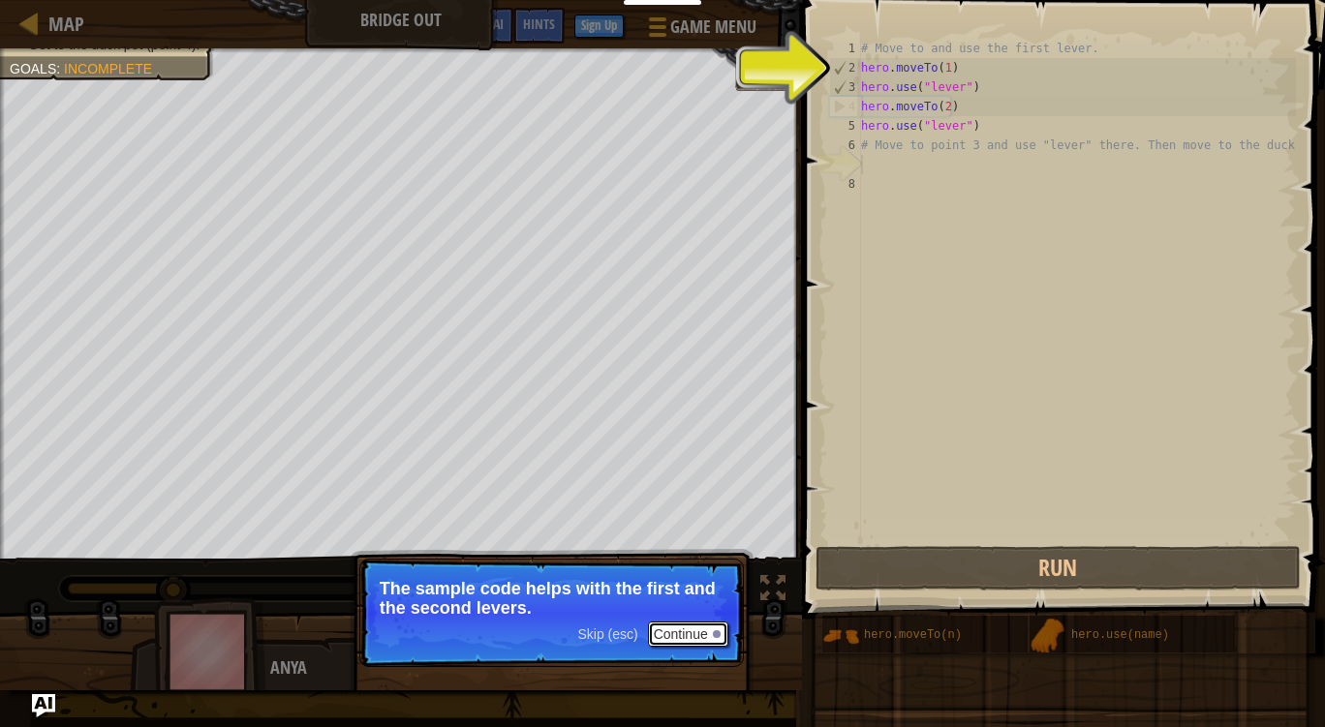
click at [687, 636] on button "Continue" at bounding box center [688, 634] width 80 height 25
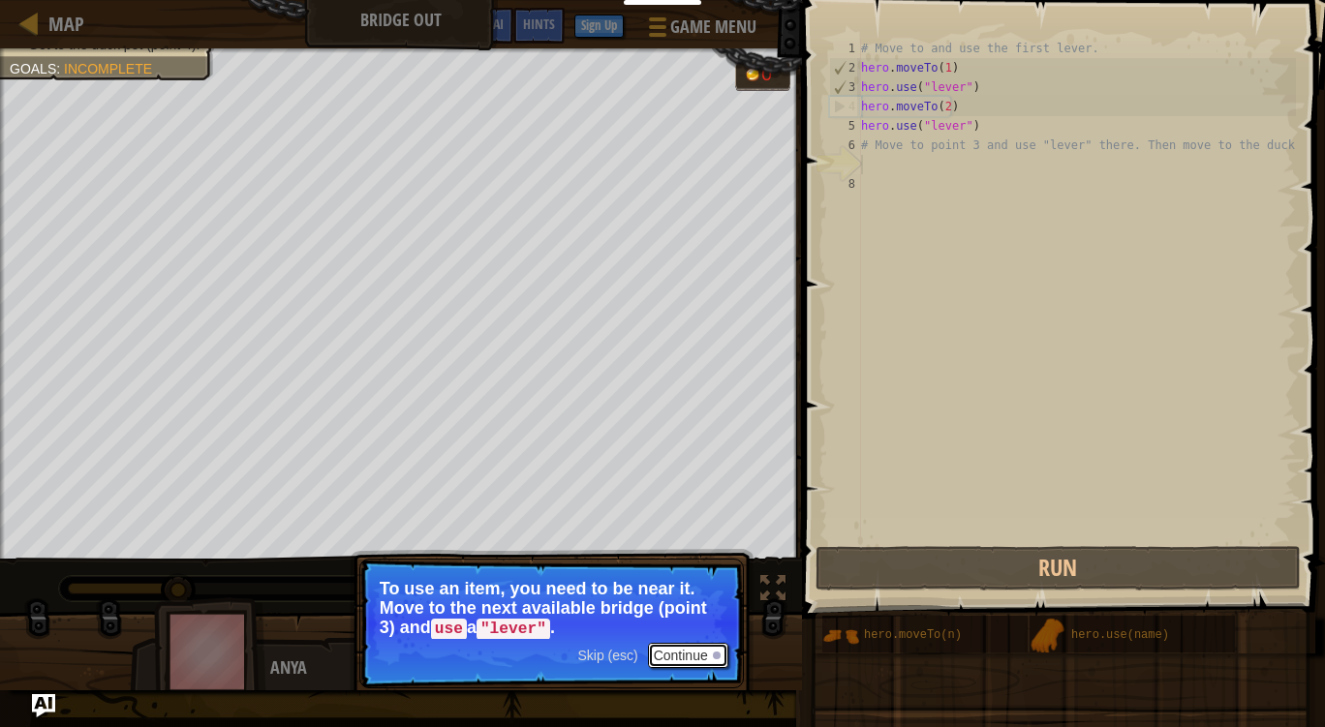
click at [674, 655] on button "Continue" at bounding box center [688, 655] width 80 height 25
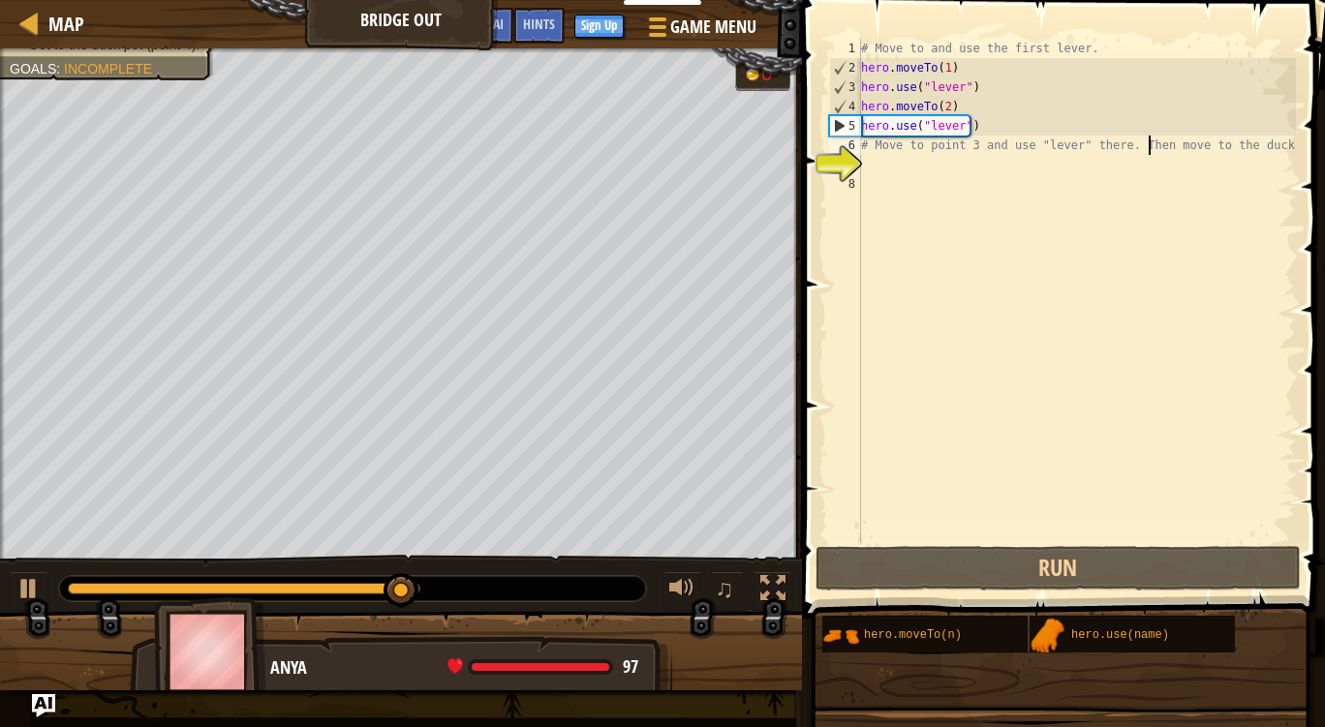
click at [1150, 141] on div "# Move to and use the first lever. hero . moveTo ( 1 ) hero . use ( "lever" ) h…" at bounding box center [1076, 310] width 439 height 542
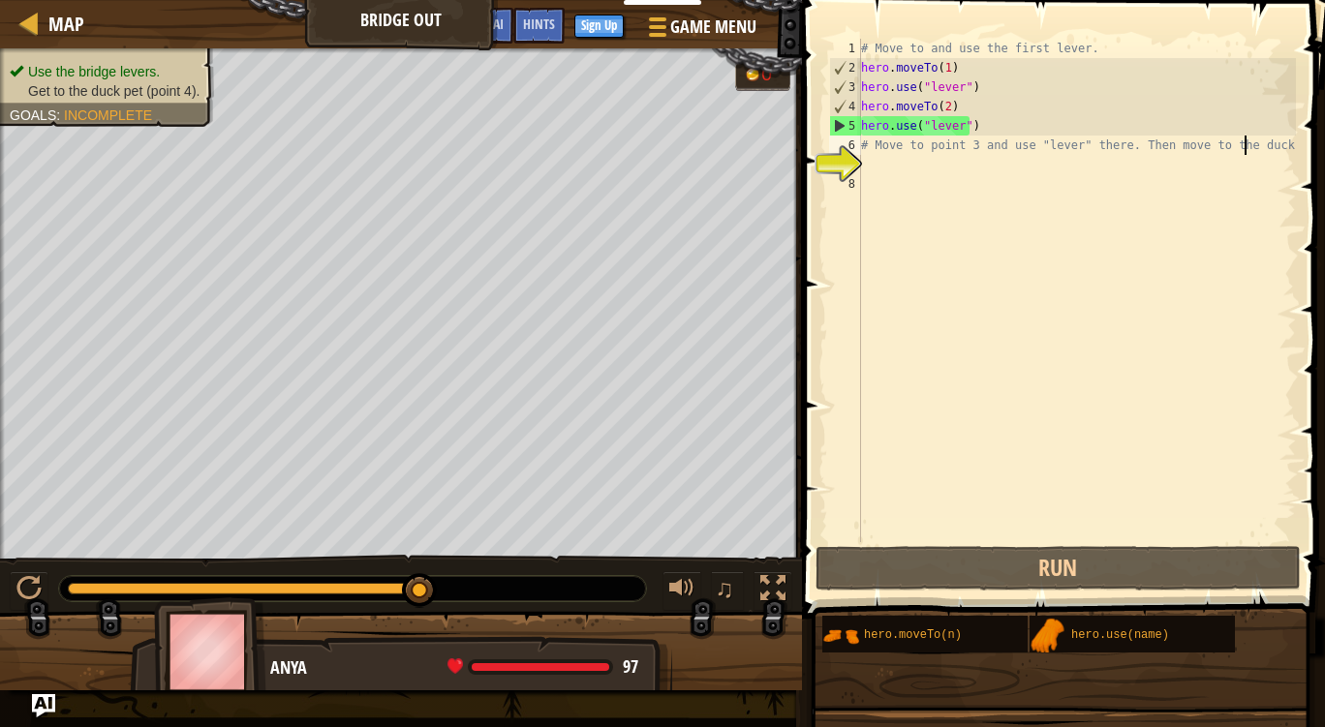
click at [1245, 142] on div "# Move to and use the first lever. hero . moveTo ( 1 ) hero . use ( "lever" ) h…" at bounding box center [1076, 310] width 439 height 542
click at [1038, 132] on div "# Move to and use the first lever. hero . moveTo ( 1 ) hero . use ( "lever" ) h…" at bounding box center [1076, 310] width 439 height 542
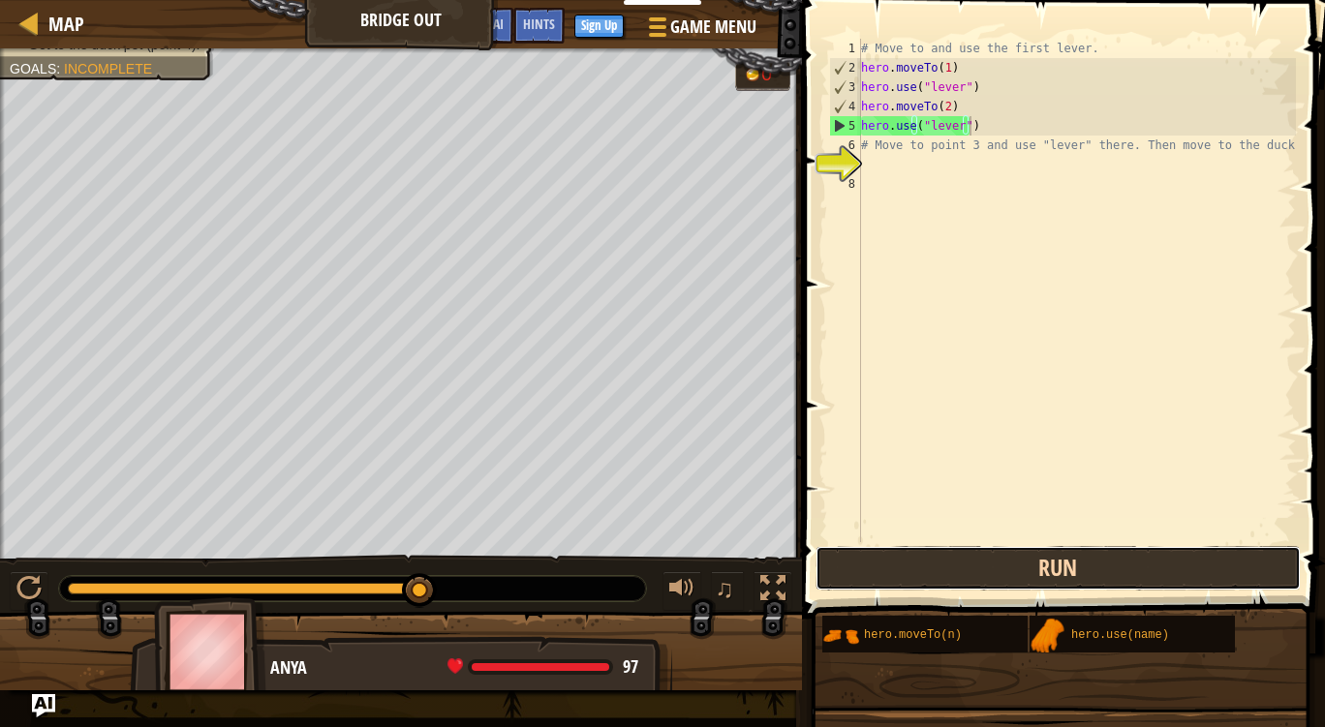
click at [935, 575] on button "Run" at bounding box center [1057, 568] width 485 height 45
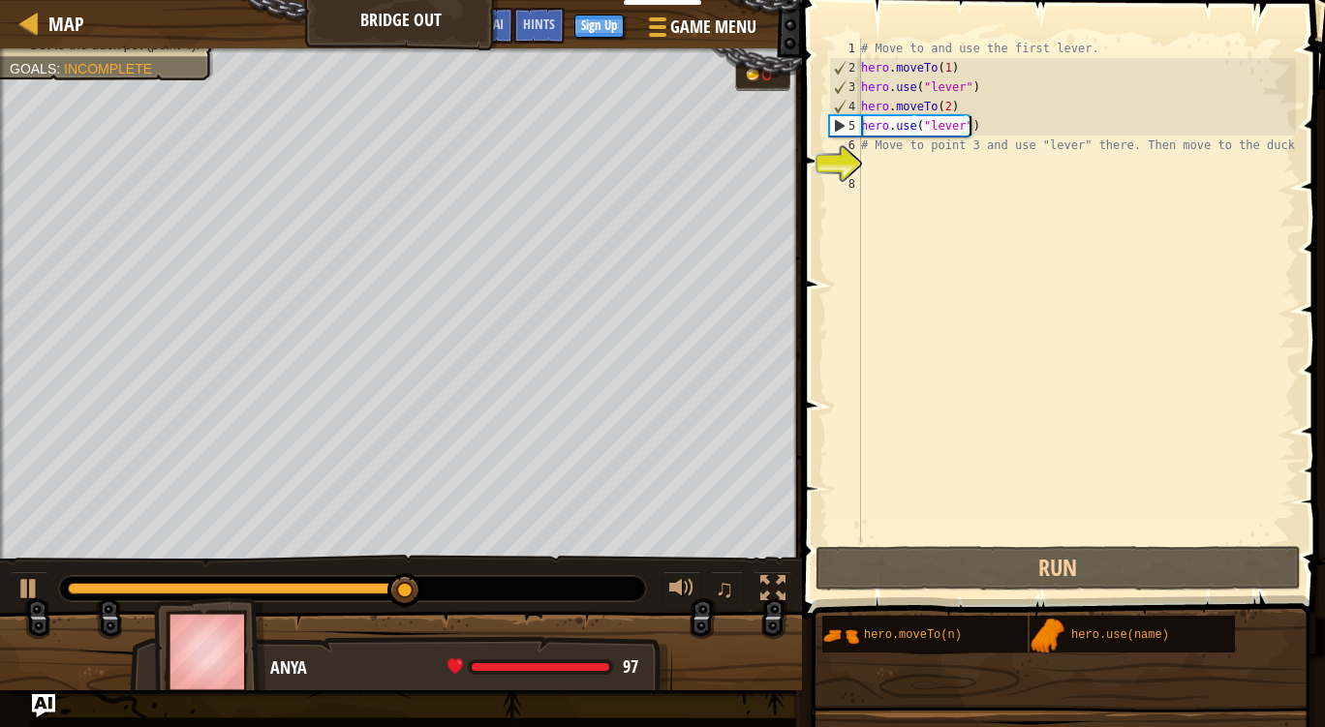
click at [1051, 133] on div "# Move to and use the first lever. hero . moveTo ( 1 ) hero . use ( "lever" ) h…" at bounding box center [1076, 310] width 439 height 542
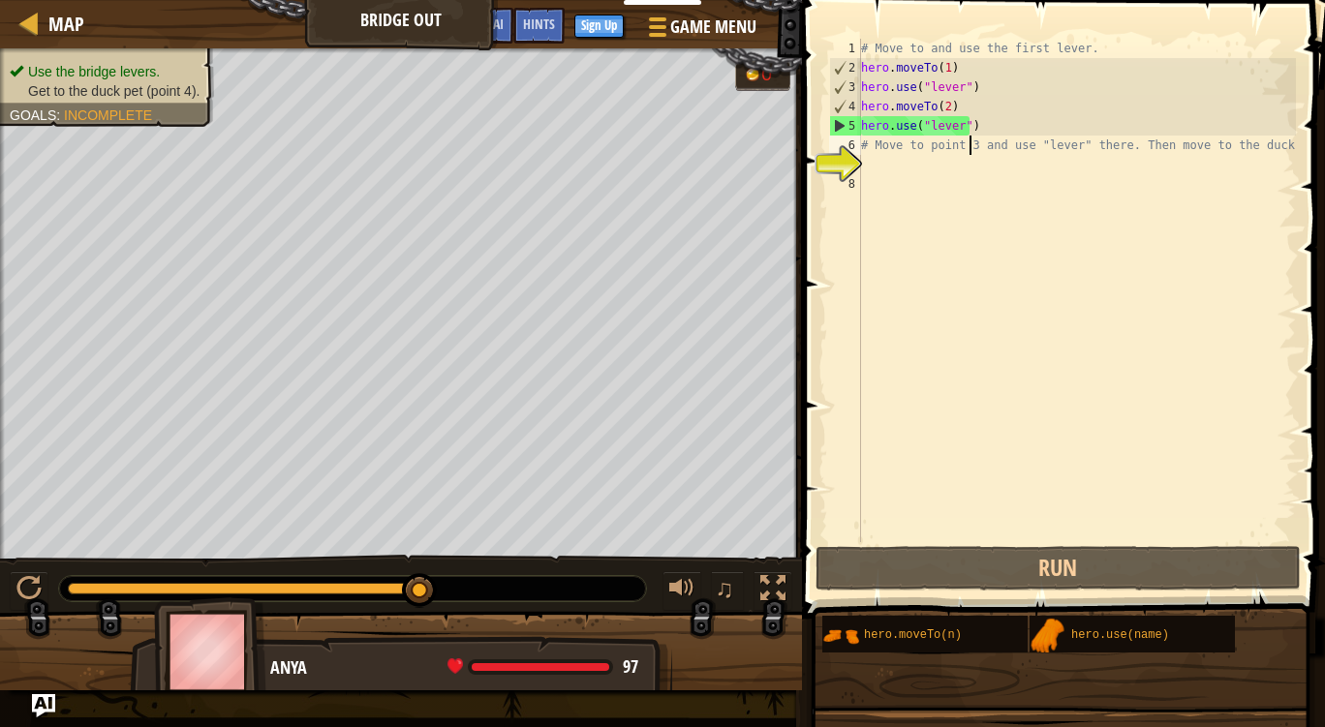
type textarea "hero.use("lever")"
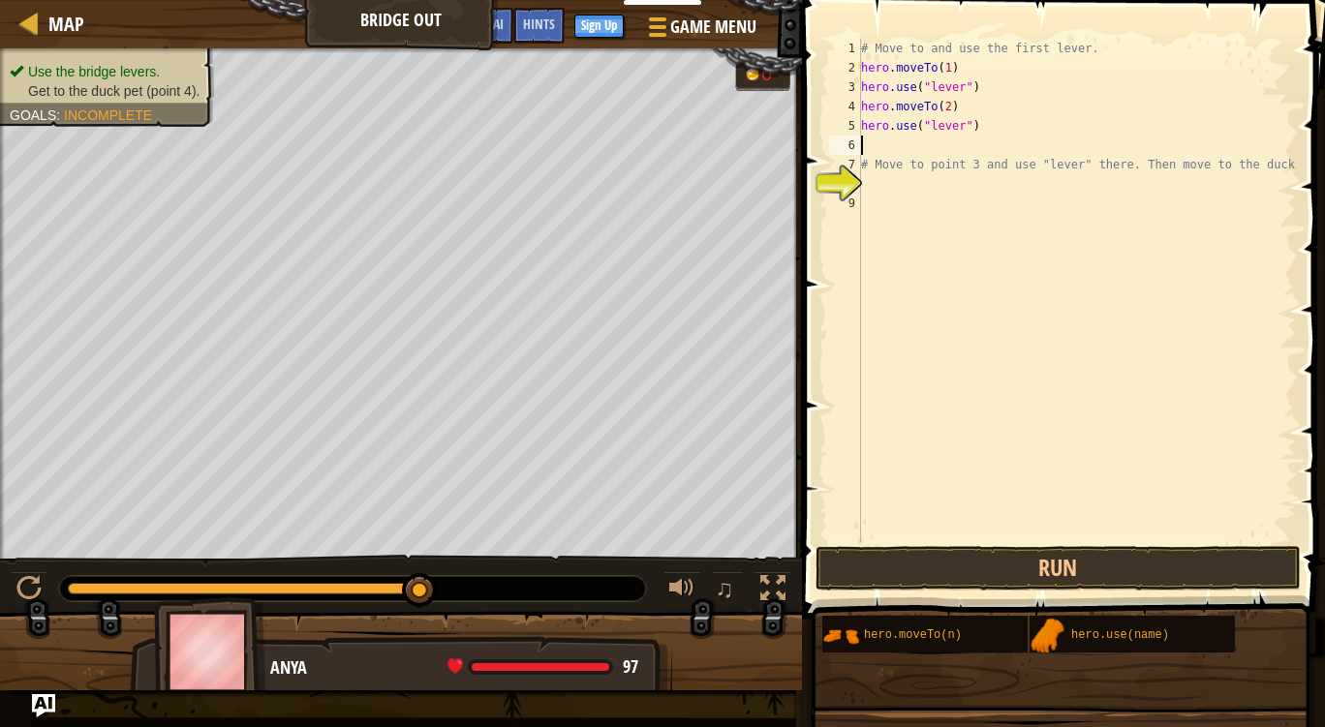
type textarea "h"
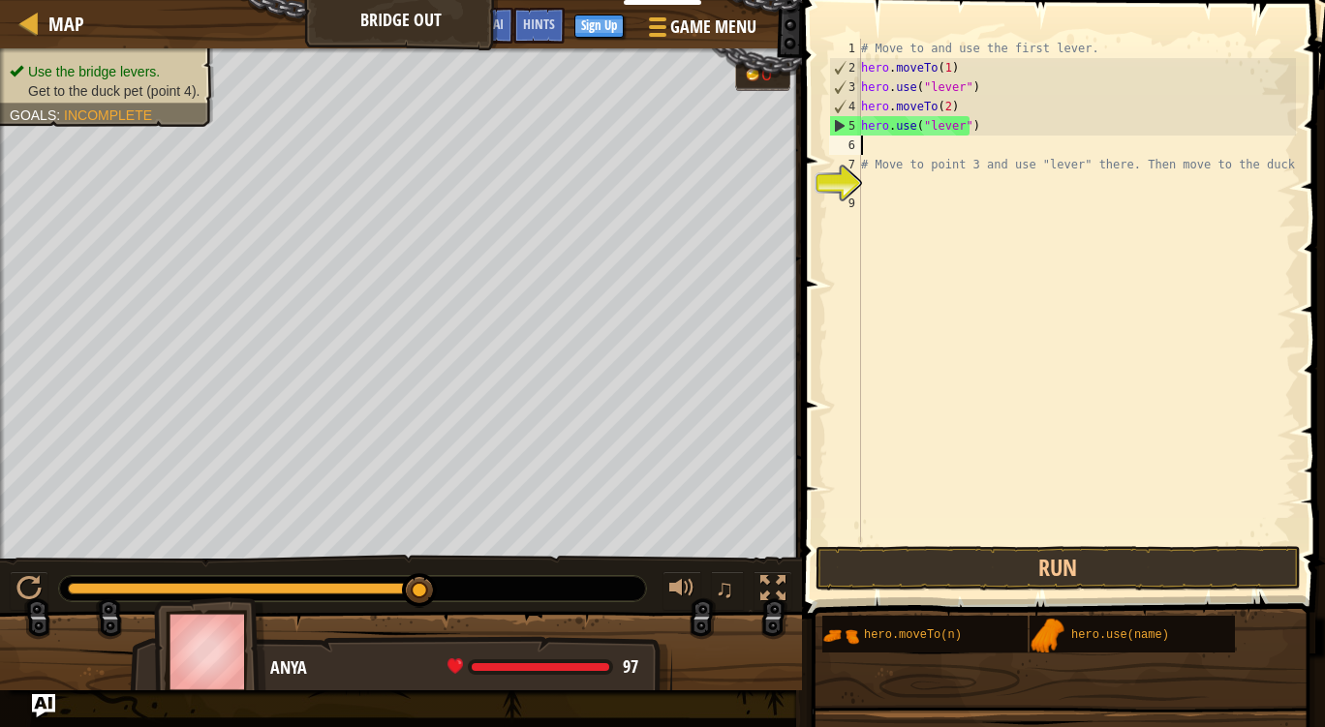
type textarea "hero.use("lever")"
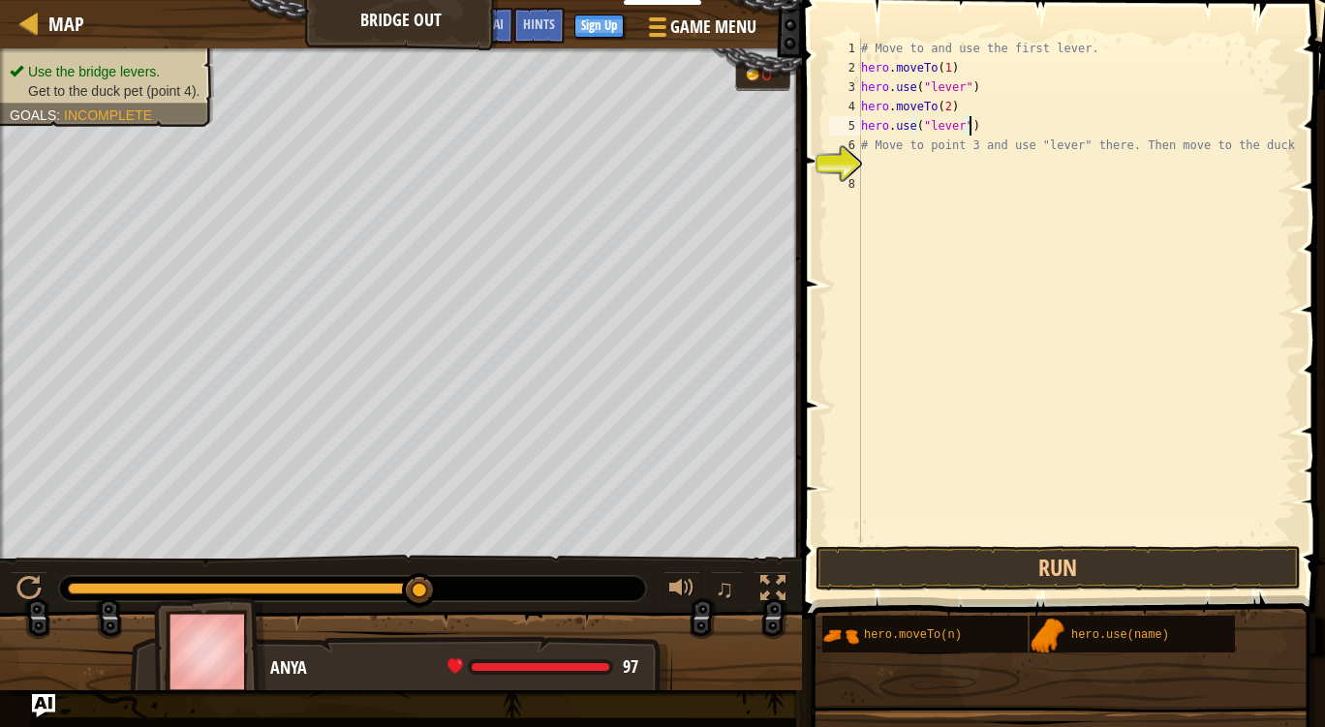
type textarea "# Move to point 3 and use "lever" there. Then move to the duck."
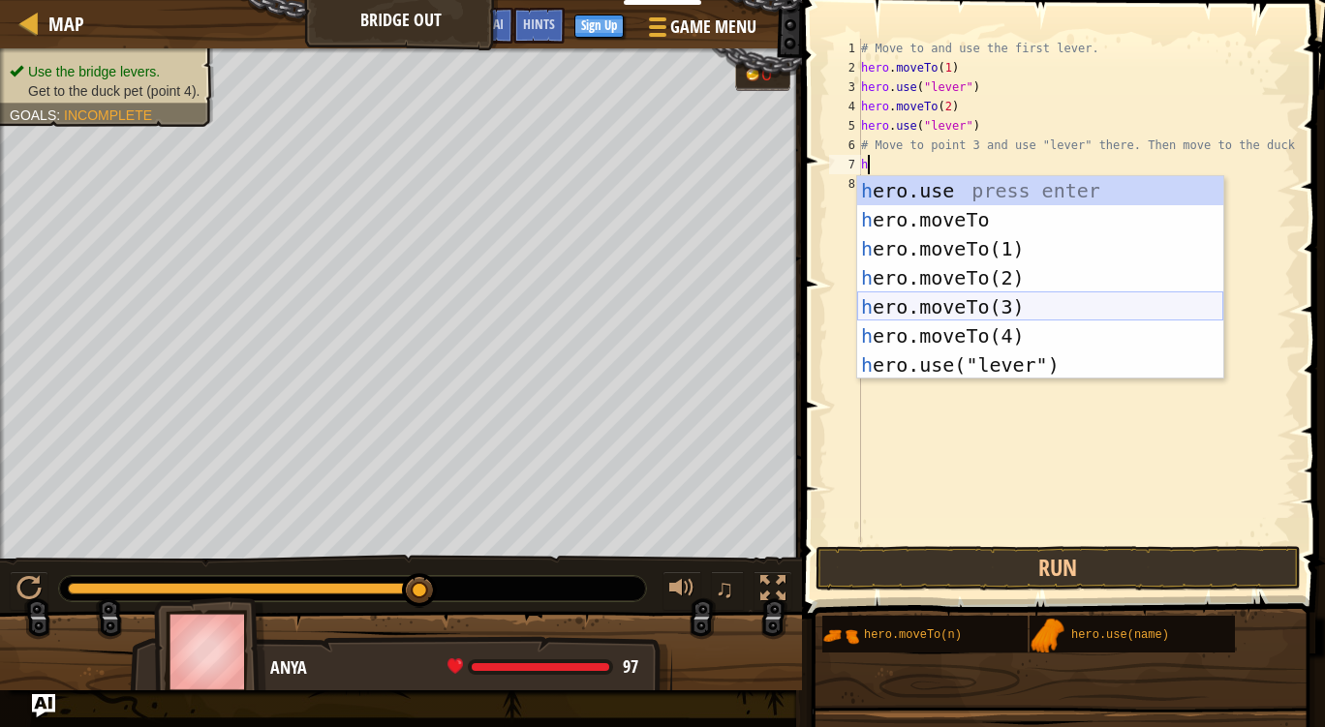
click at [981, 312] on div "h ero.use press enter h ero.moveTo press enter h ero.moveTo(1) press enter h er…" at bounding box center [1040, 306] width 366 height 261
type textarea "hero.moveTo(3)"
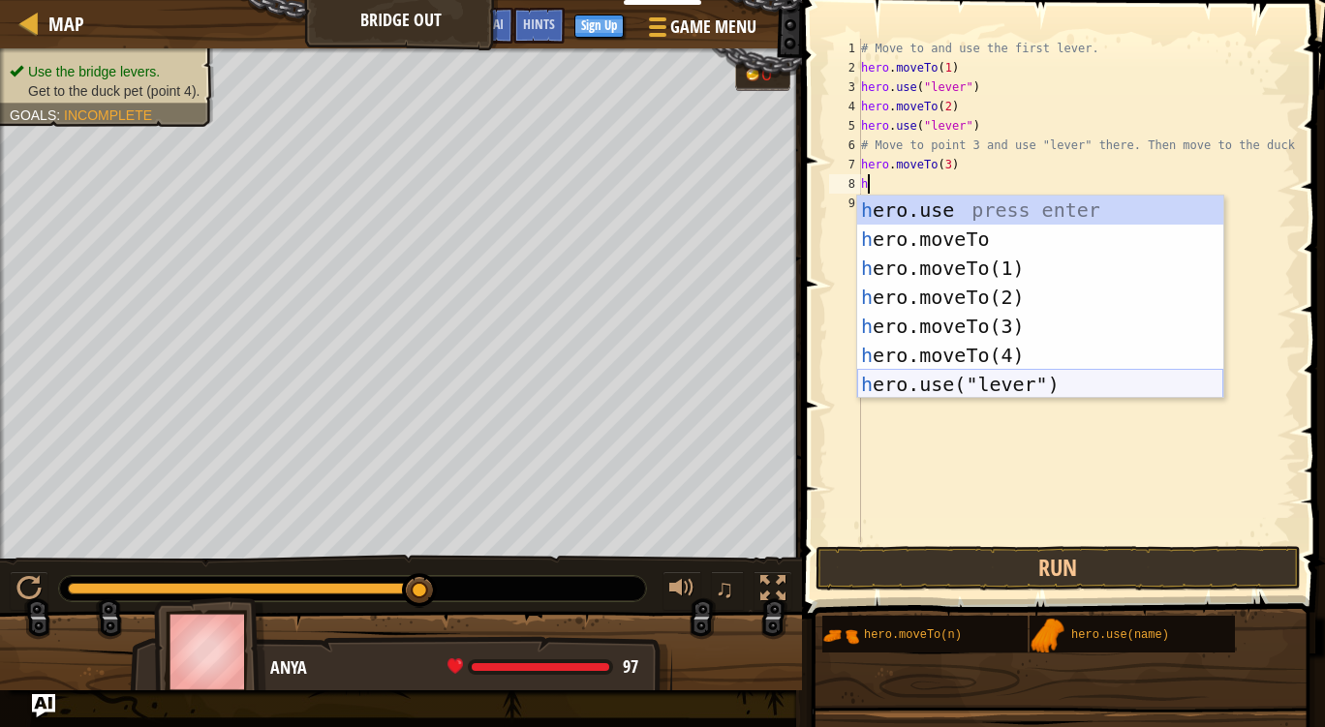
click at [923, 381] on div "h ero.use press enter h ero.moveTo press enter h ero.moveTo(1) press enter h er…" at bounding box center [1040, 326] width 366 height 261
type textarea "hero.use("lever")"
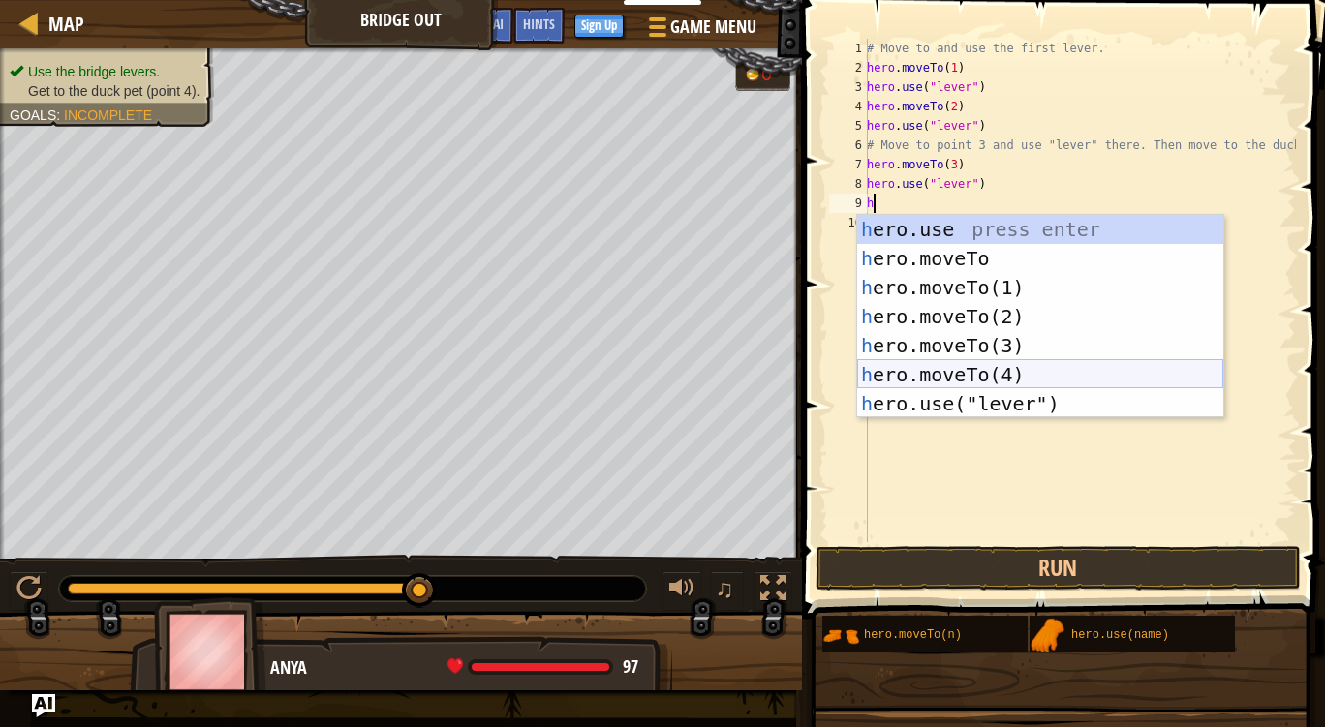
click at [968, 373] on div "h ero.use press enter h ero.moveTo press enter h ero.moveTo(1) press enter h er…" at bounding box center [1040, 345] width 366 height 261
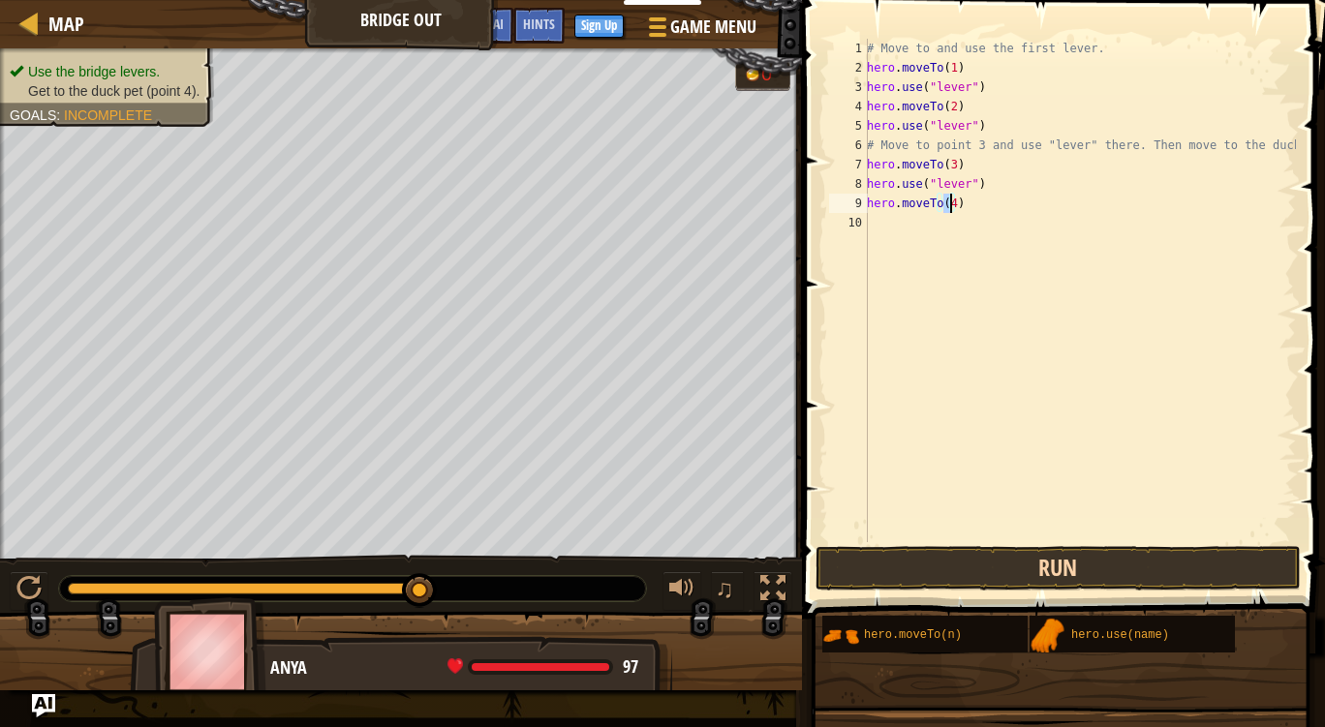
type textarea "hero.moveTo(4)"
click at [846, 568] on button "Run" at bounding box center [1057, 568] width 485 height 45
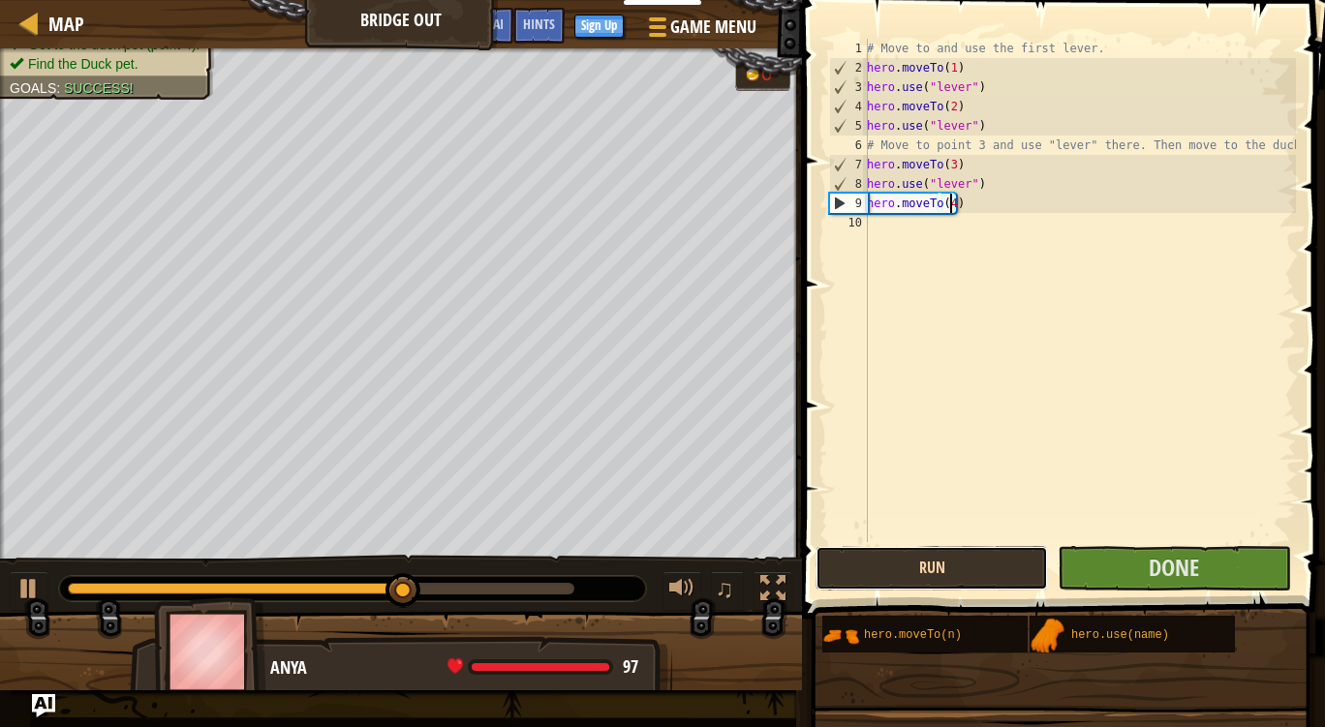
click at [846, 568] on button "Run" at bounding box center [931, 568] width 232 height 45
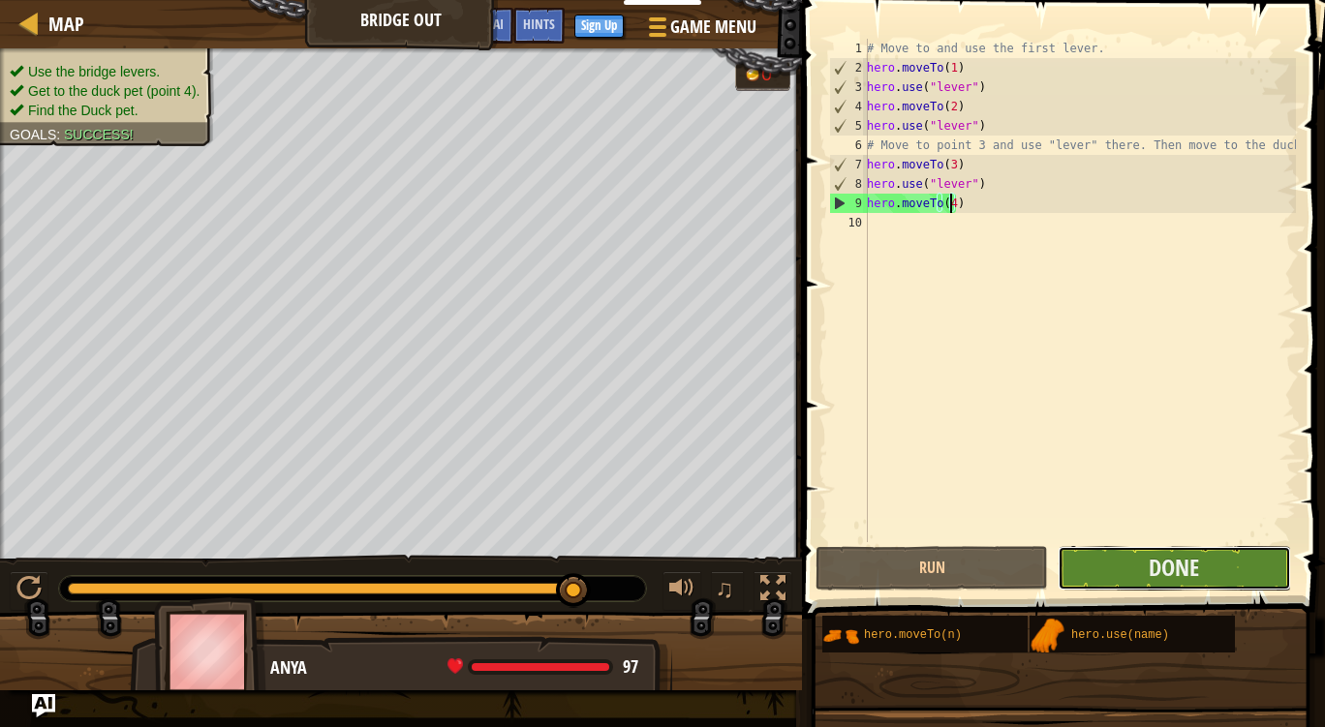
click at [1135, 562] on button "Done" at bounding box center [1173, 568] width 232 height 45
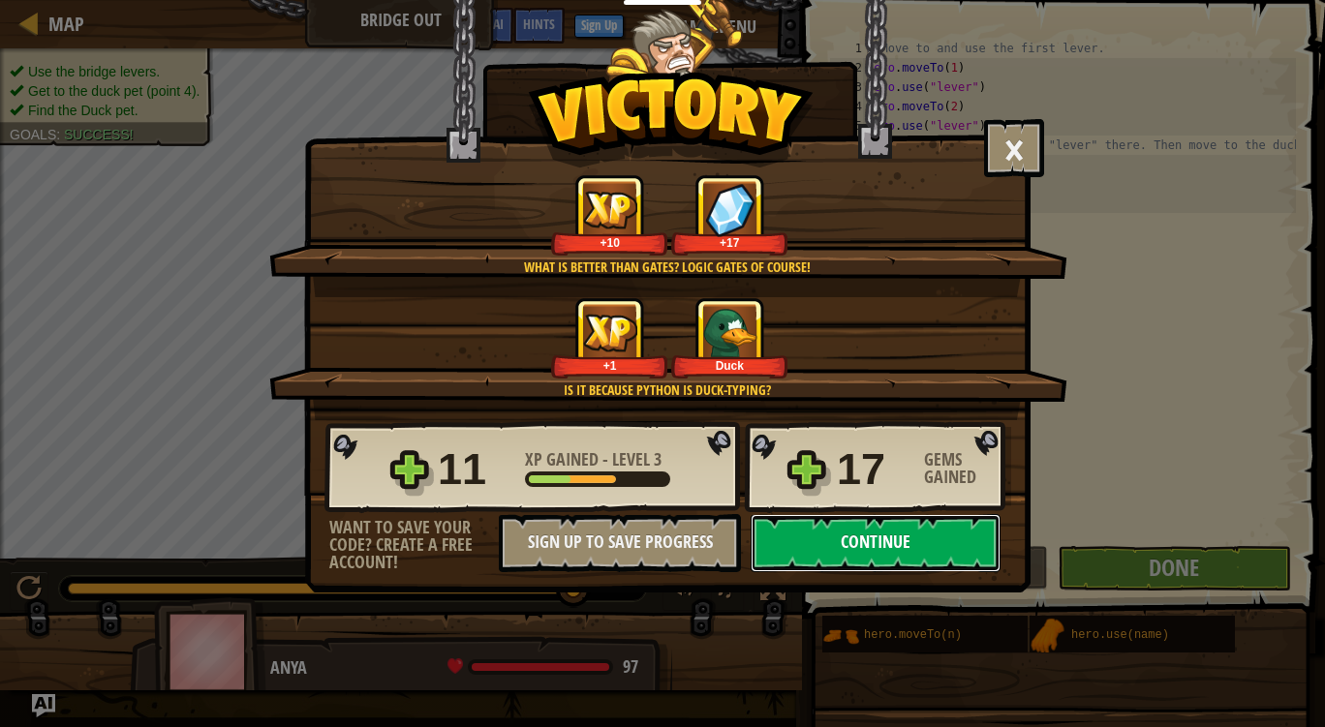
click at [831, 550] on button "Continue" at bounding box center [875, 543] width 250 height 58
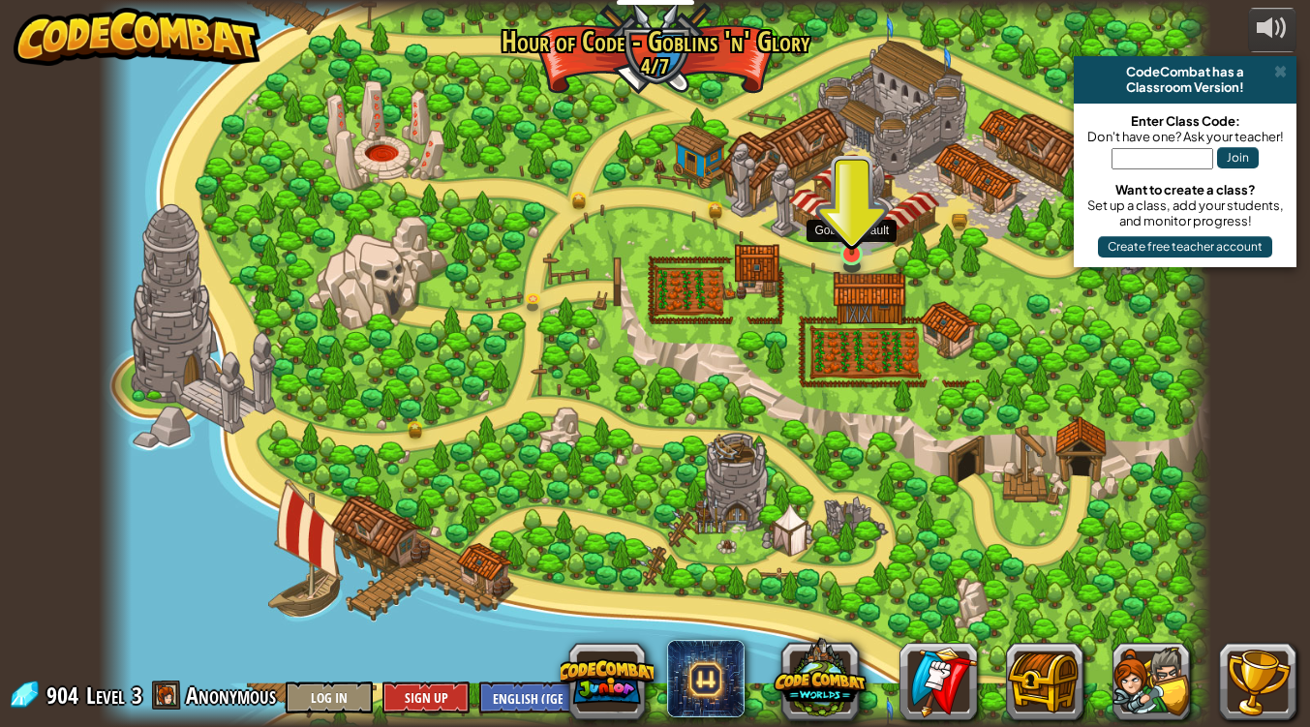
click at [844, 251] on img at bounding box center [853, 224] width 28 height 64
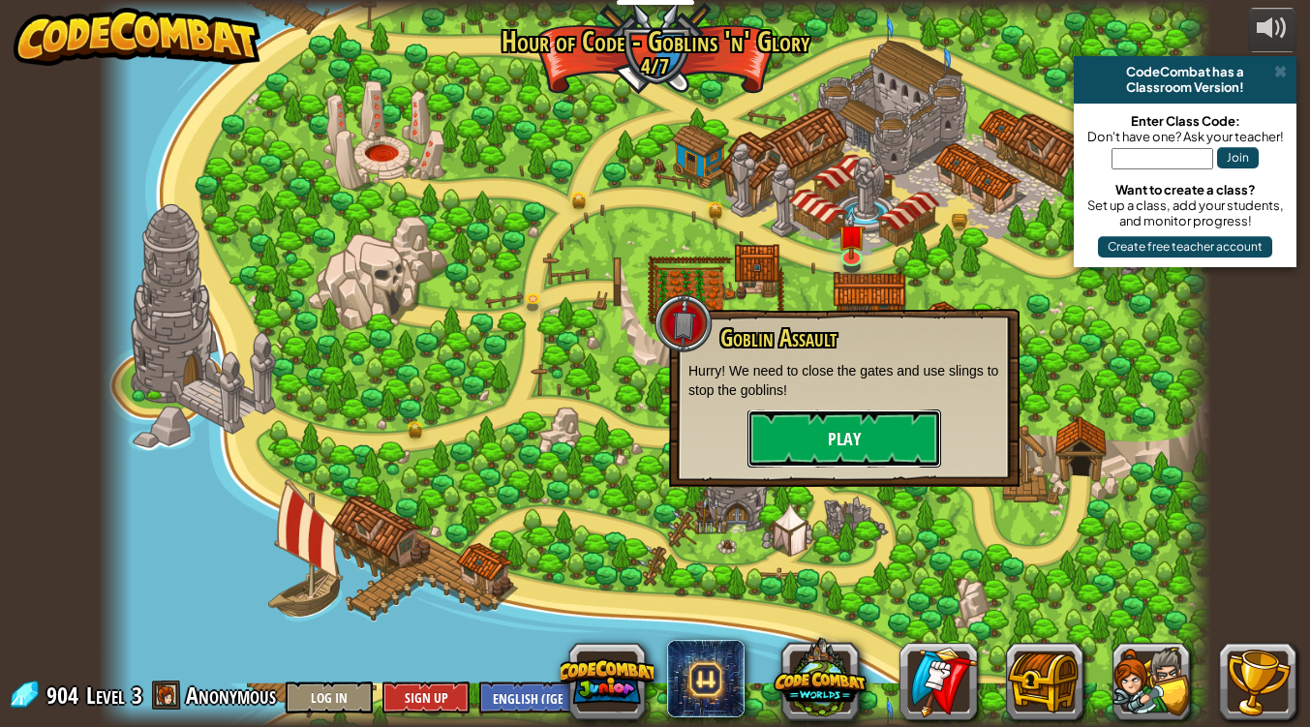
click at [799, 421] on button "Play" at bounding box center [845, 439] width 194 height 58
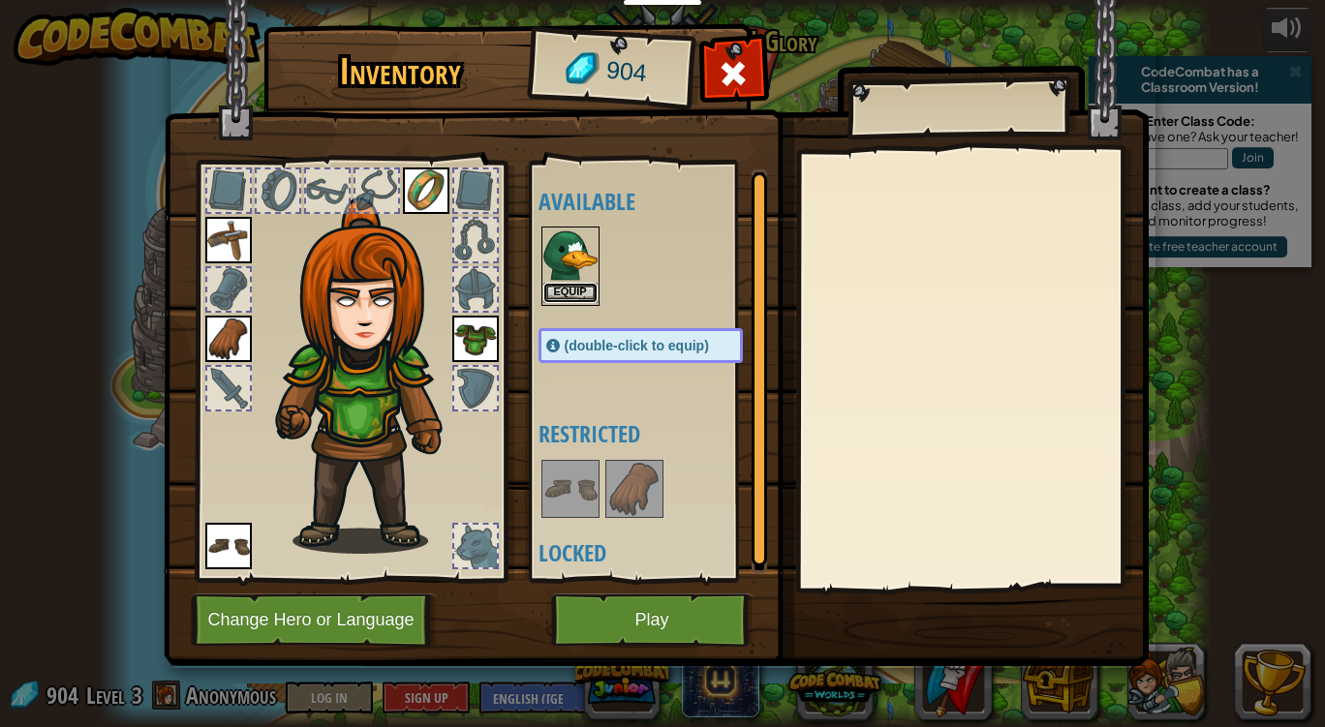
click at [555, 293] on button "Equip" at bounding box center [570, 293] width 54 height 20
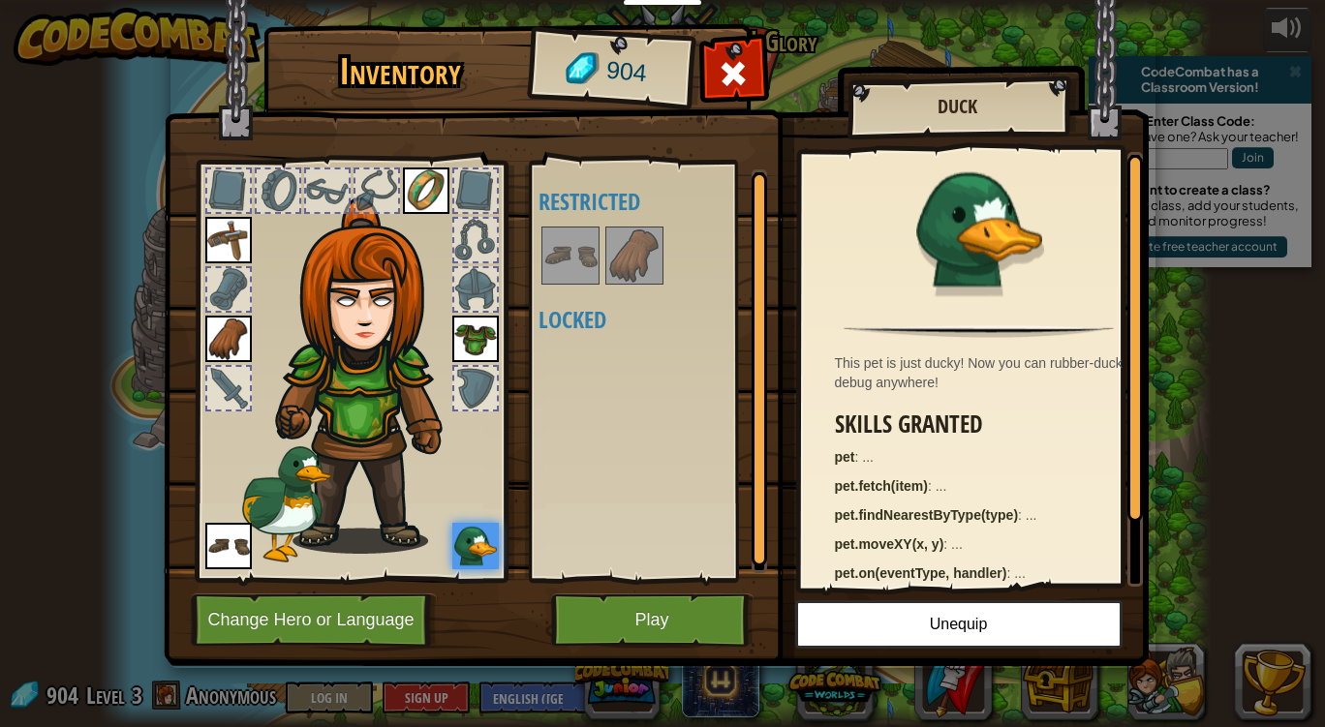
click at [626, 248] on img at bounding box center [634, 256] width 54 height 54
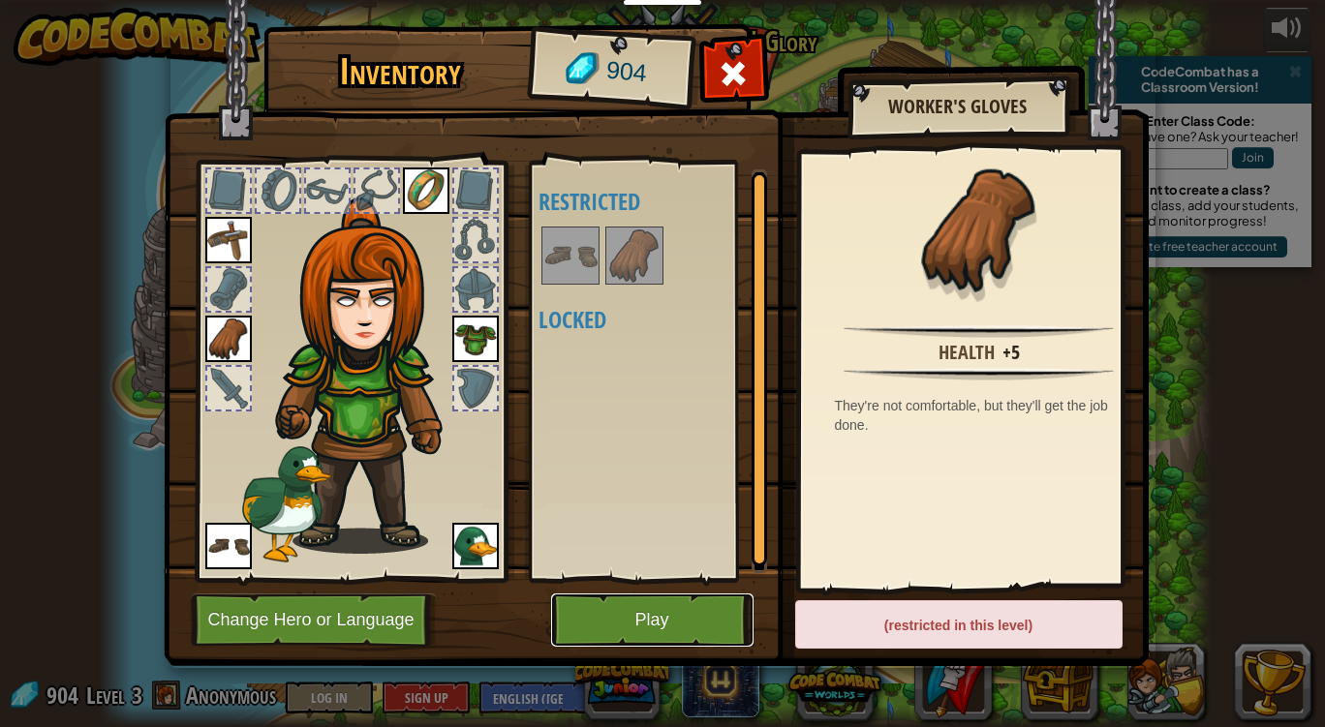
click at [615, 617] on button "Play" at bounding box center [652, 620] width 202 height 53
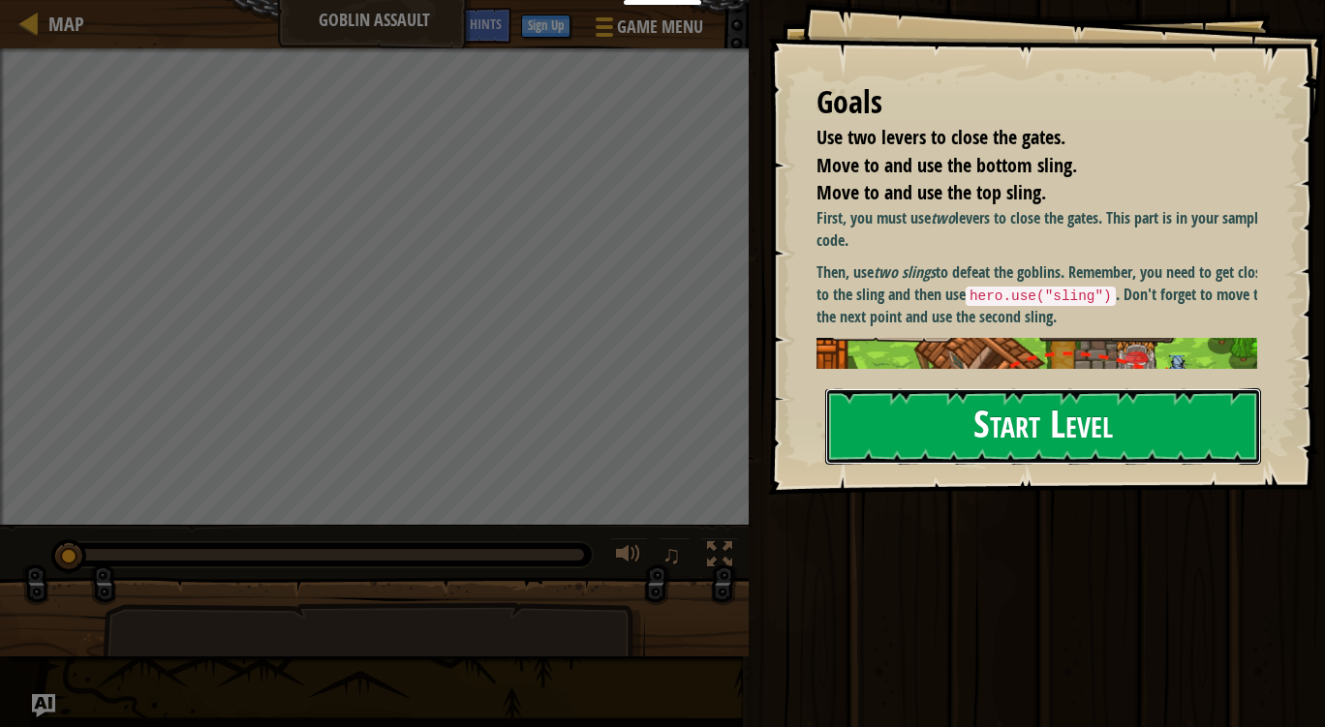
click at [994, 408] on button "Start Level" at bounding box center [1043, 426] width 436 height 76
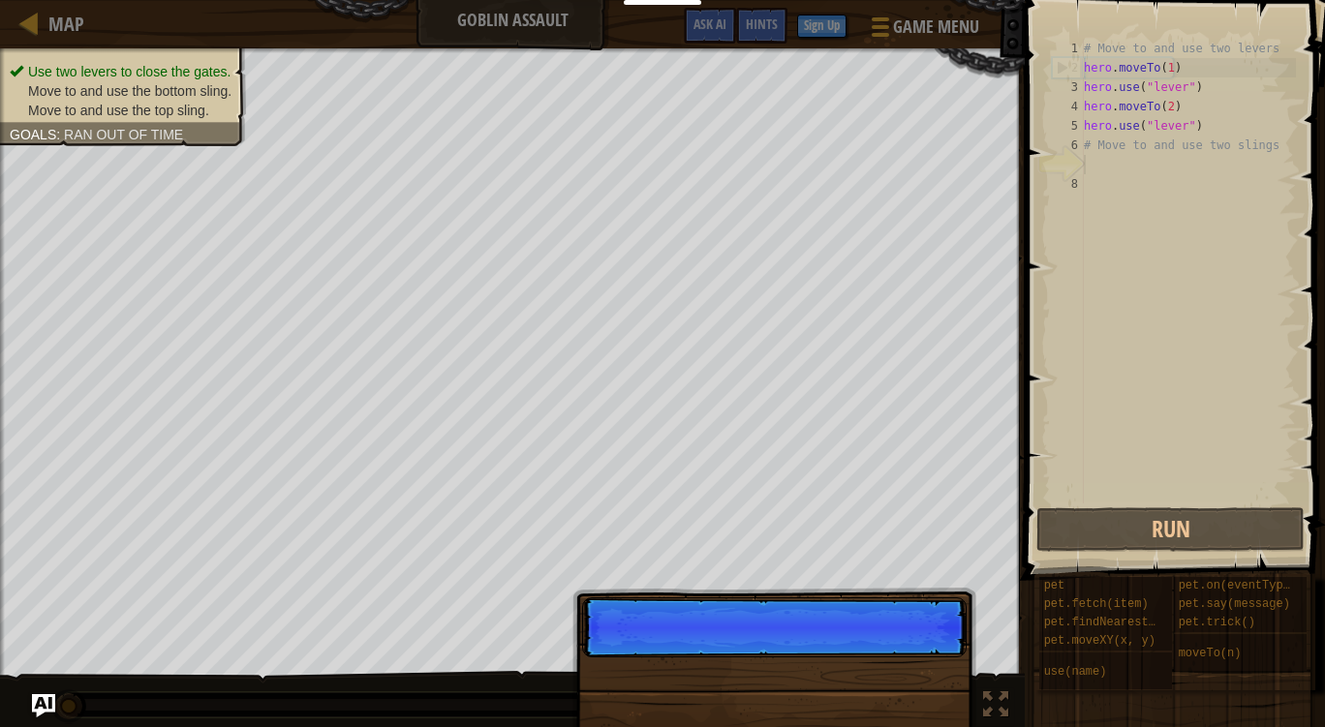
click at [921, 658] on p "Skip (esc) Continue" at bounding box center [774, 627] width 384 height 60
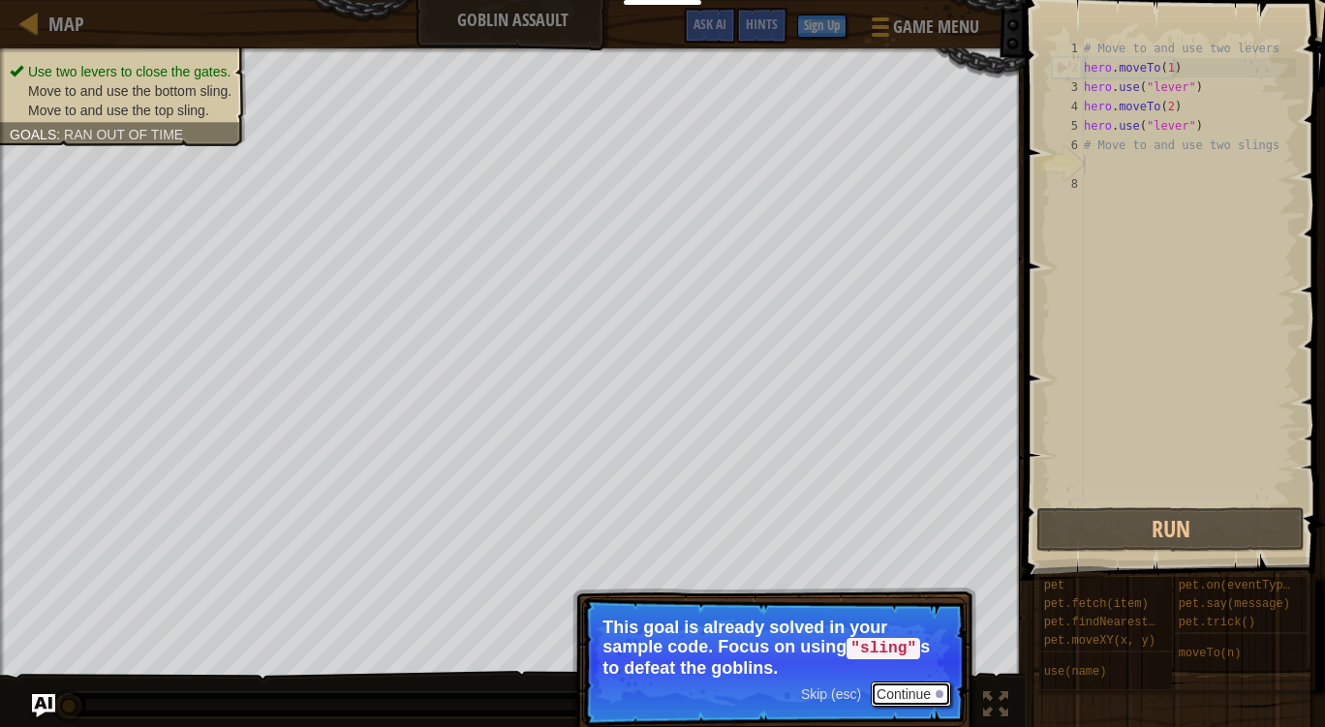
click at [916, 697] on button "Continue" at bounding box center [911, 694] width 80 height 25
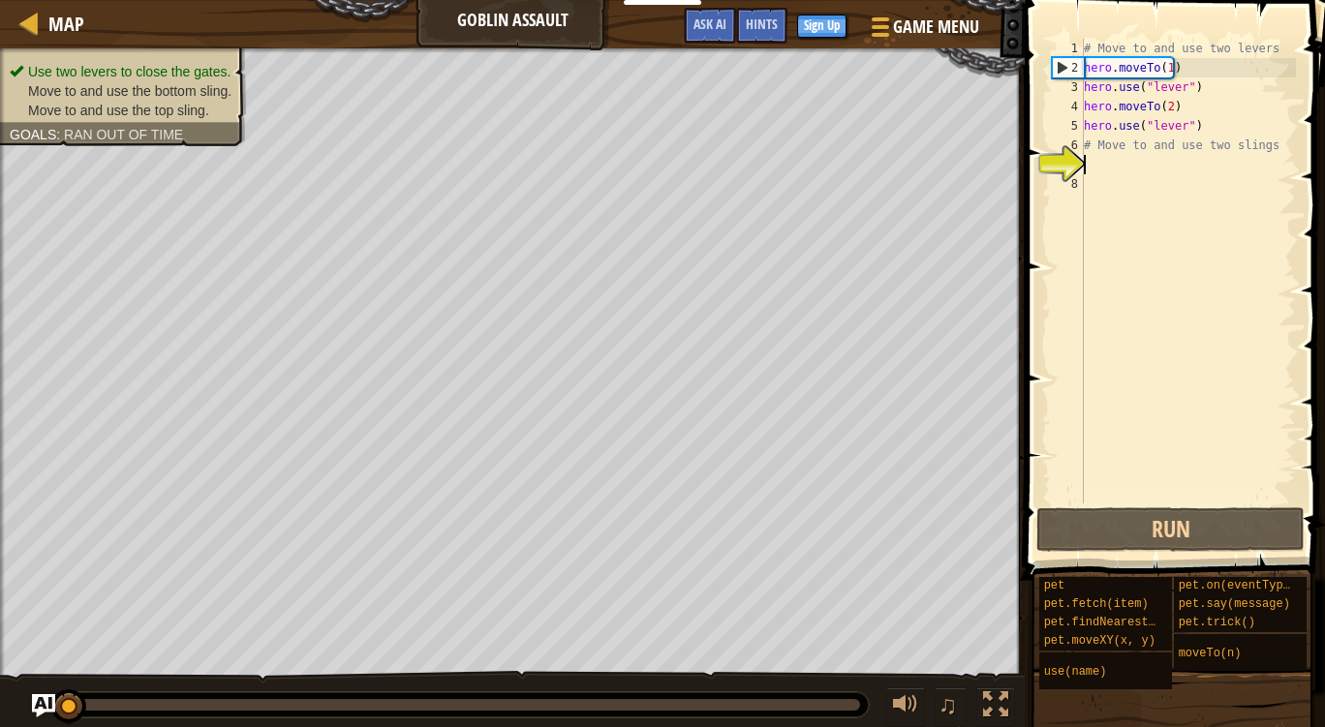
scroll to position [9, 0]
click at [1238, 159] on div "# Move to and use two levers hero . moveTo ( 1 ) hero . use ( "lever" ) hero . …" at bounding box center [1188, 291] width 216 height 504
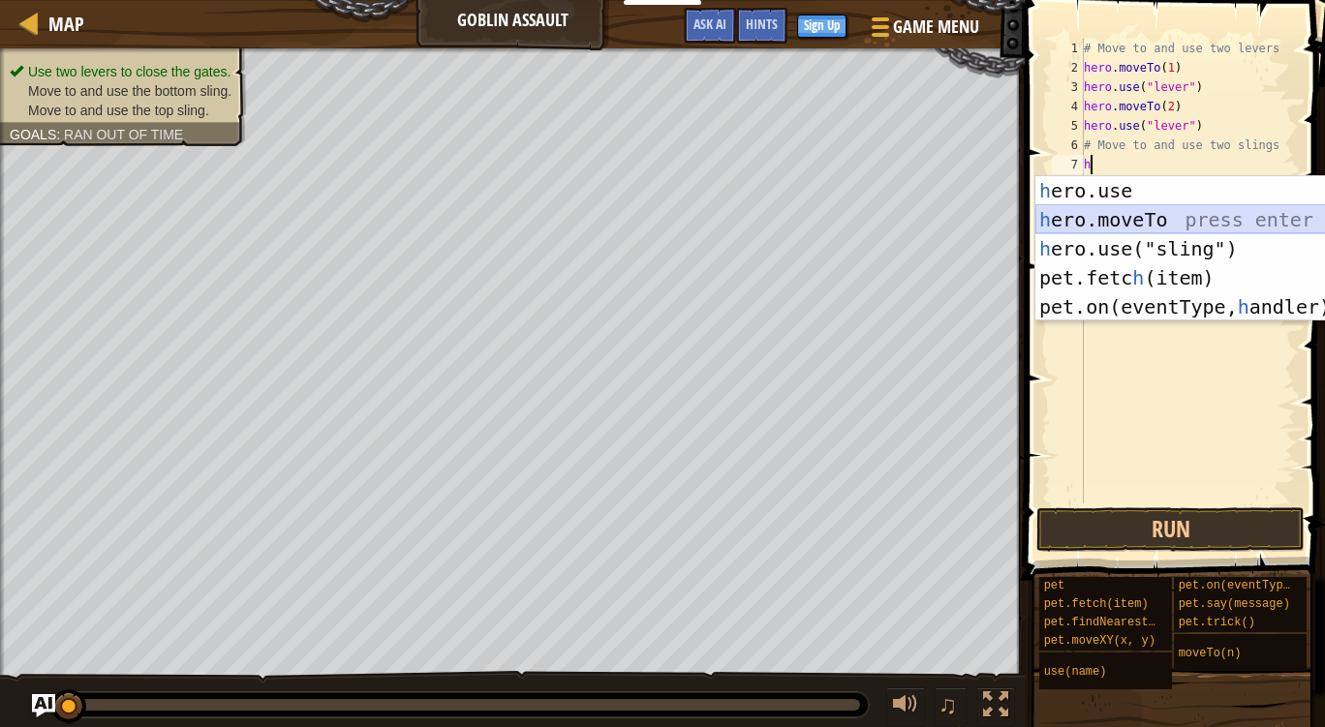
click at [1163, 224] on div "h ero.use press enter h ero.moveTo press enter h ero.use("sling") press enter p…" at bounding box center [1218, 277] width 366 height 203
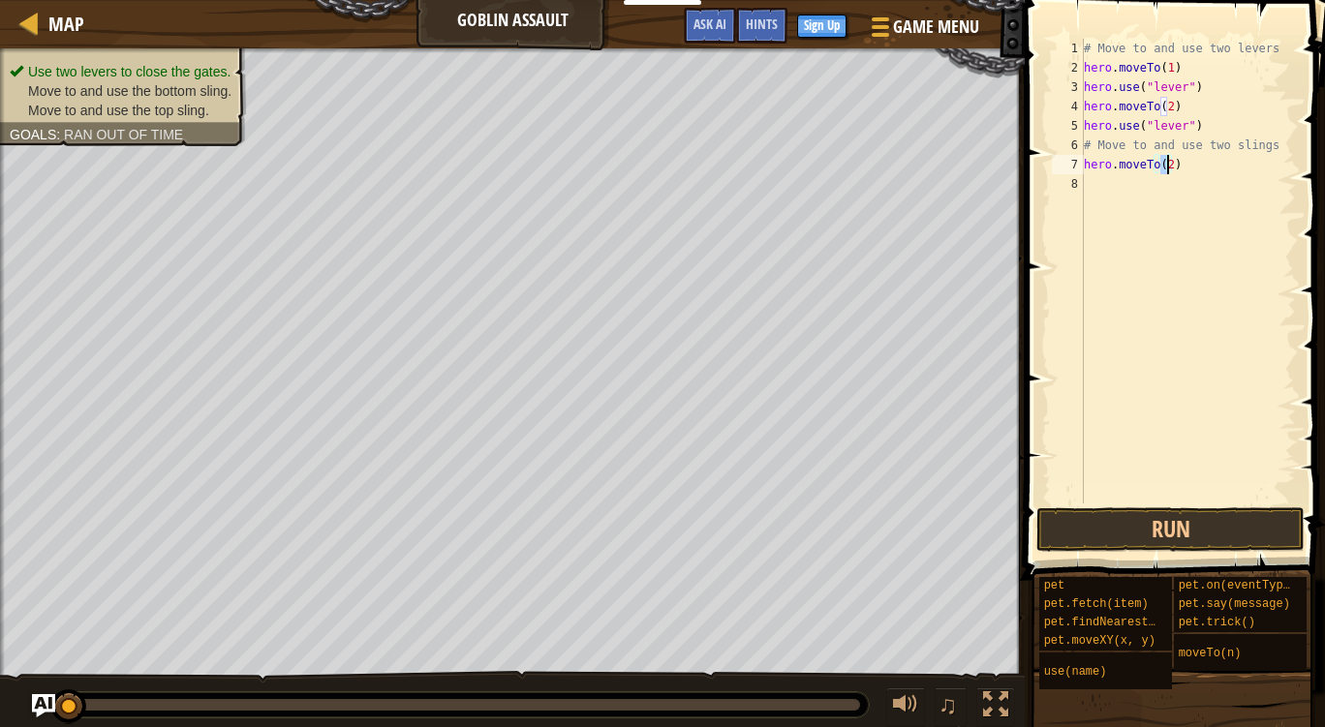
type textarea "hero.moveTo(3)"
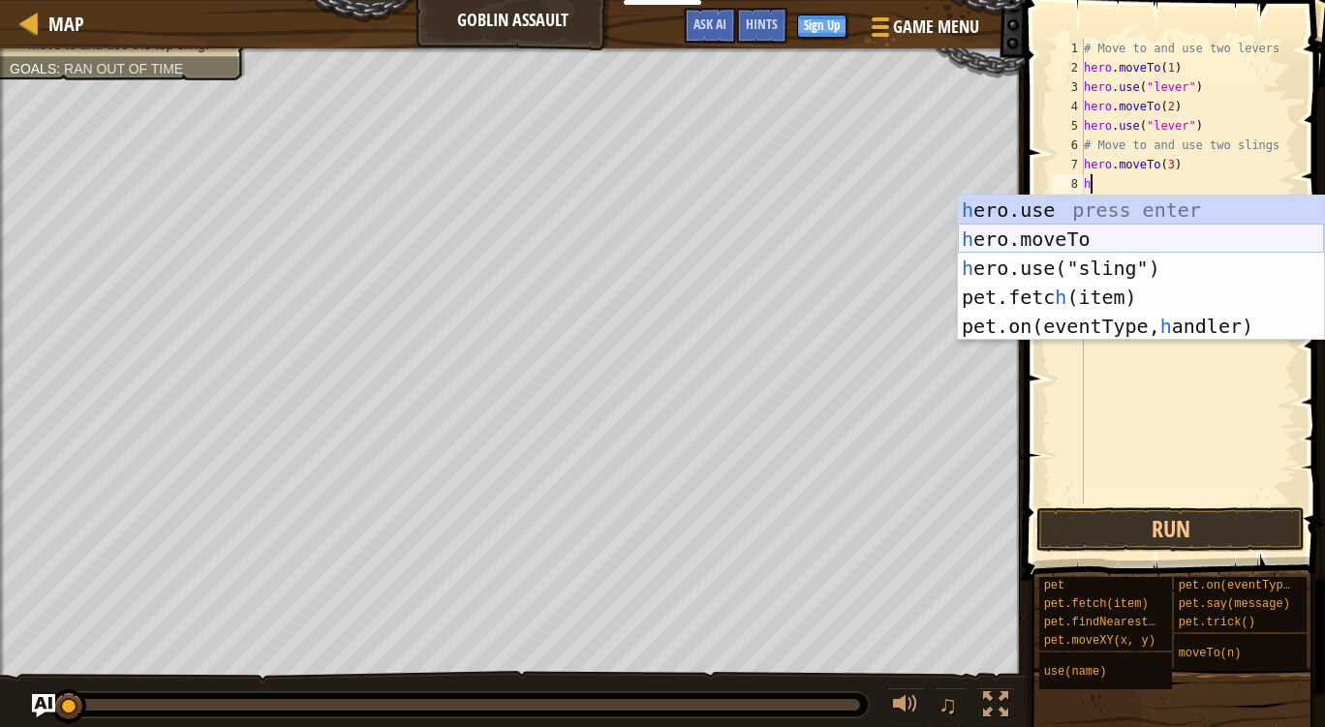
click at [1147, 238] on div "h ero.use press enter h ero.moveTo press enter h ero.use("sling") press enter p…" at bounding box center [1141, 297] width 366 height 203
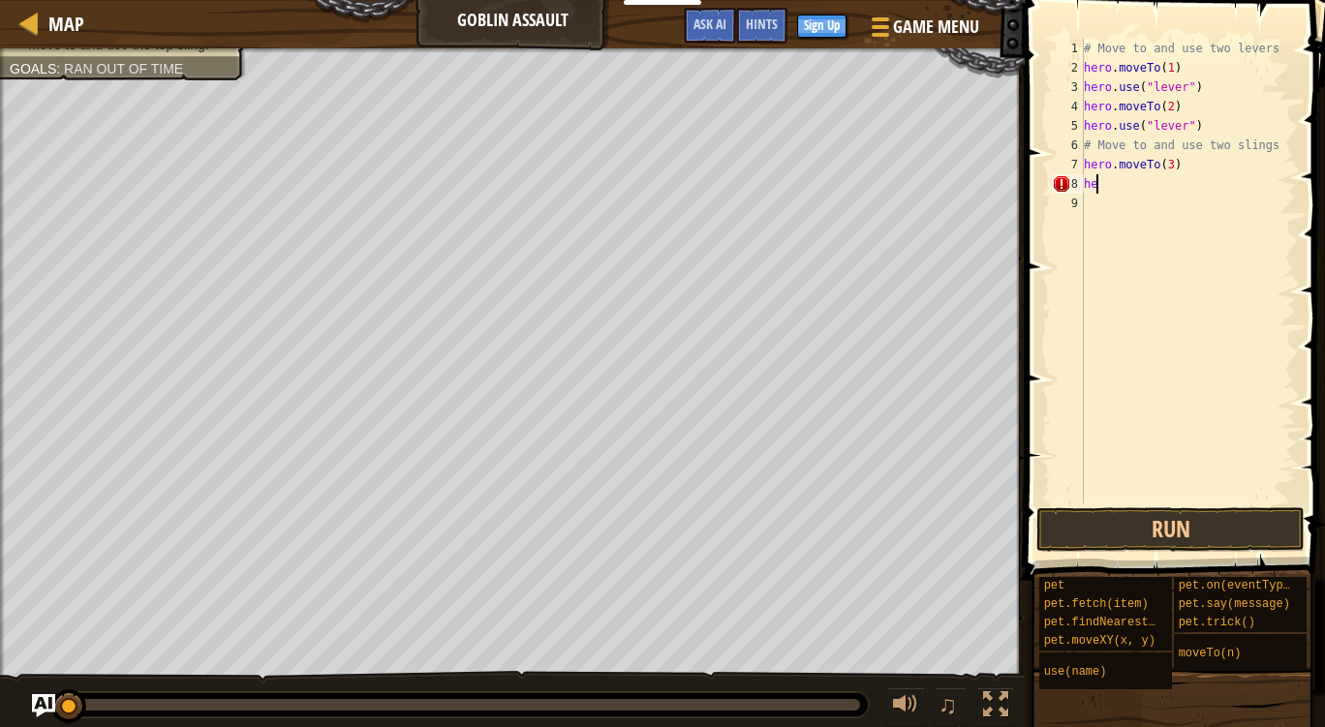
type textarea "h"
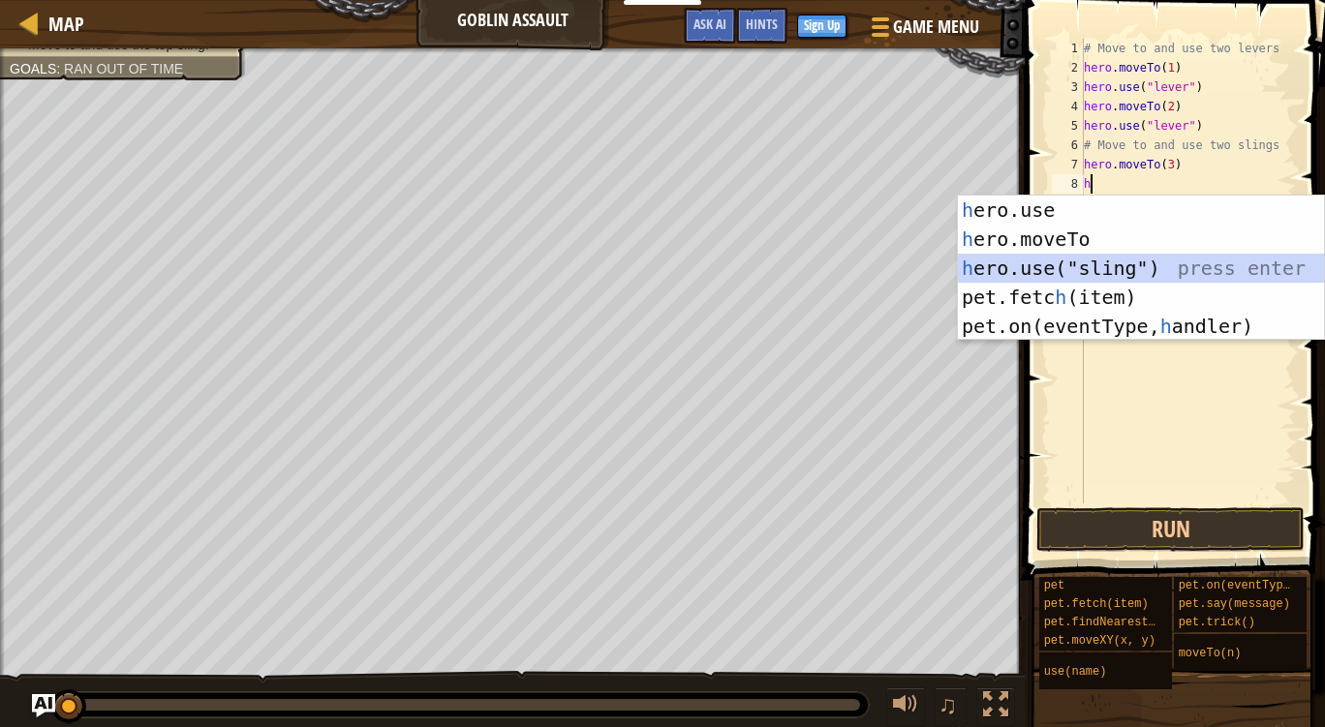
click at [1206, 266] on div "h ero.use press enter h ero.moveTo press enter h ero.use("sling") press enter p…" at bounding box center [1141, 297] width 366 height 203
type textarea "hero.use("sling")"
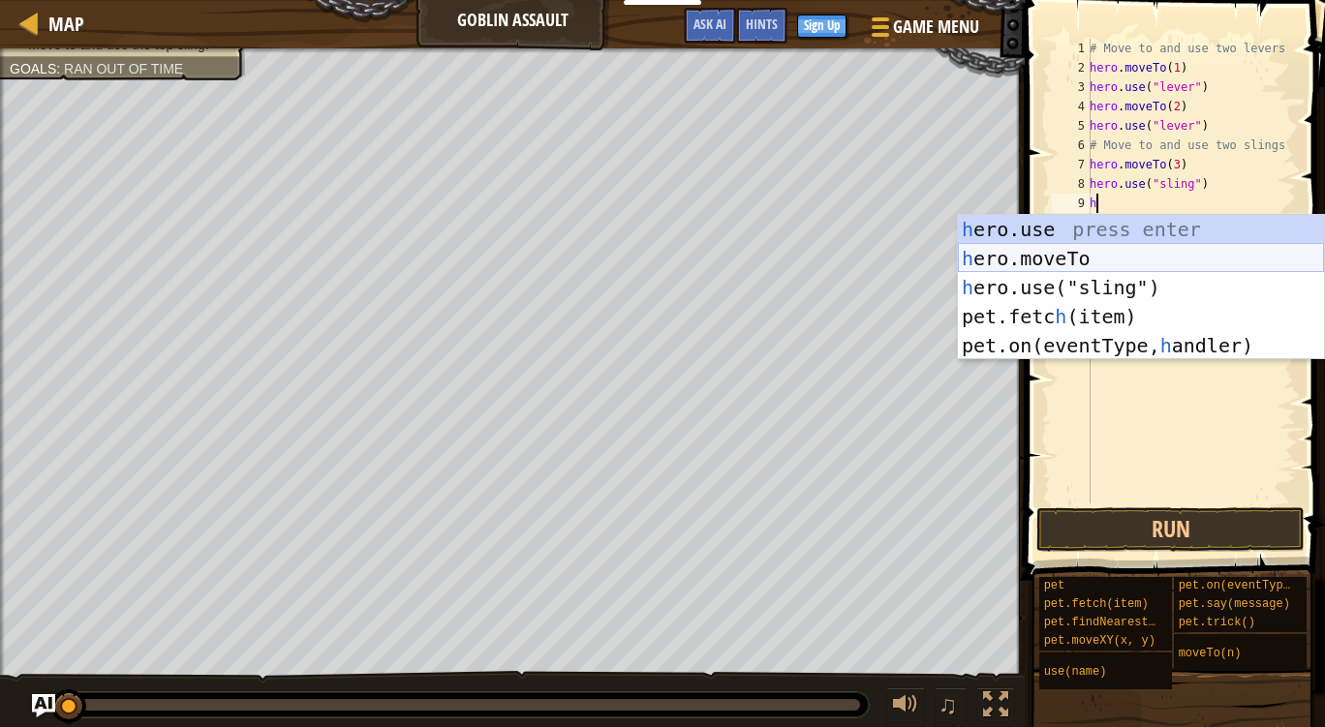
click at [1145, 244] on div "h ero.use press enter h ero.moveTo press enter h ero.use("sling") press enter p…" at bounding box center [1141, 316] width 366 height 203
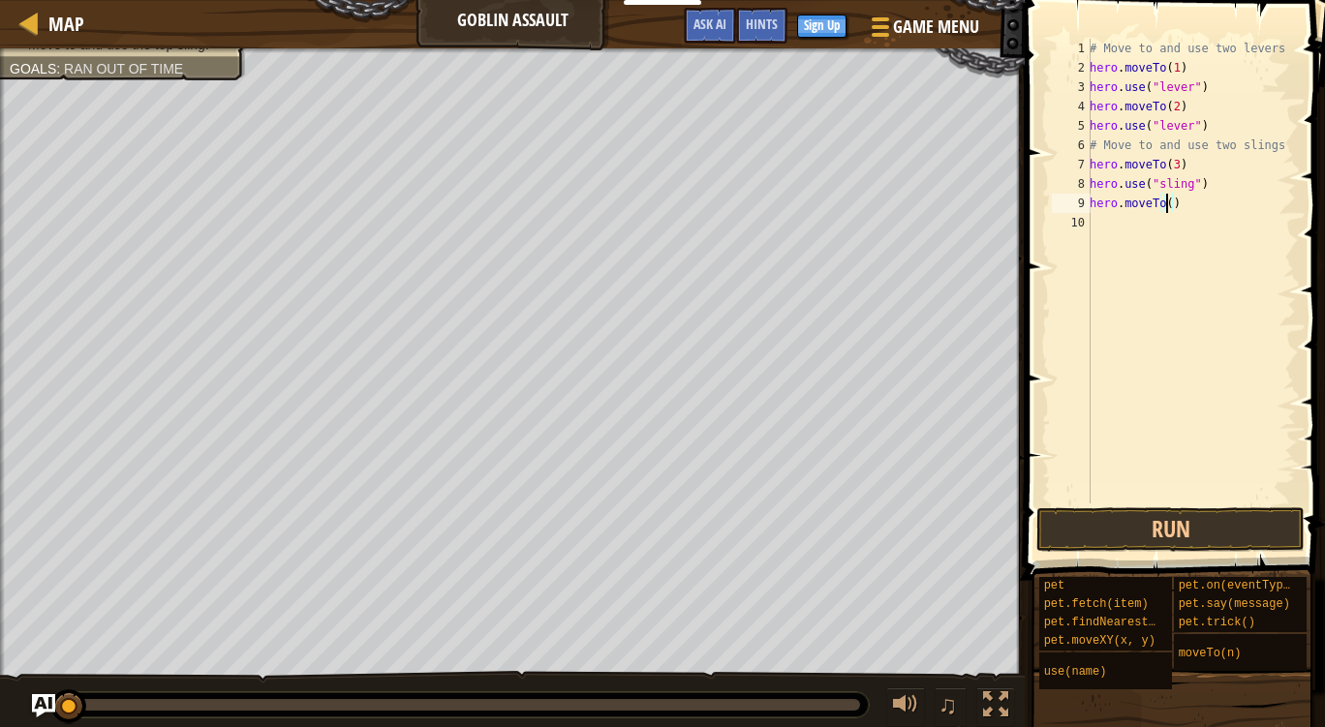
type textarea "hero.moveTo(4)"
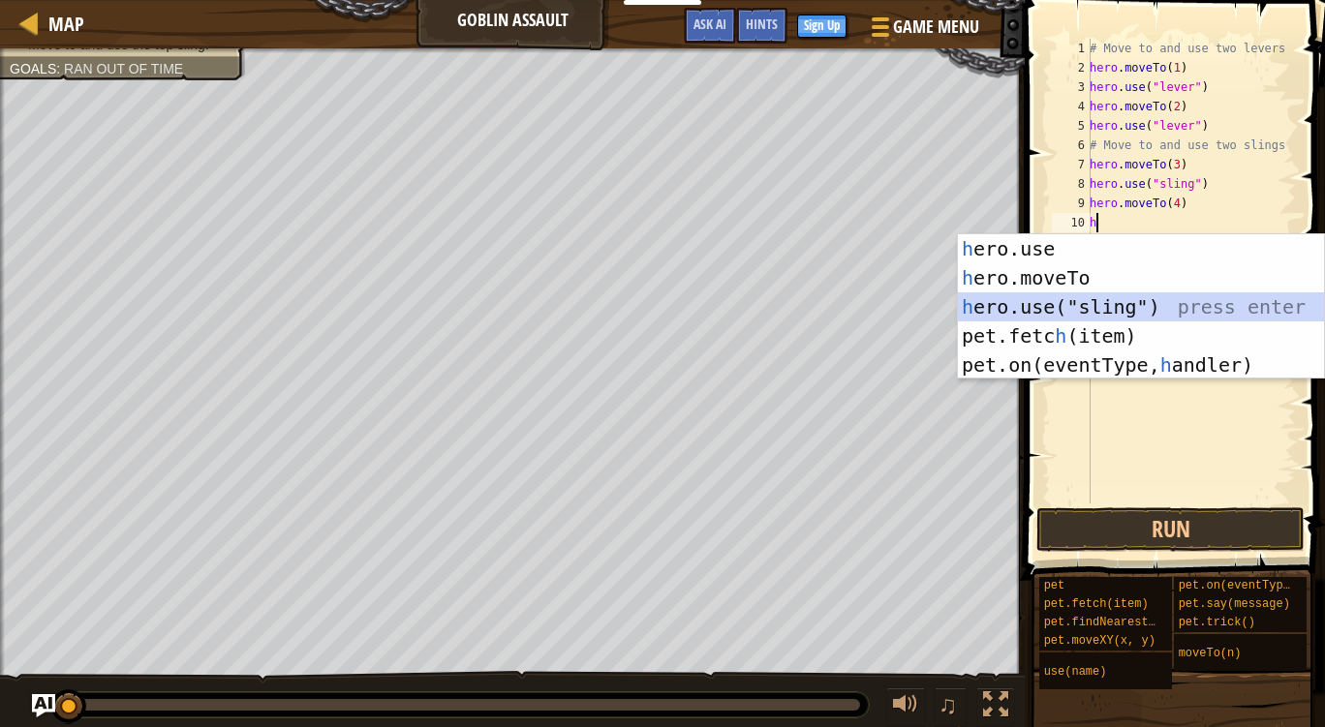
click at [1150, 294] on div "h ero.use press enter h ero.moveTo press enter h ero.use("sling") press enter p…" at bounding box center [1141, 335] width 366 height 203
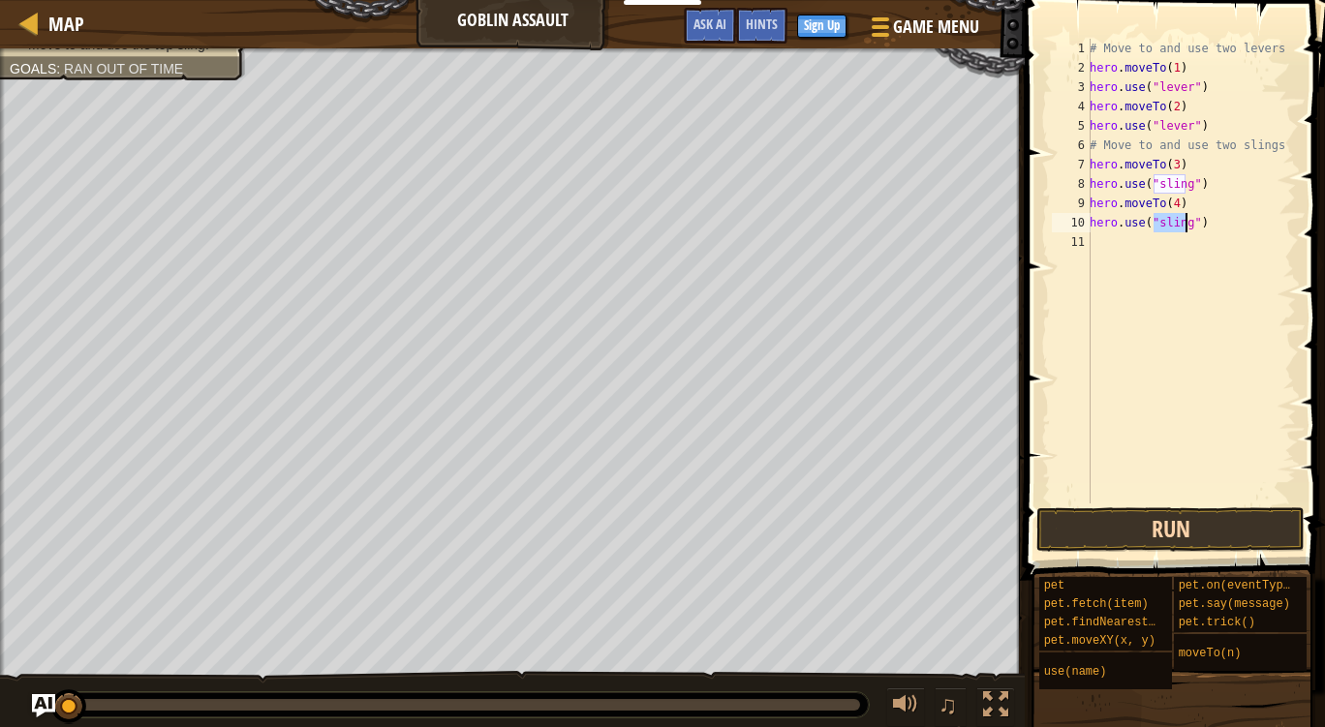
type textarea "hero.use("sling")"
click at [1147, 522] on button "Run" at bounding box center [1170, 529] width 268 height 45
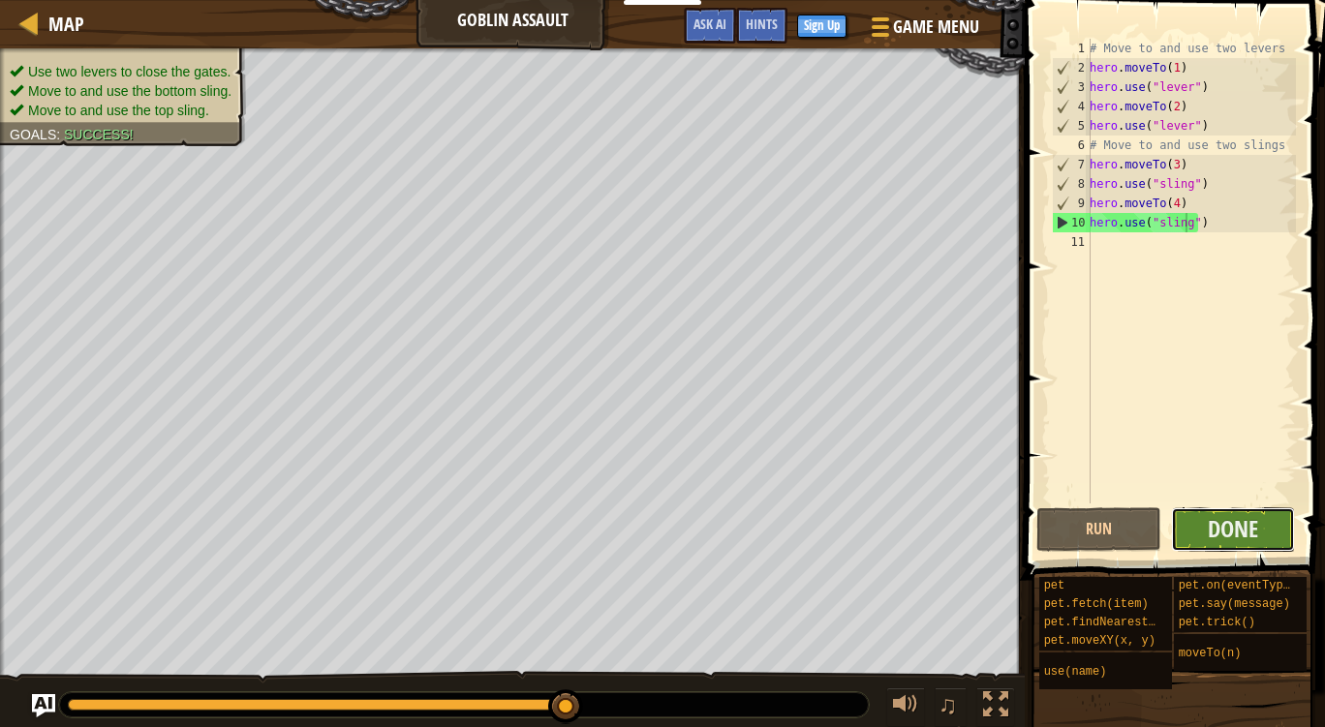
click at [1191, 522] on button "Done" at bounding box center [1233, 529] width 125 height 45
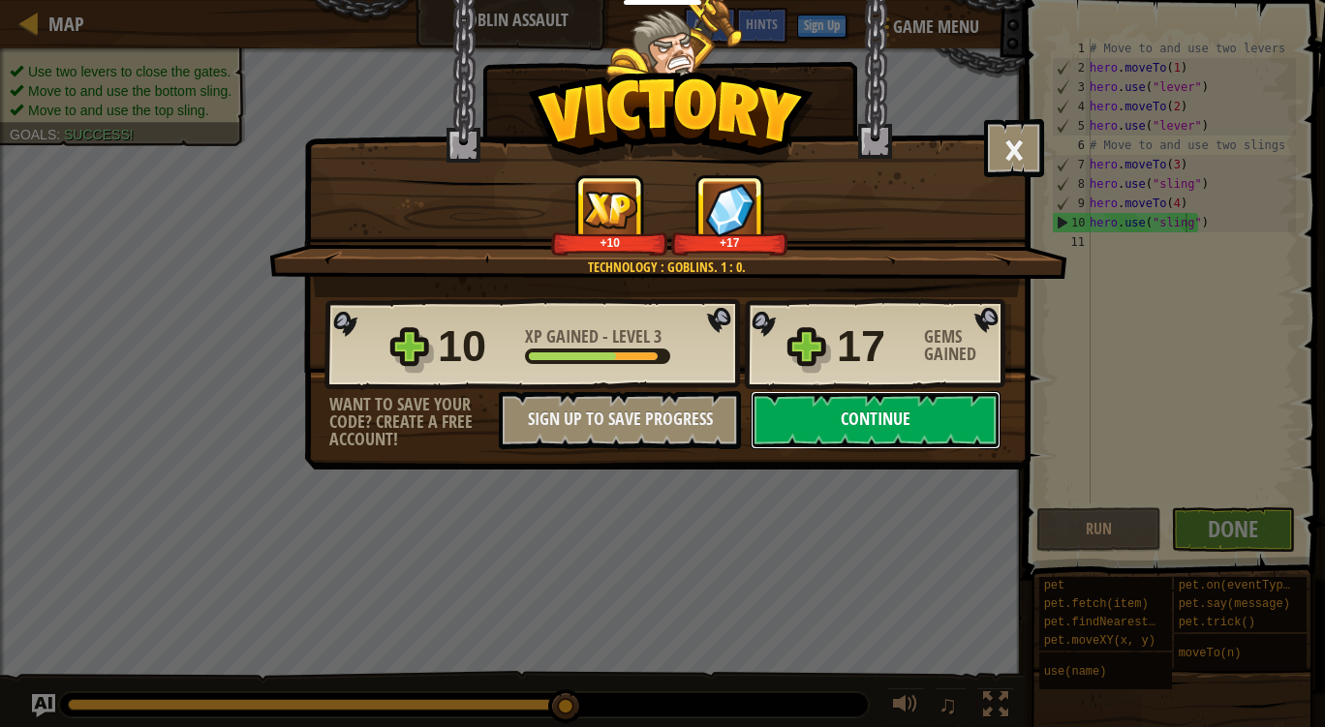
click at [934, 415] on button "Continue" at bounding box center [875, 420] width 250 height 58
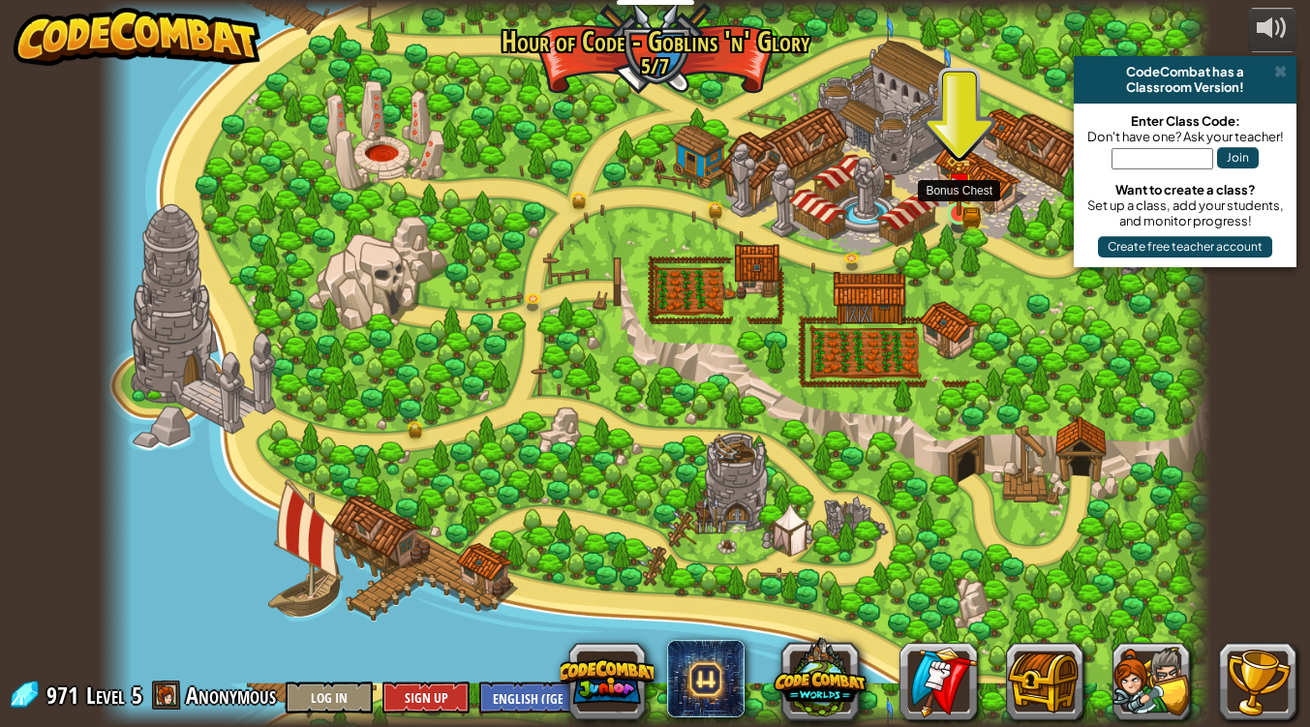
click at [955, 190] on img at bounding box center [959, 186] width 16 height 16
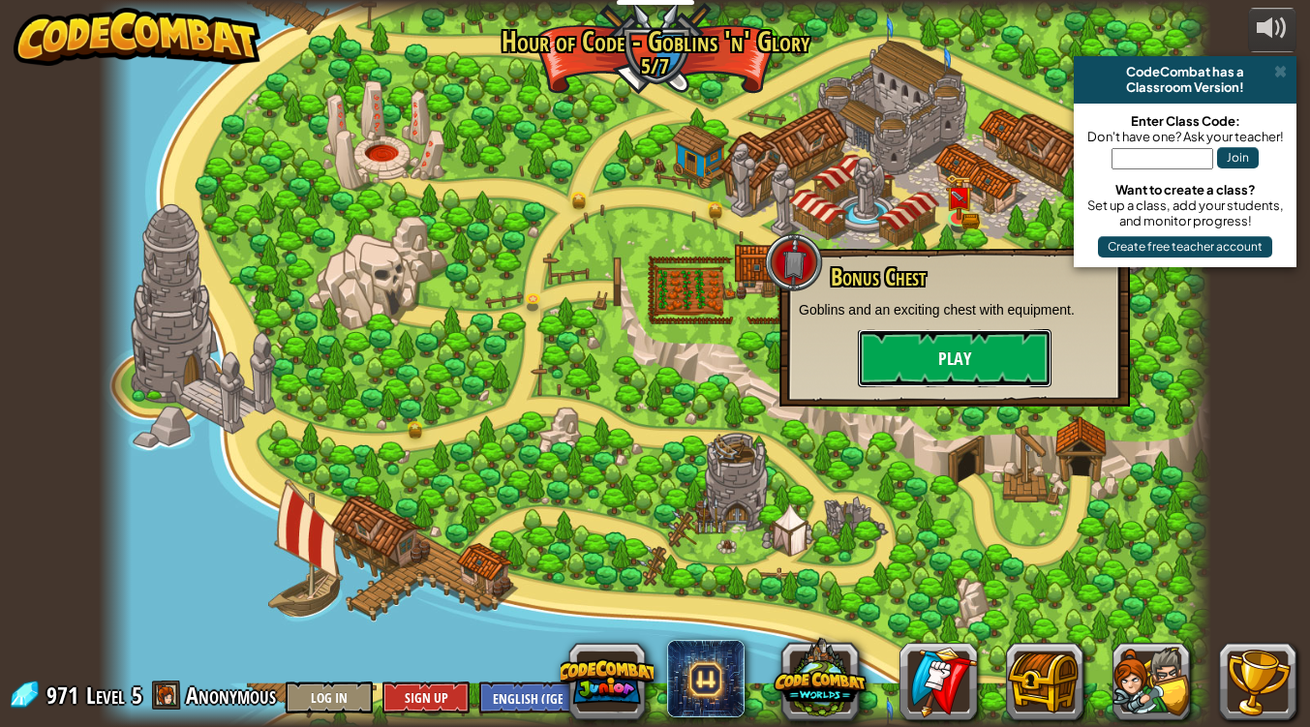
click at [949, 336] on button "Play" at bounding box center [955, 358] width 194 height 58
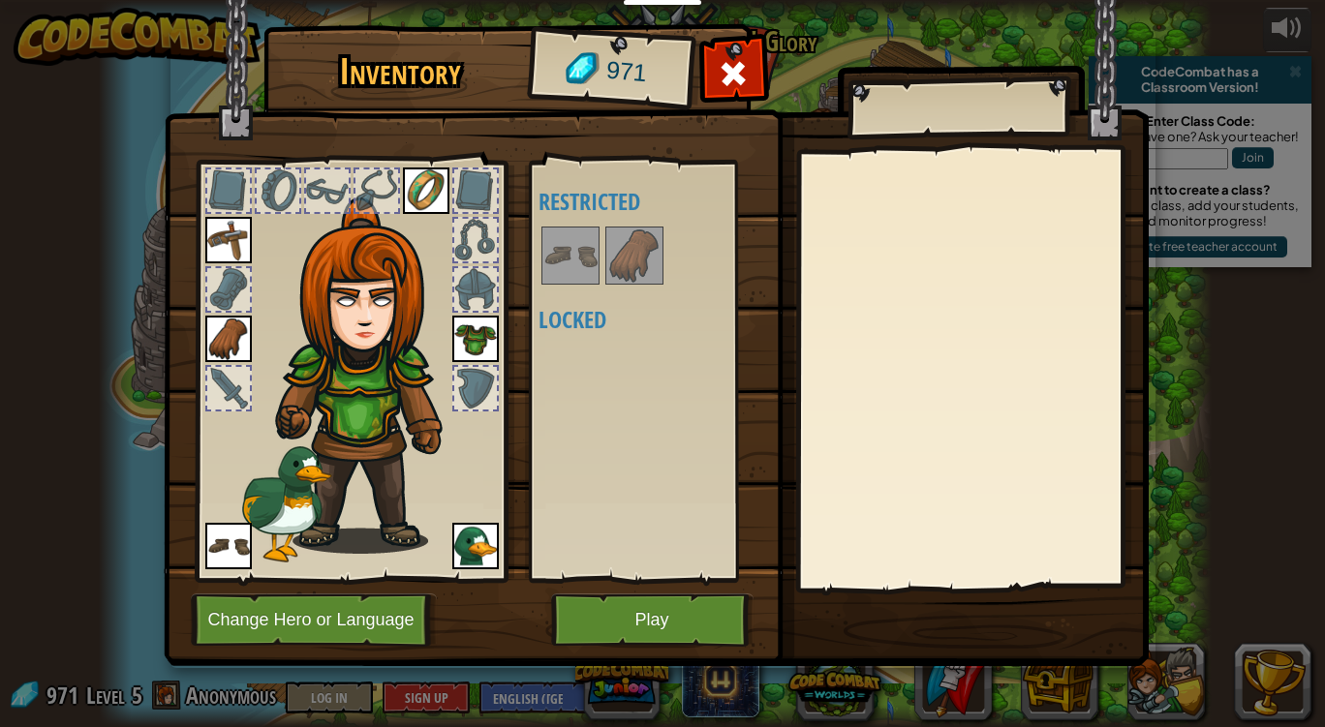
click at [572, 253] on img at bounding box center [570, 256] width 54 height 54
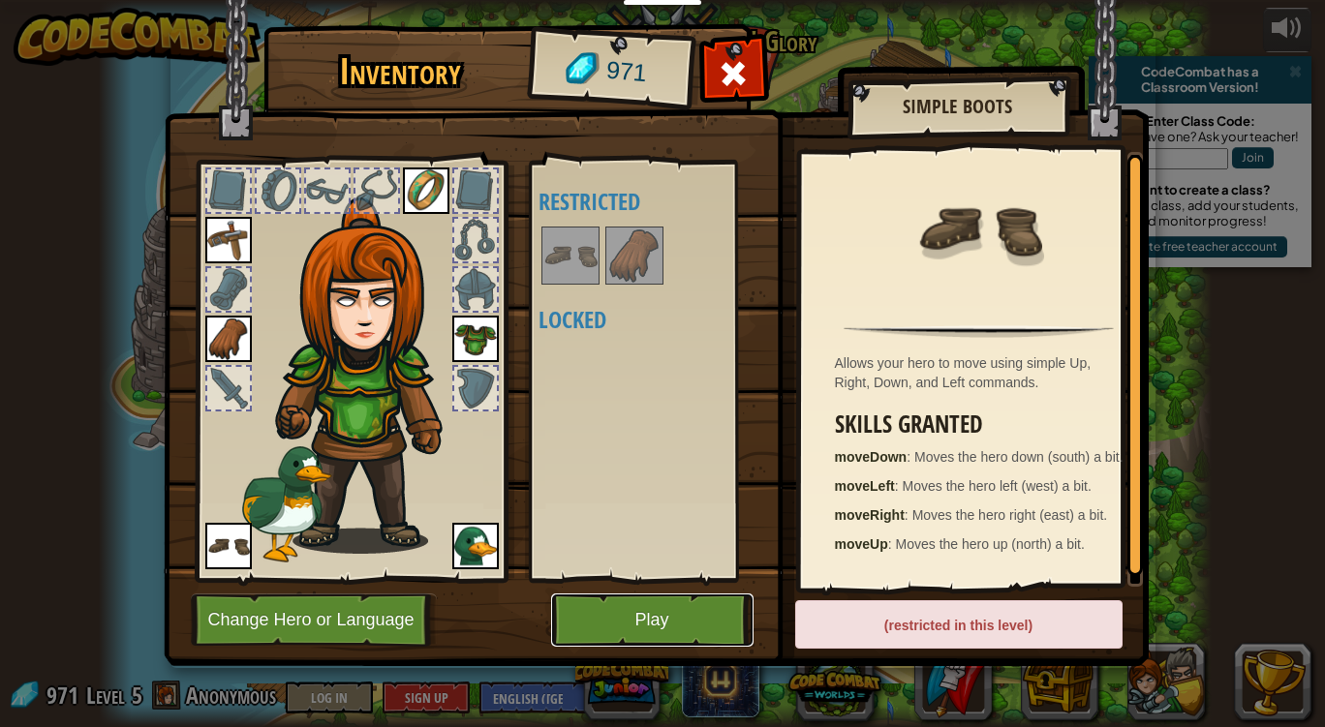
click at [709, 600] on button "Play" at bounding box center [652, 620] width 202 height 53
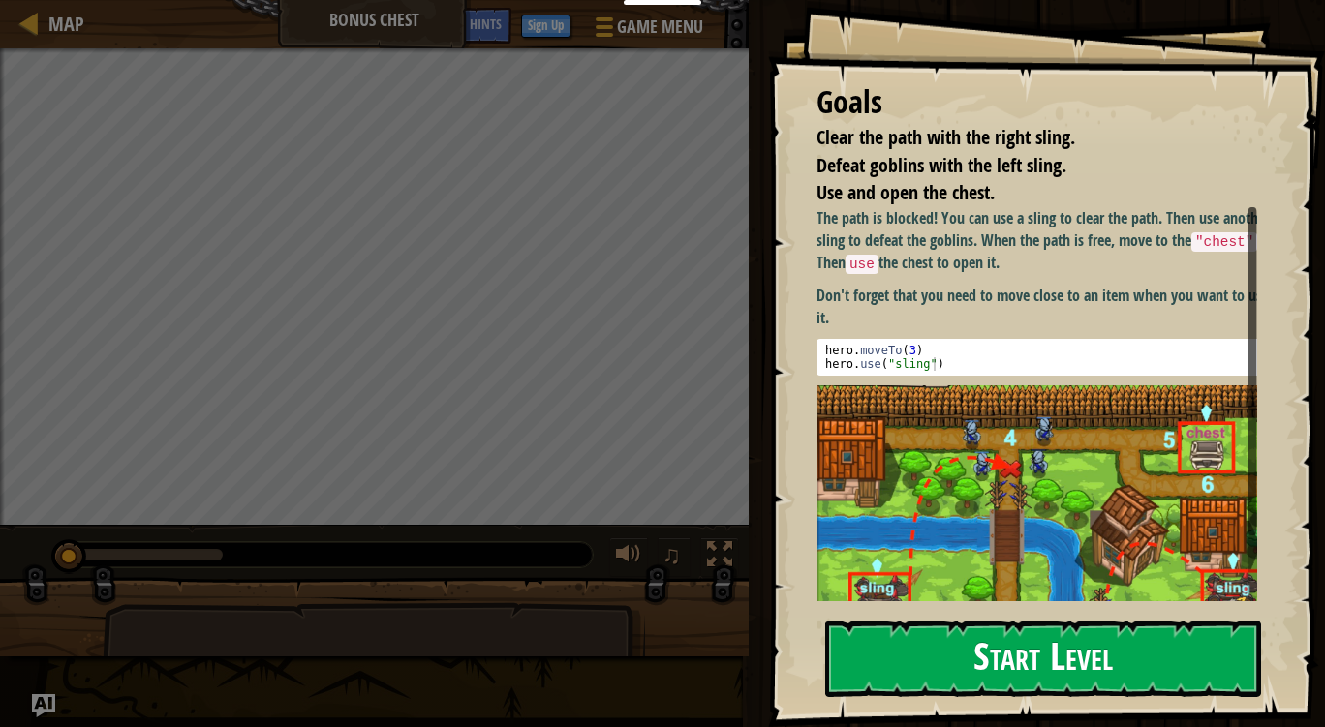
click at [1055, 658] on button "Start Level" at bounding box center [1043, 659] width 436 height 76
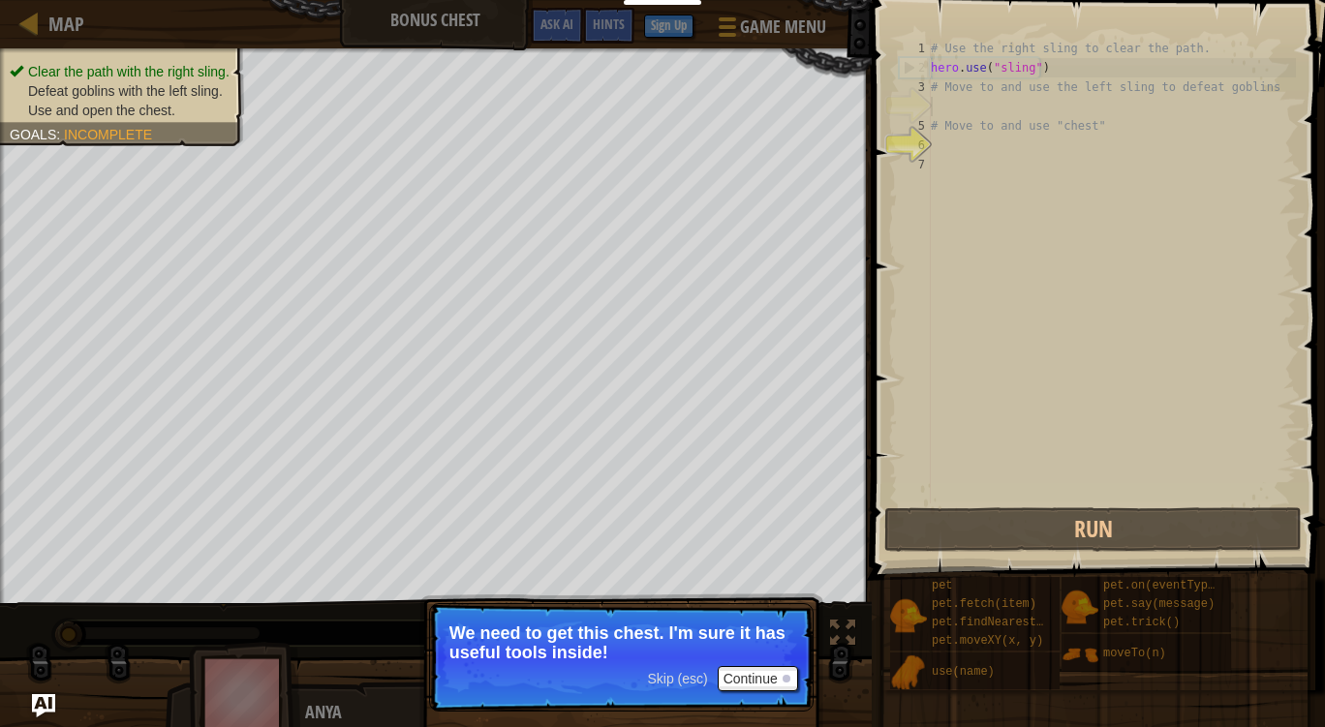
click at [650, 680] on span "Skip (esc)" at bounding box center [677, 678] width 60 height 15
click at [676, 679] on span "Skip (esc)" at bounding box center [677, 678] width 60 height 15
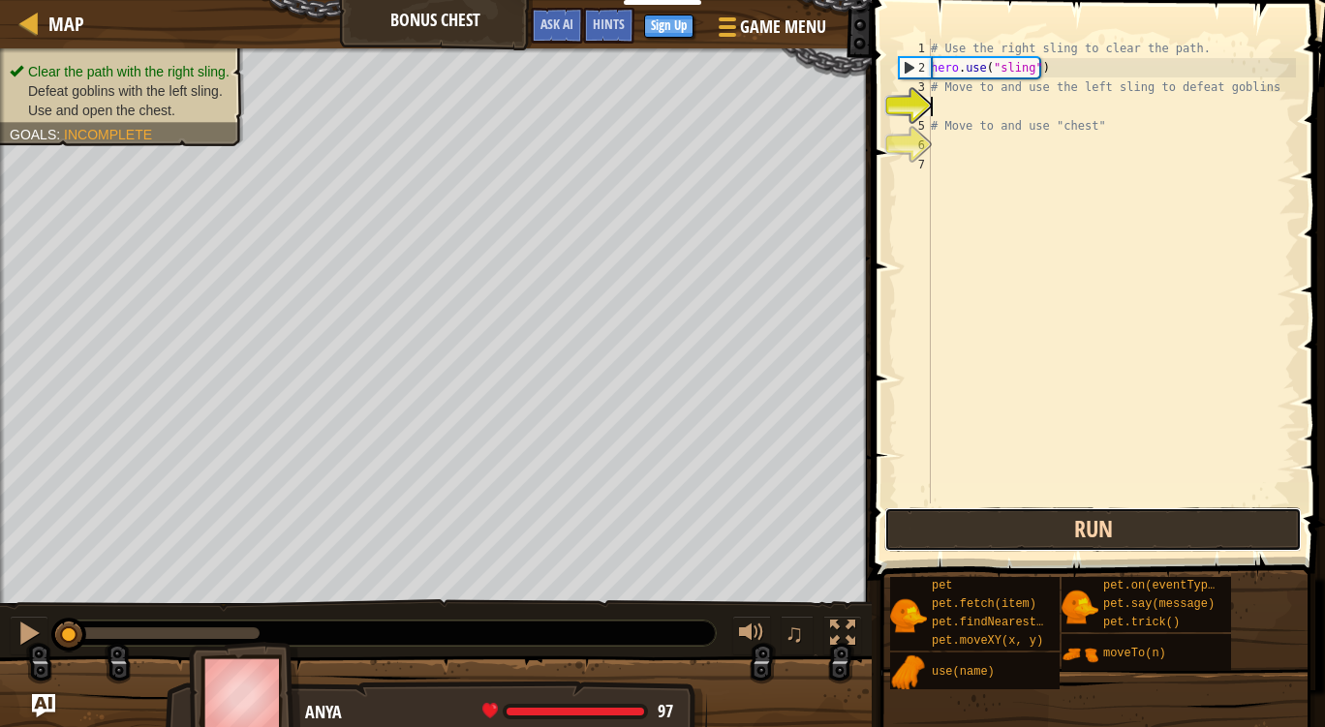
click at [1073, 517] on button "Run" at bounding box center [1092, 529] width 417 height 45
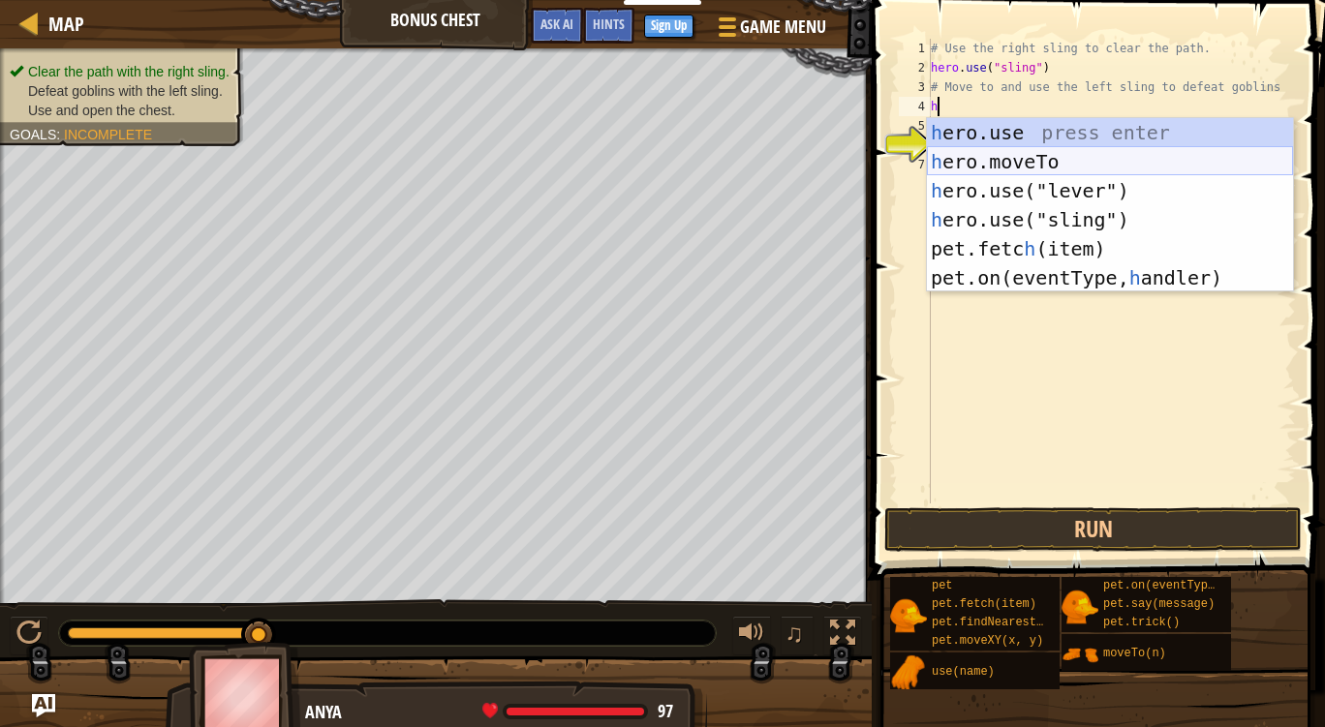
click at [1080, 168] on div "h ero.use press enter h ero.moveTo press enter h ero.use("lever") press enter h…" at bounding box center [1110, 234] width 366 height 232
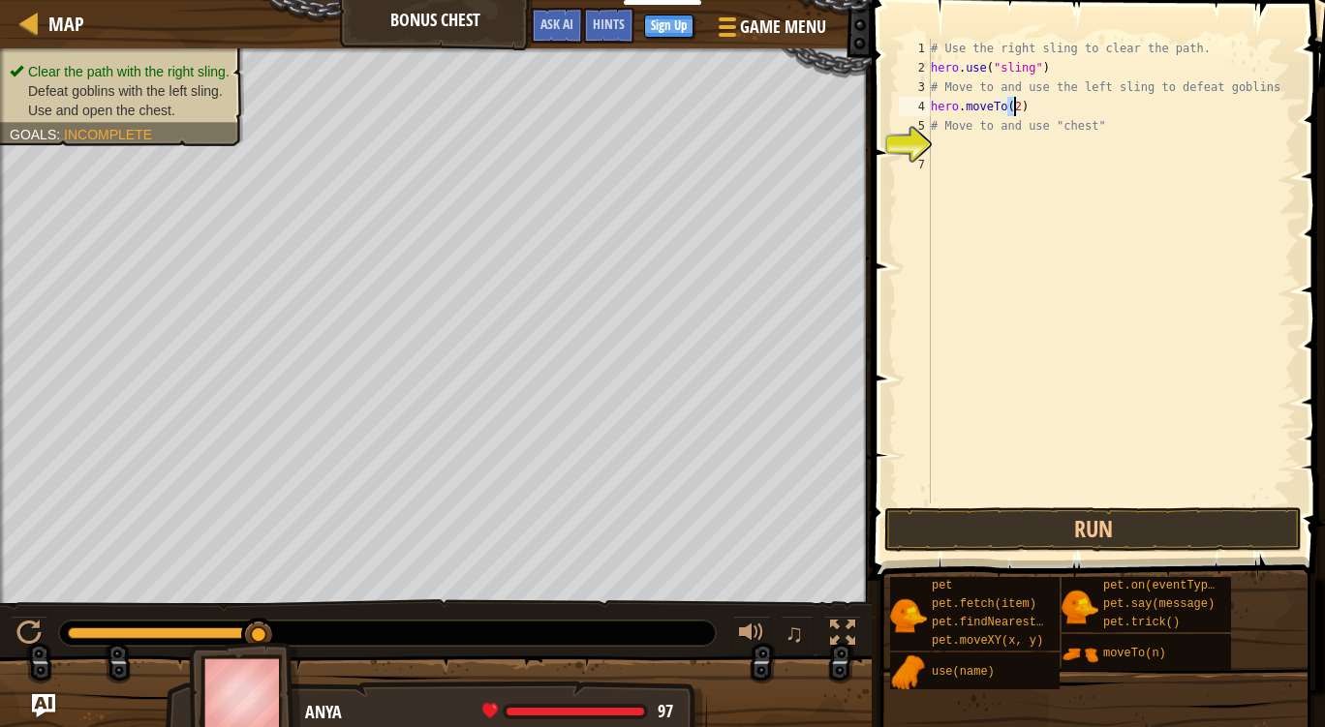
type textarea "hero.moveTo(3)"
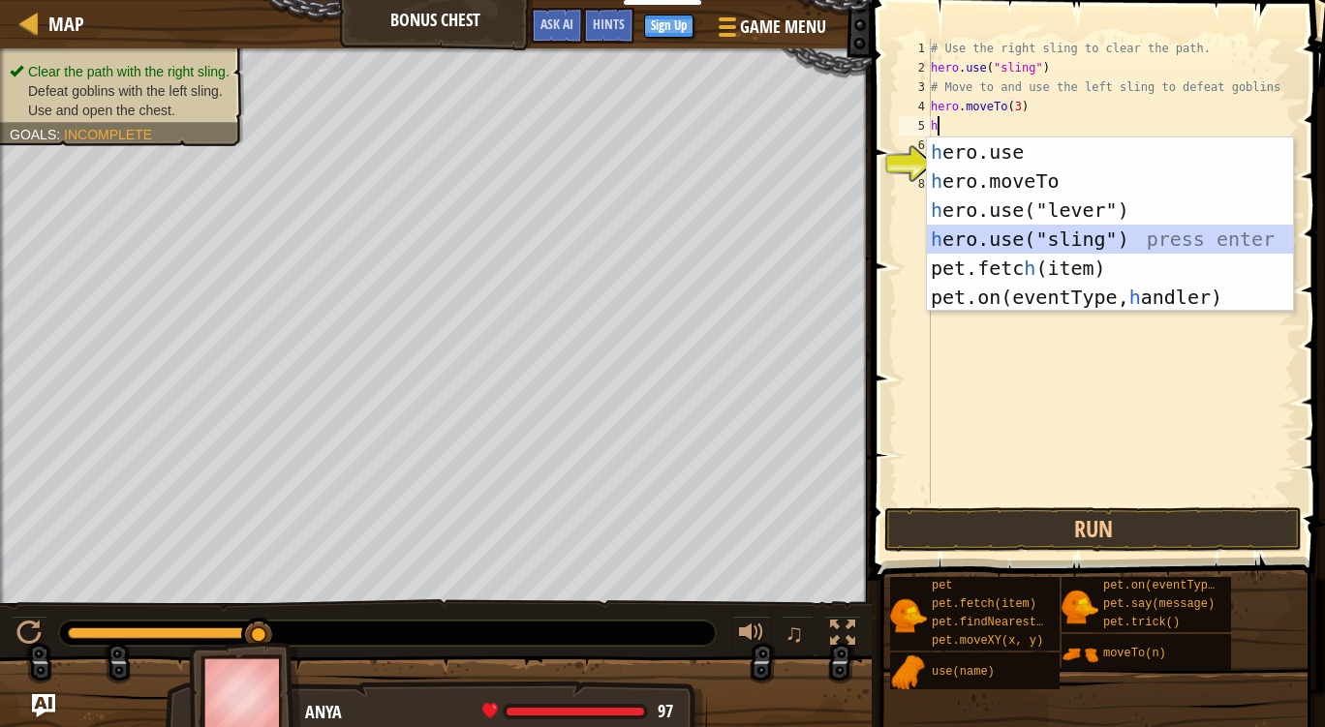
click at [1048, 229] on div "h ero.use press enter h ero.moveTo press enter h ero.use("lever") press enter h…" at bounding box center [1110, 254] width 366 height 232
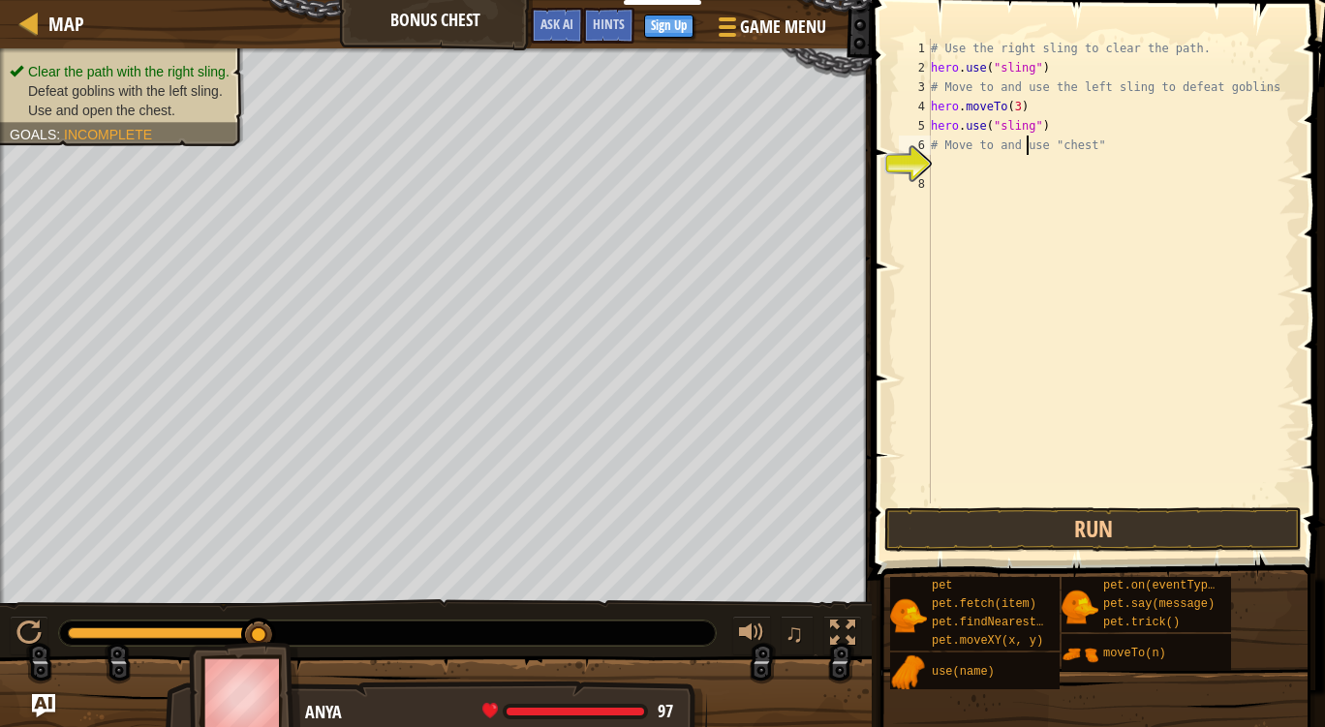
type textarea "hero.use("sling")"
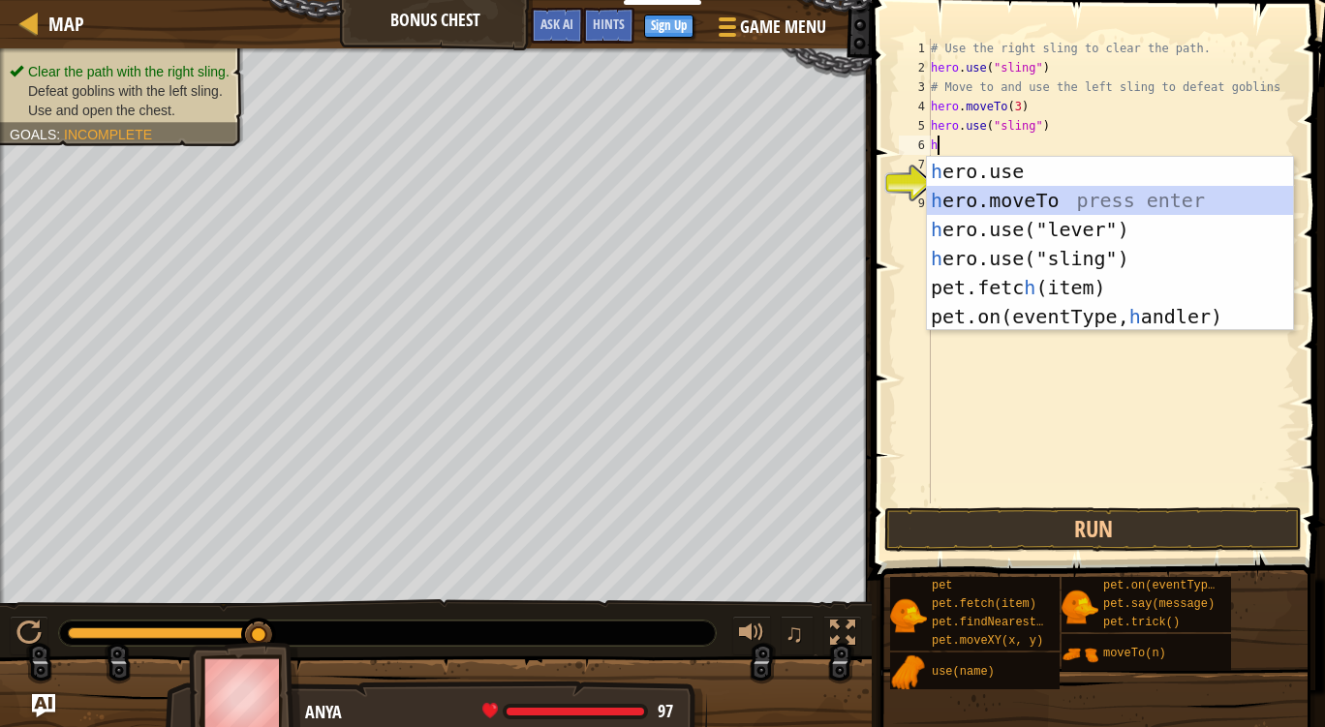
click at [1001, 211] on div "h ero.use press enter h ero.moveTo press enter h ero.use("lever") press enter h…" at bounding box center [1110, 273] width 366 height 232
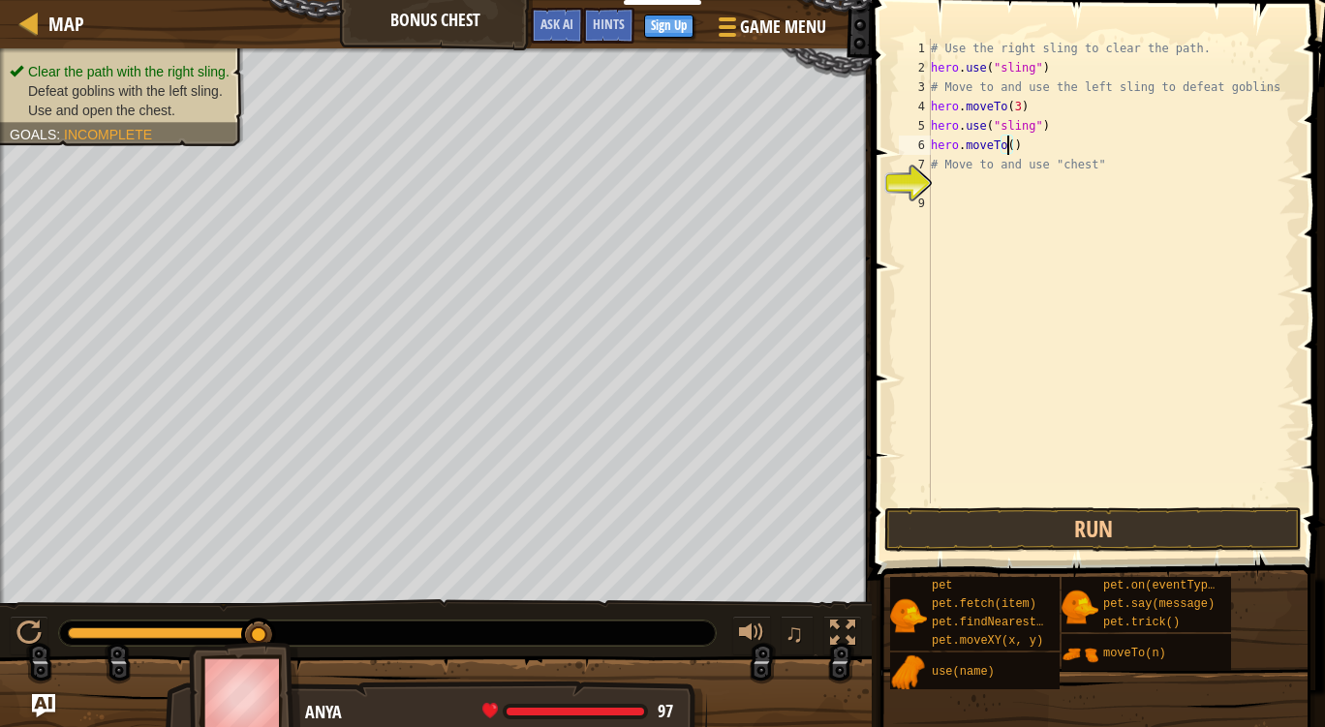
type textarea "hero.moveTo(2)"
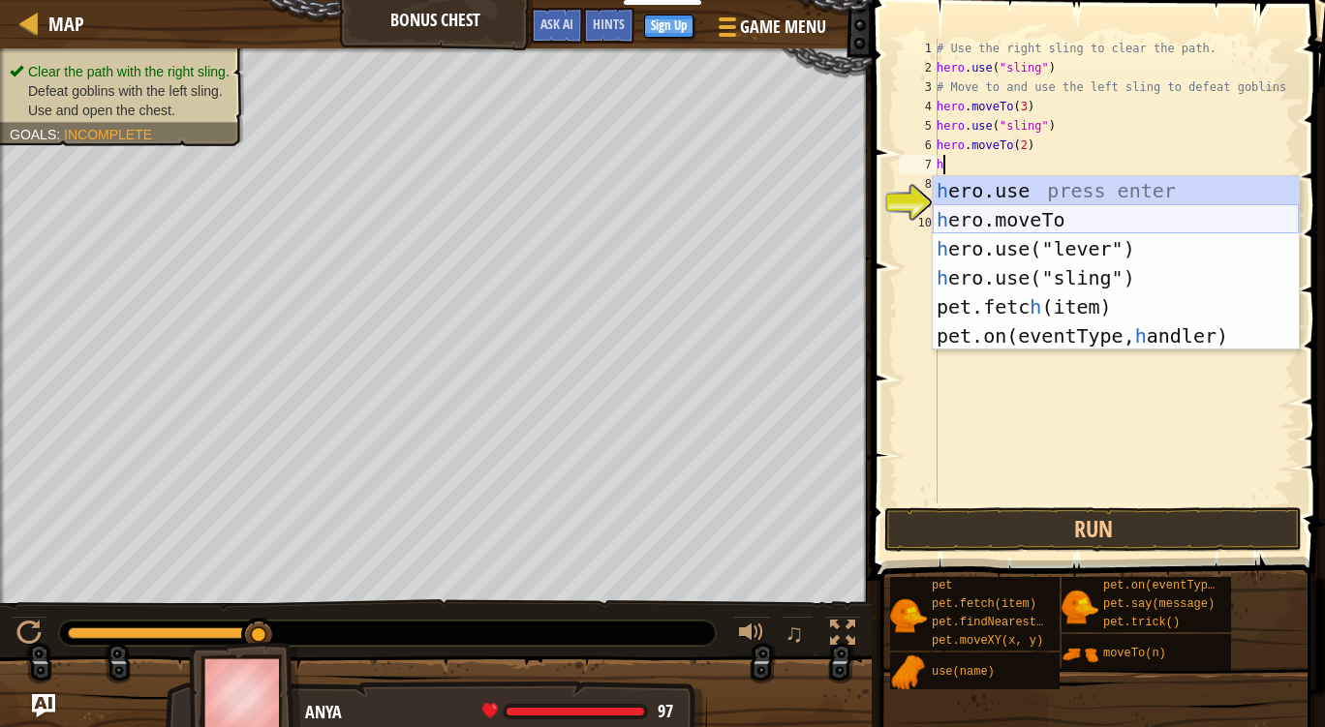
click at [1062, 203] on div "h ero.use press enter h ero.moveTo press enter h ero.use("lever") press enter h…" at bounding box center [1116, 292] width 366 height 232
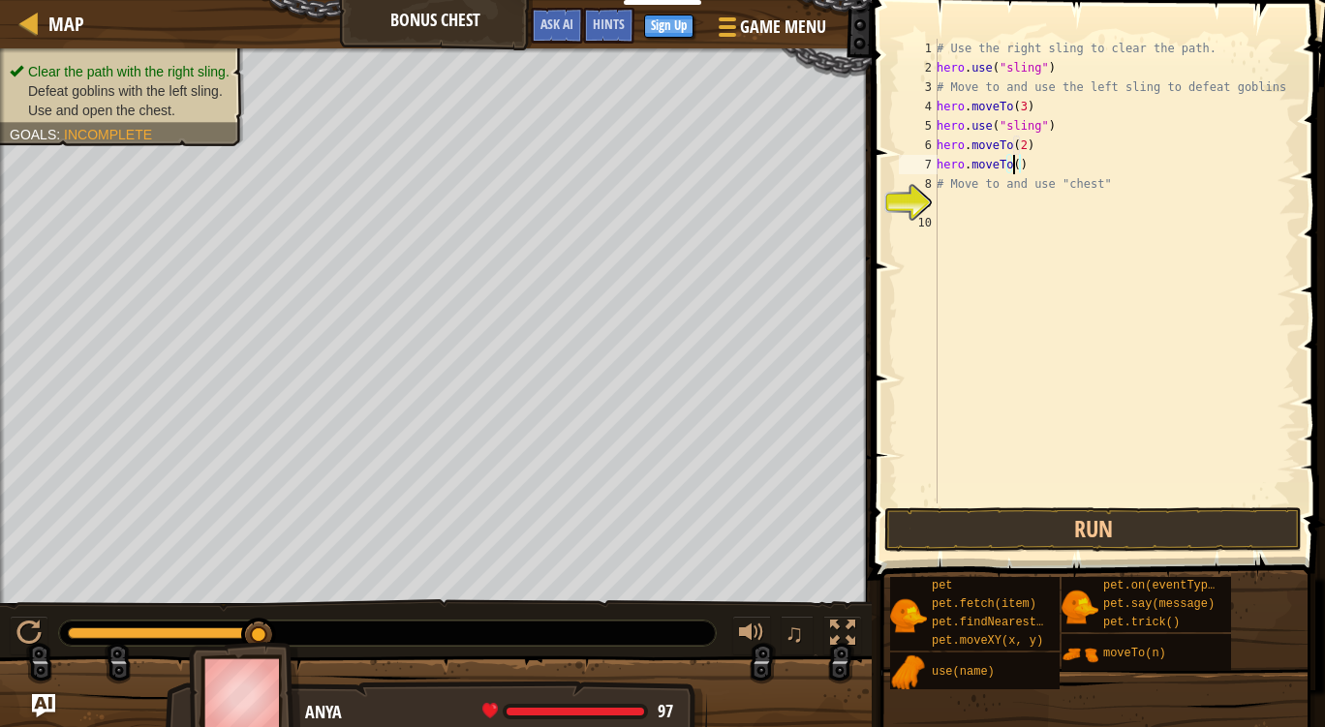
type textarea "hero.moveTo(4)"
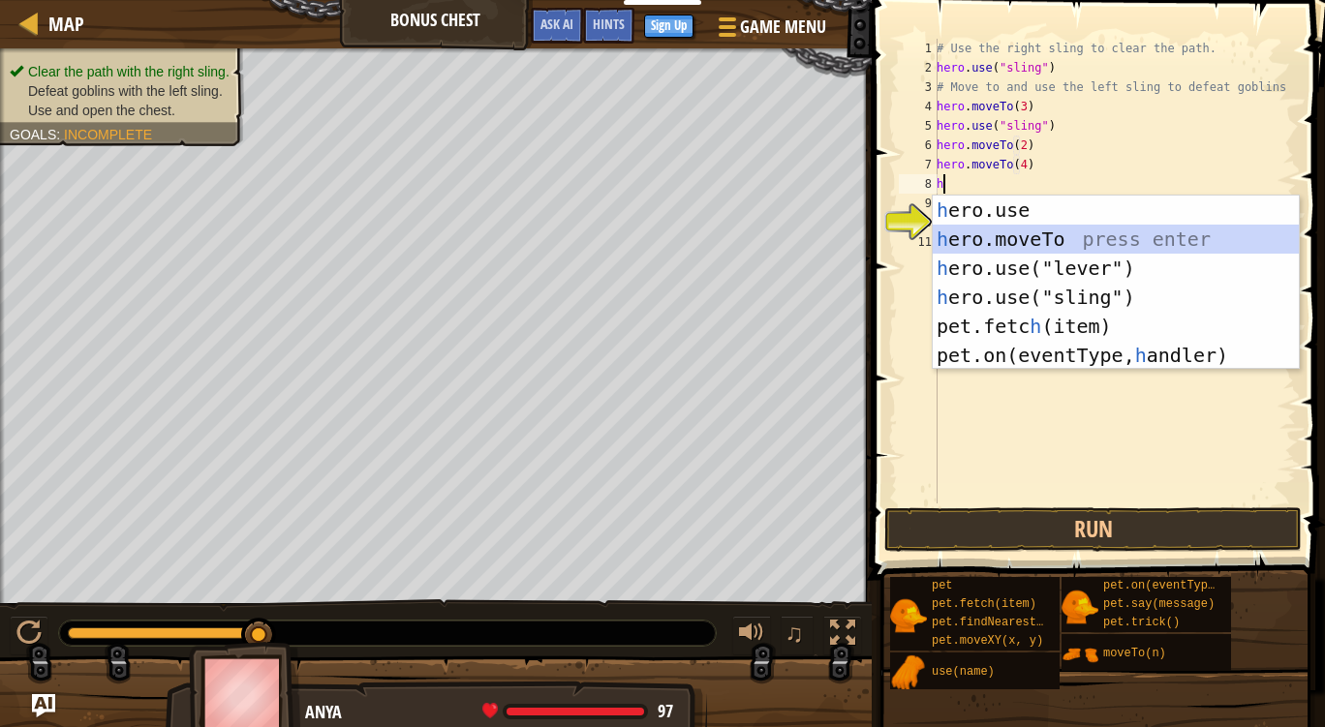
click at [1033, 237] on div "h ero.use press enter h ero.moveTo press enter h ero.use("lever") press enter h…" at bounding box center [1116, 312] width 366 height 232
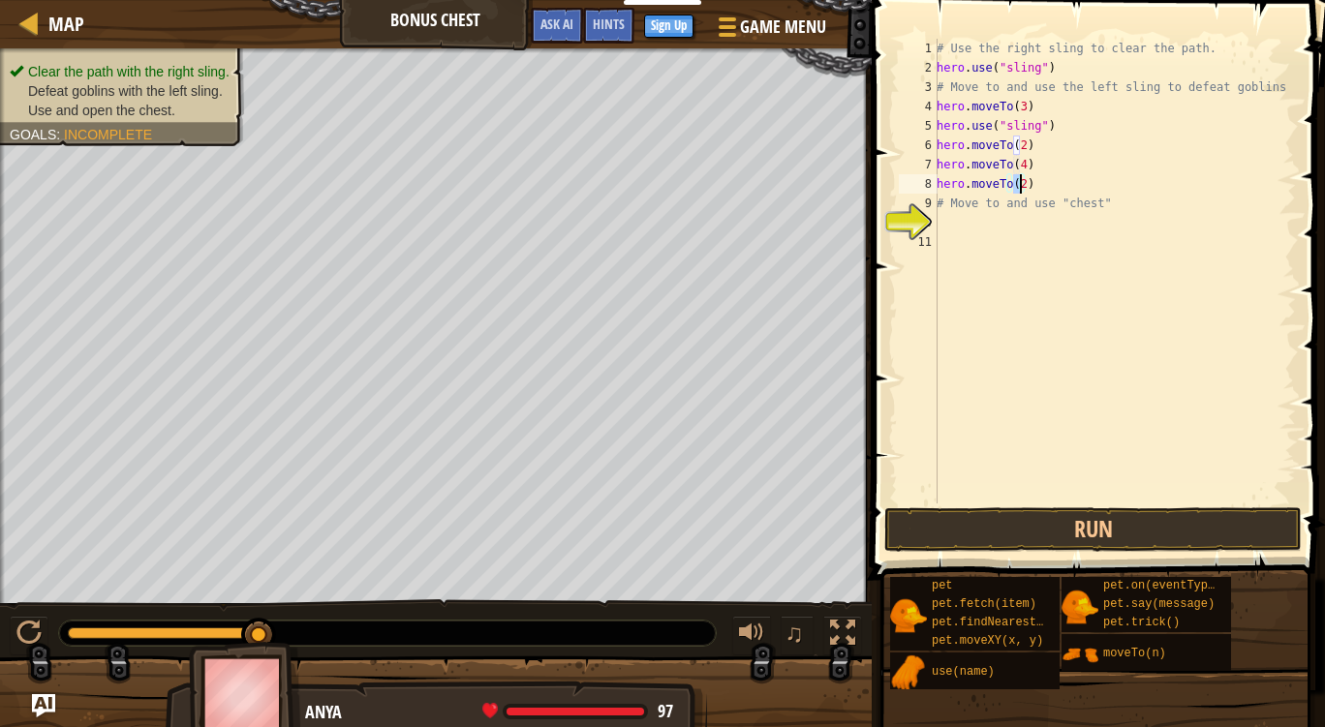
type textarea "hero.moveTo(5)"
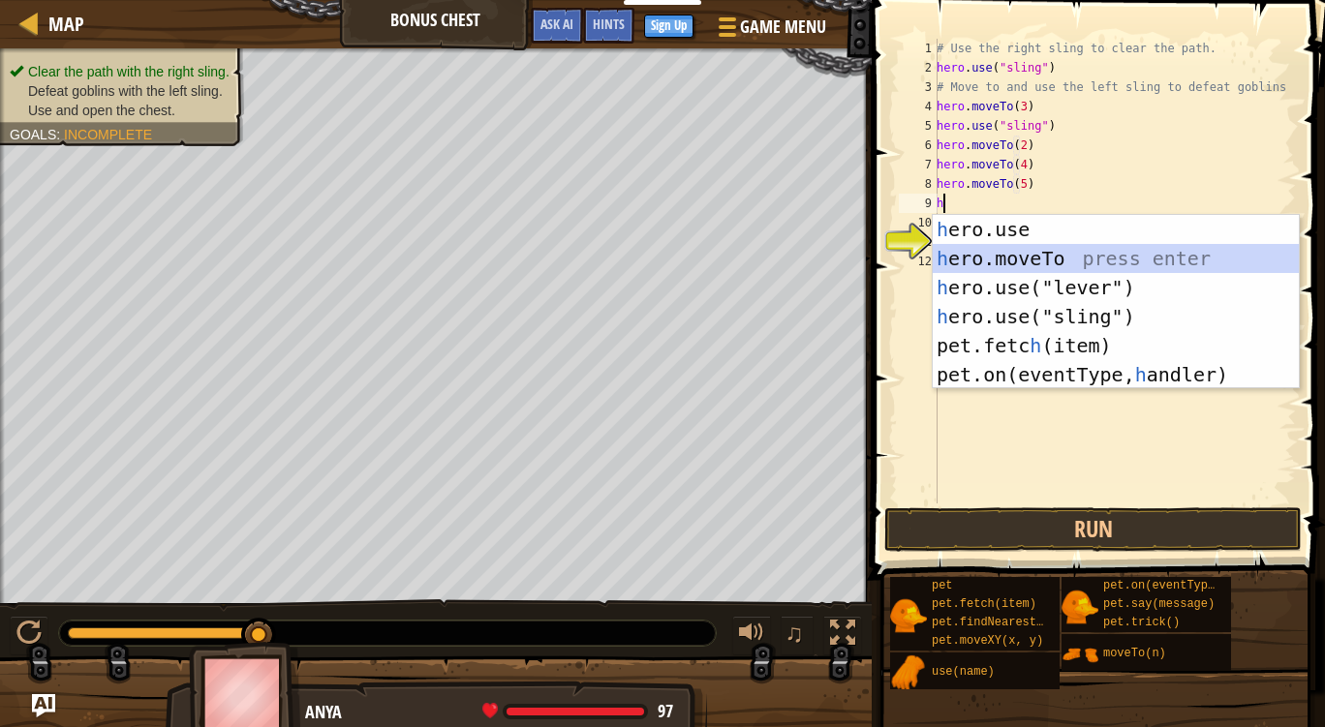
click at [1069, 264] on div "h ero.use press enter h ero.moveTo press enter h ero.use("lever") press enter h…" at bounding box center [1116, 331] width 366 height 232
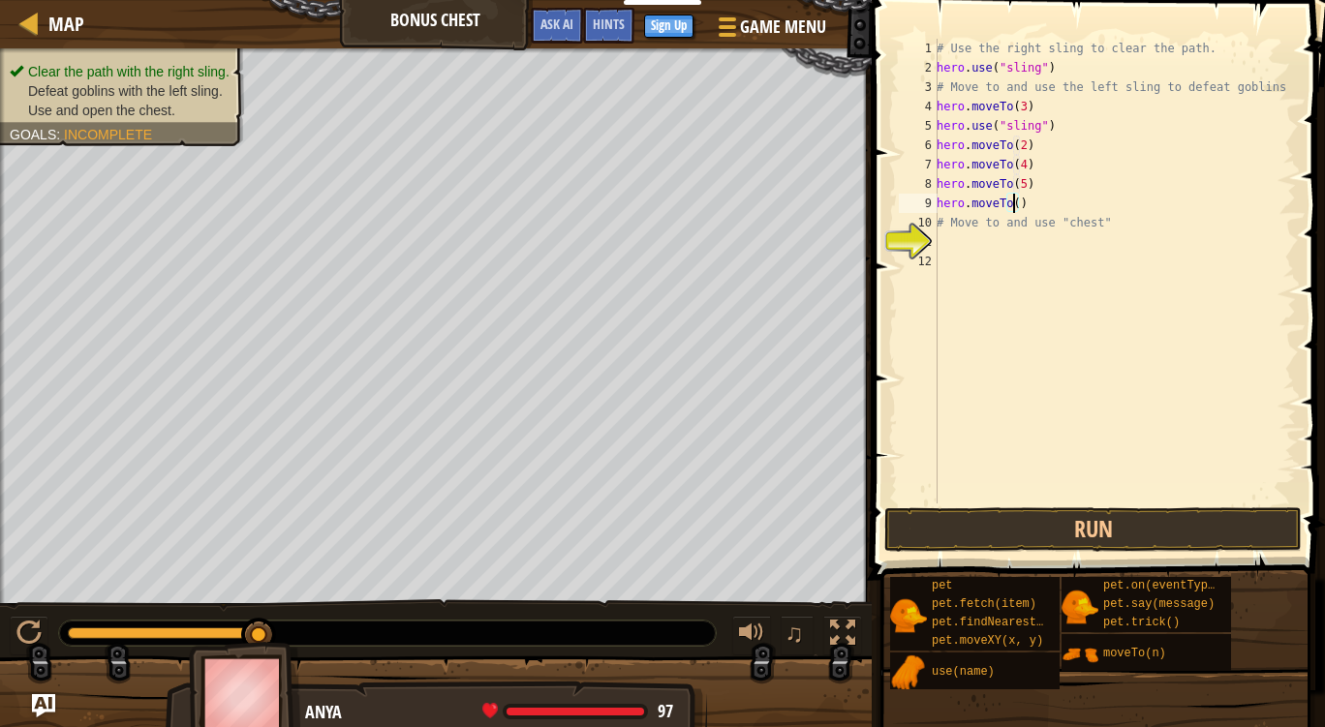
type textarea "hero.moveTo(6)"
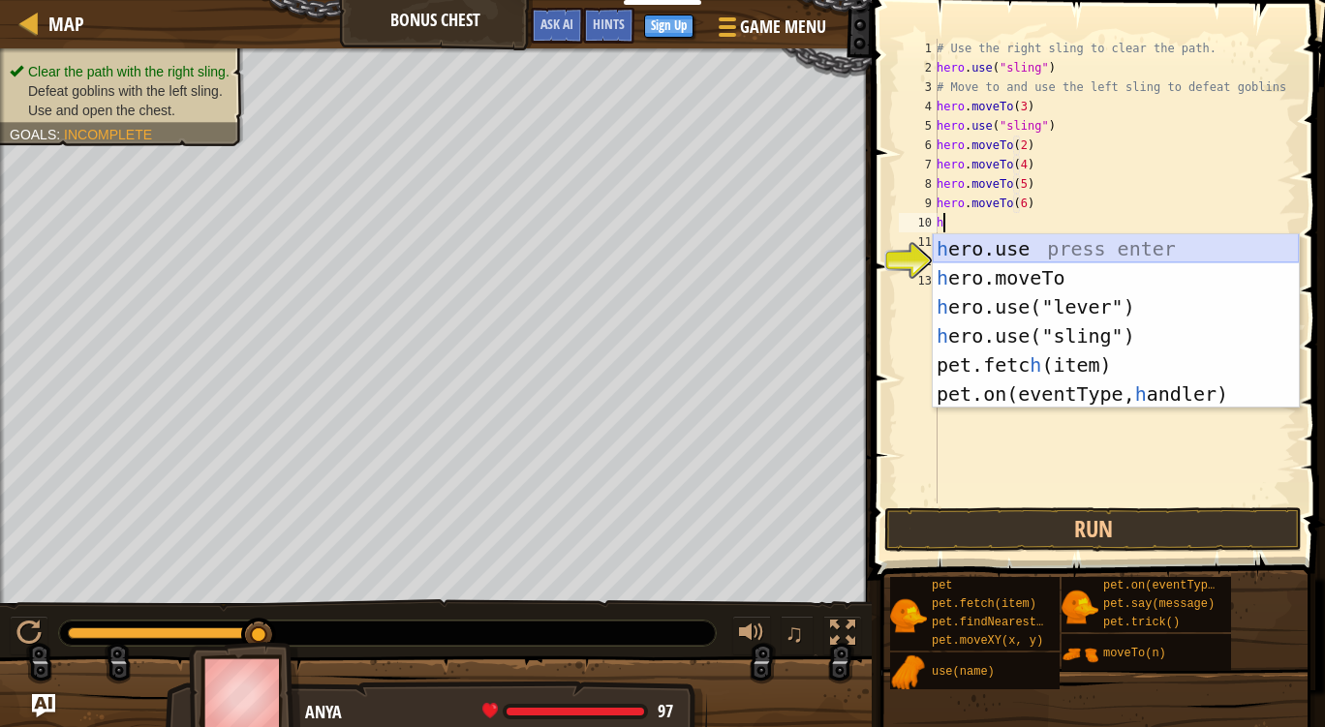
click at [1126, 241] on div "h ero.use press enter h ero.moveTo press enter h ero.use("lever") press enter h…" at bounding box center [1116, 350] width 366 height 232
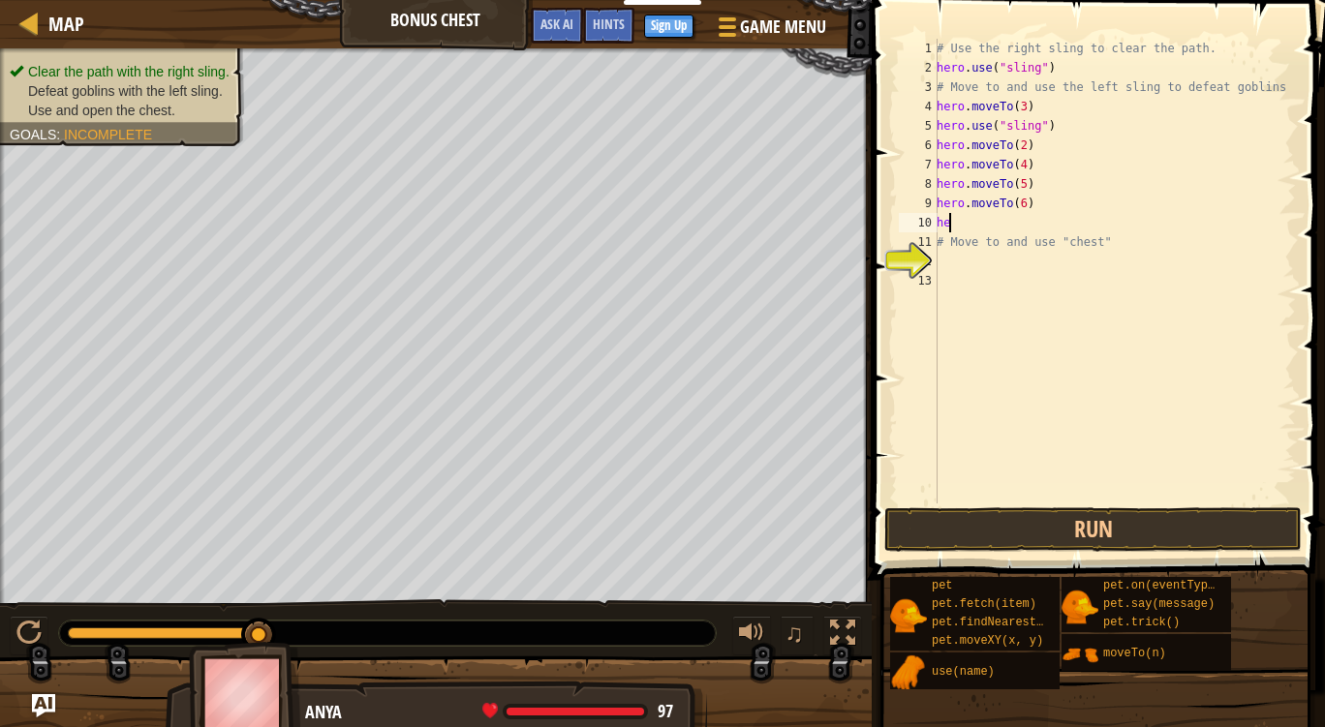
type textarea "h"
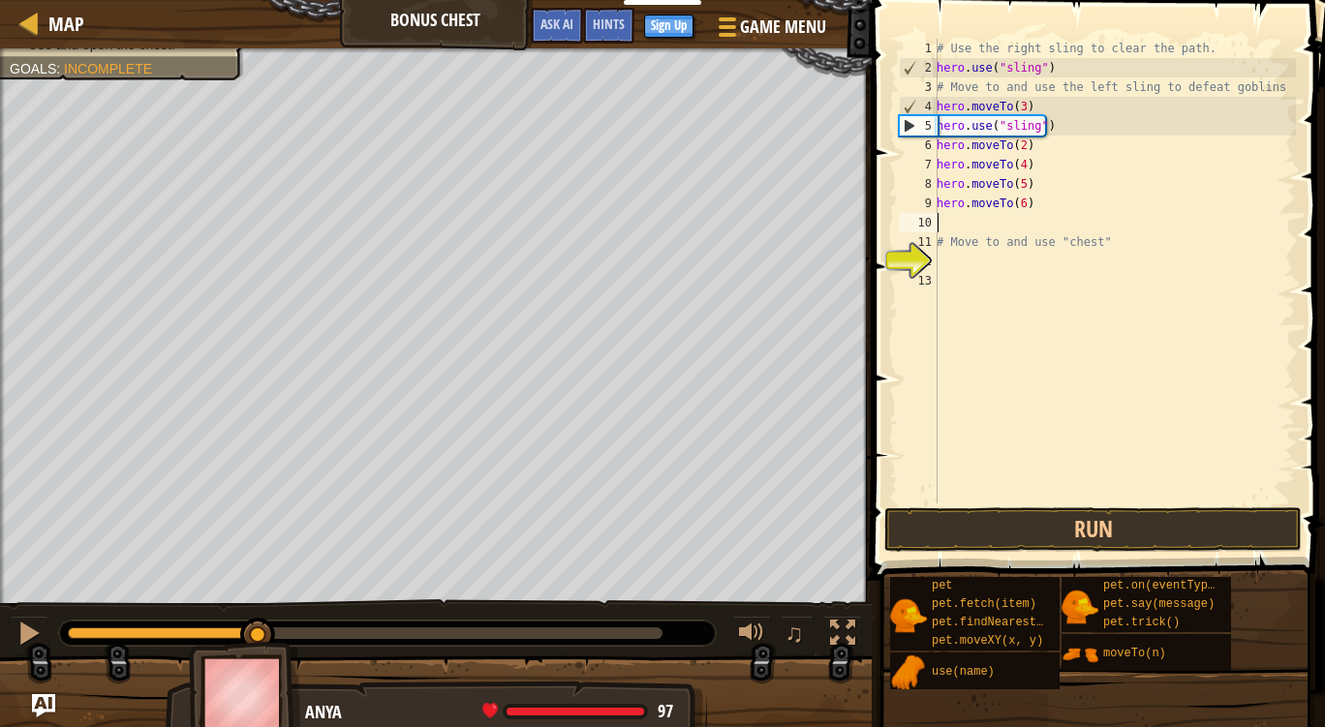
type textarea "o"
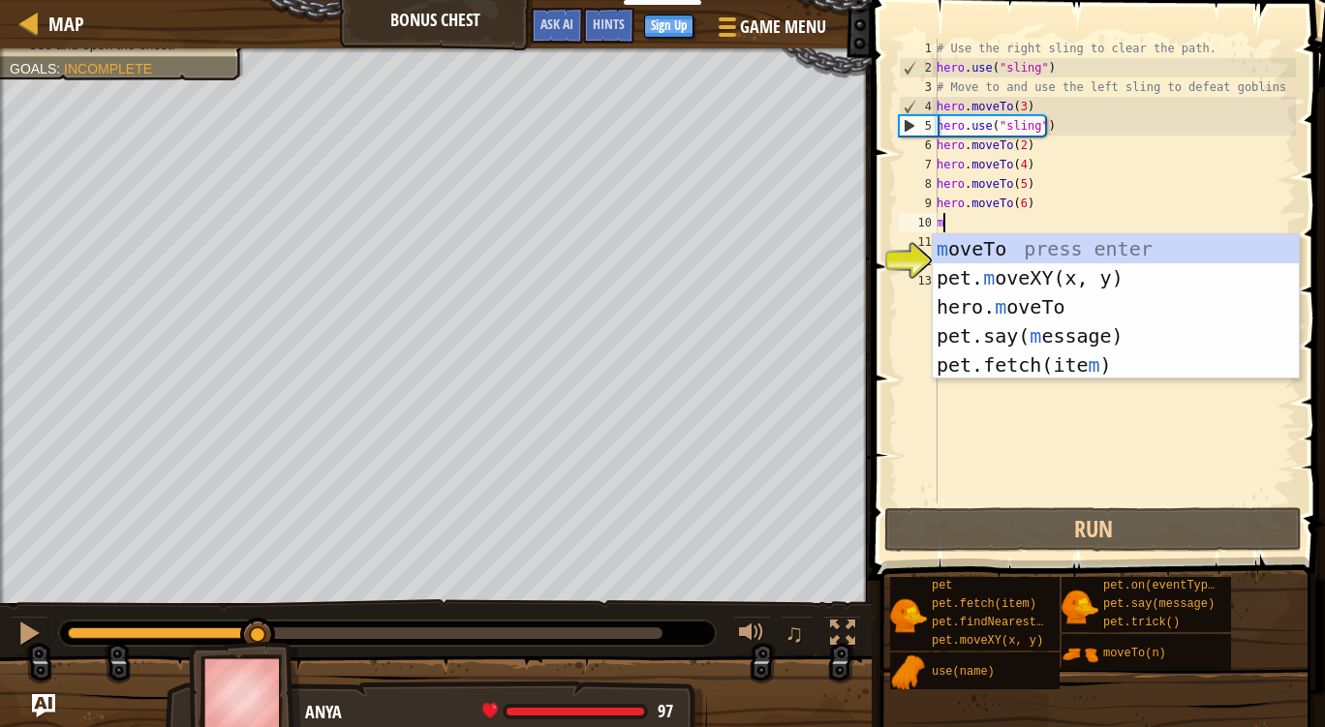
type textarea "m"
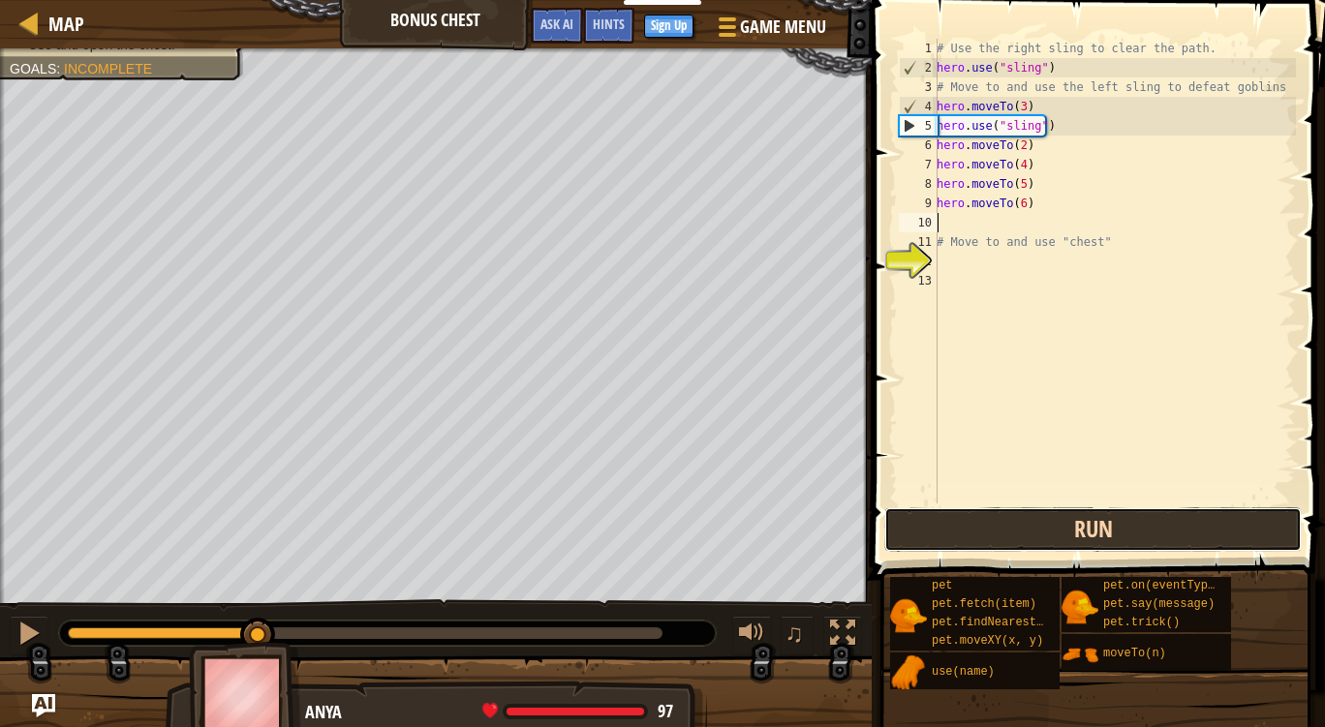
click at [959, 525] on button "Run" at bounding box center [1092, 529] width 417 height 45
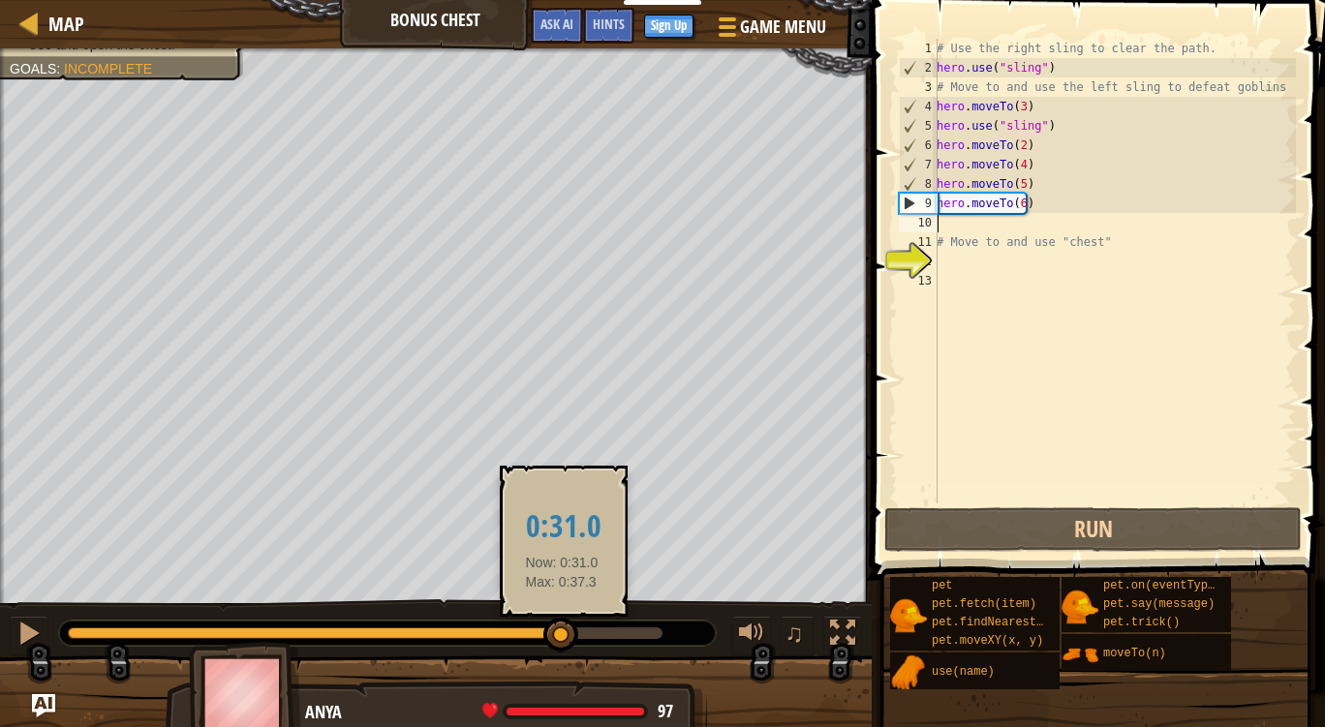
click at [564, 629] on div at bounding box center [365, 633] width 595 height 12
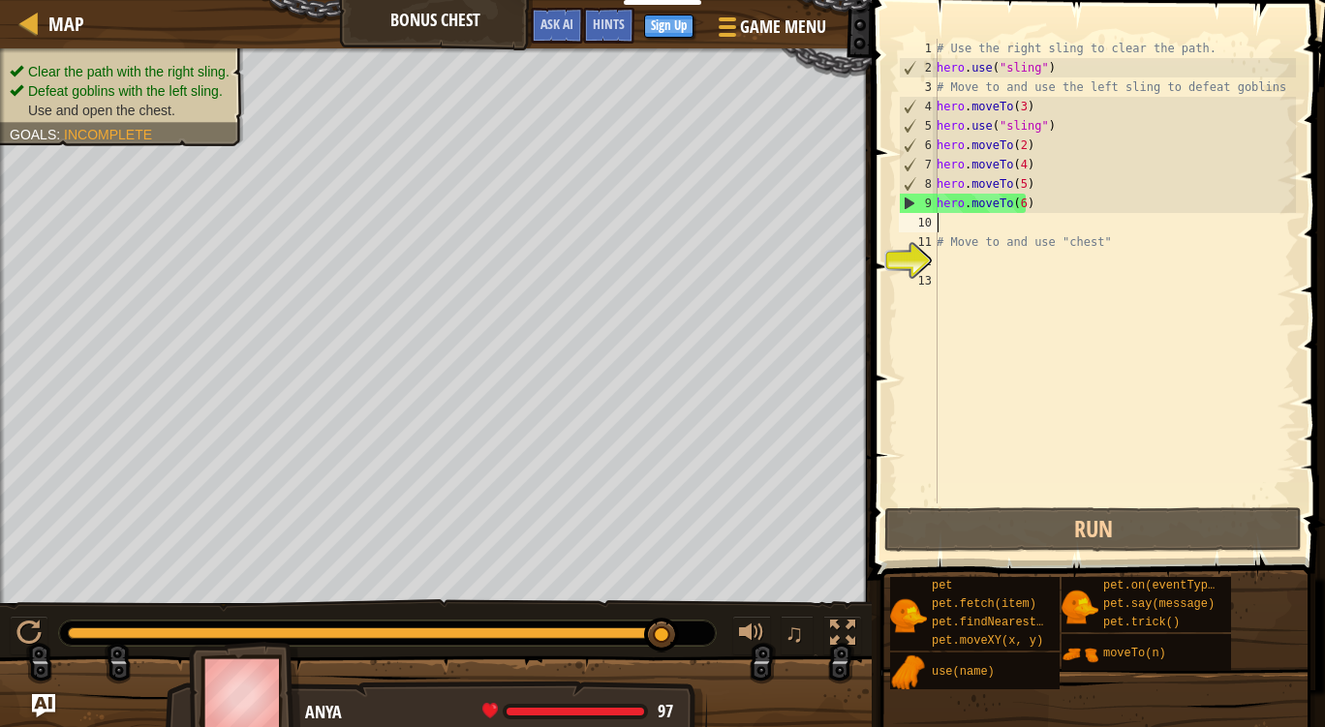
click at [765, 596] on div "Clear the path with the right sling. Defeat goblins with the left sling. Use an…" at bounding box center [662, 391] width 1325 height 687
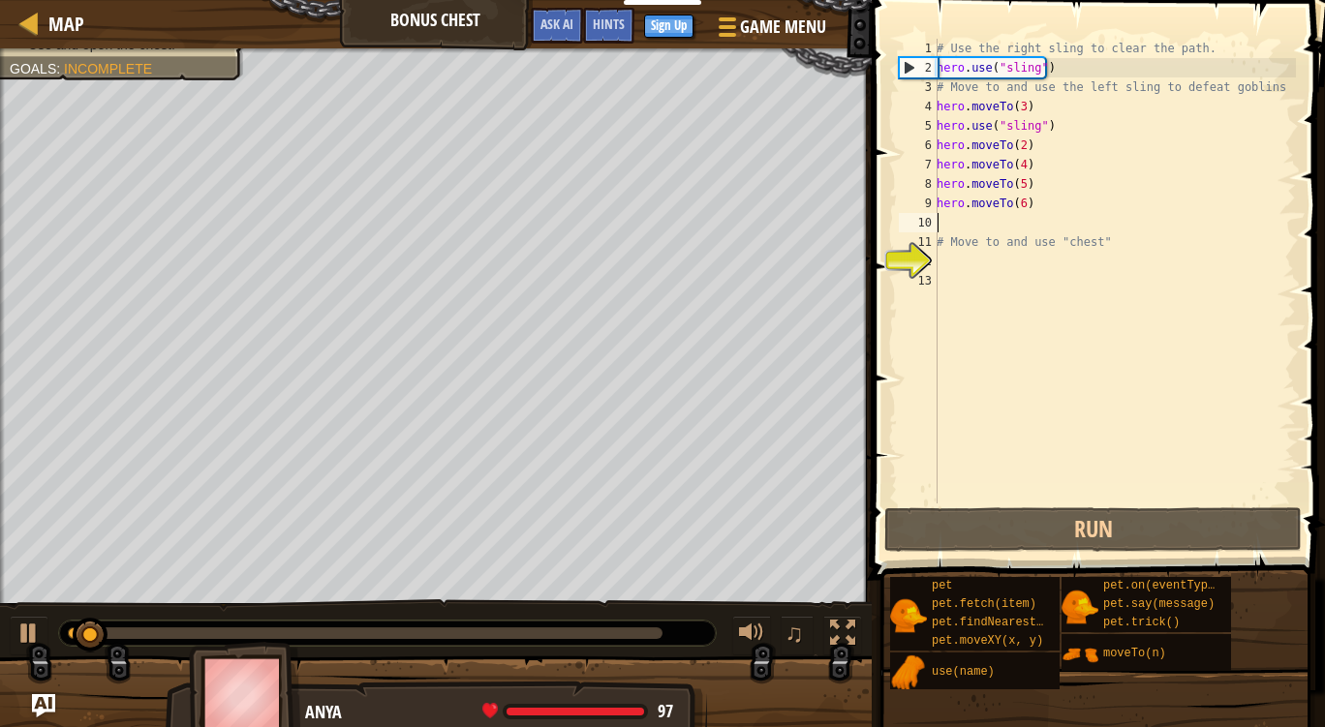
drag, startPoint x: 1006, startPoint y: 226, endPoint x: 1027, endPoint y: 225, distance: 21.3
click at [1024, 225] on div "# Use the right sling to clear the path. hero . use ( "sling" ) # Move to and u…" at bounding box center [1114, 291] width 363 height 504
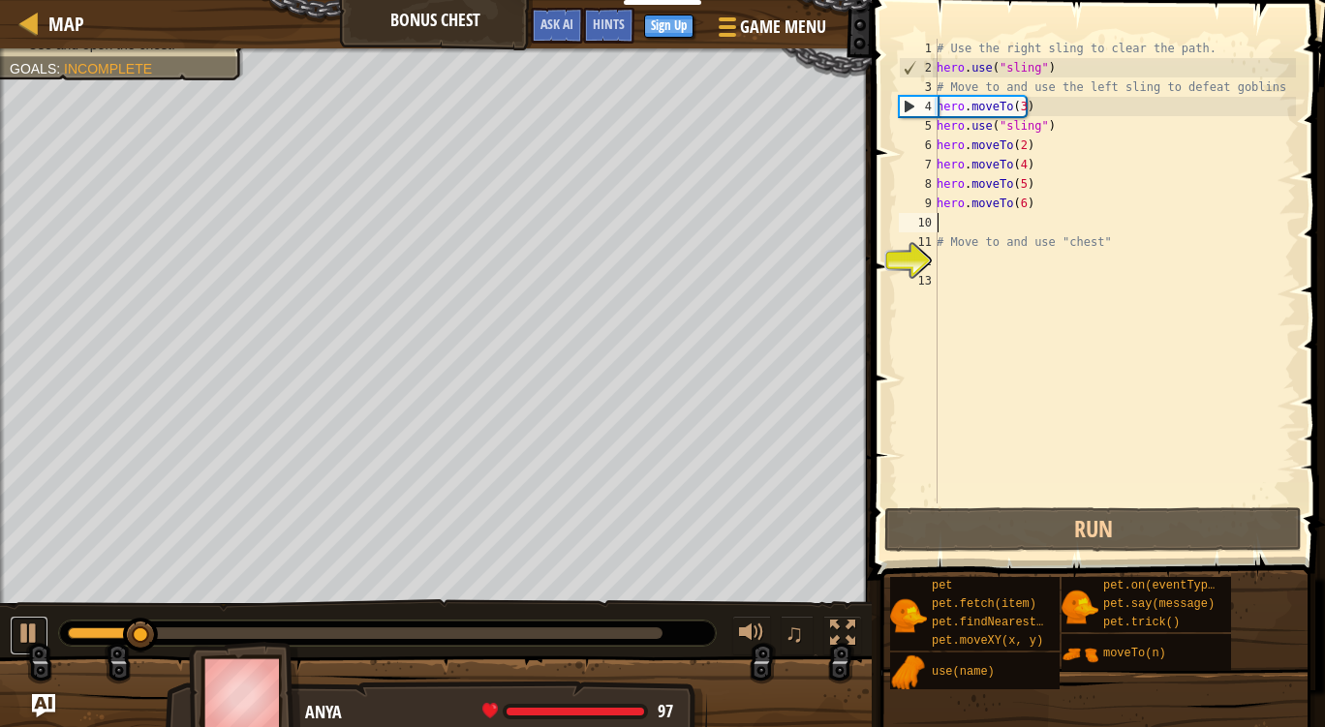
drag, startPoint x: 33, startPoint y: 639, endPoint x: 145, endPoint y: 633, distance: 112.5
click at [48, 634] on div "♫" at bounding box center [436, 628] width 872 height 58
click at [29, 637] on div at bounding box center [28, 633] width 25 height 25
